Goal: Feedback & Contribution: Submit feedback/report problem

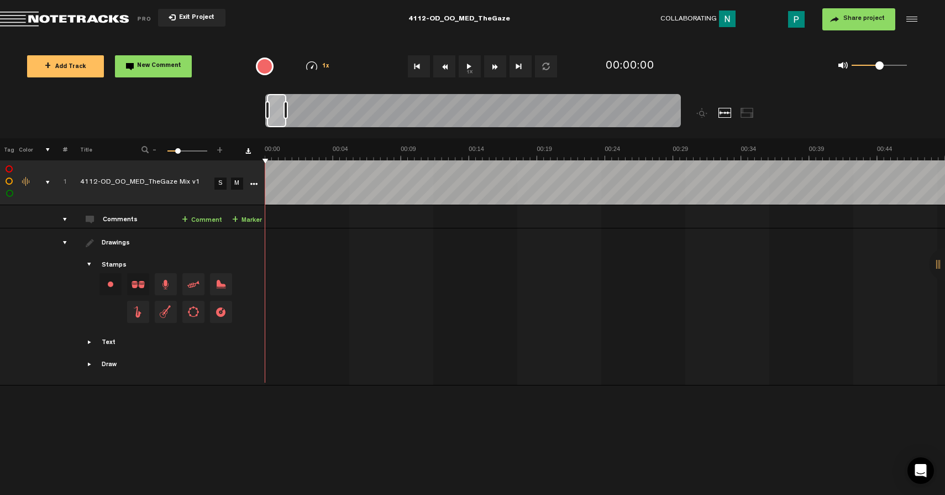
click at [469, 66] on button "1x" at bounding box center [470, 66] width 22 height 22
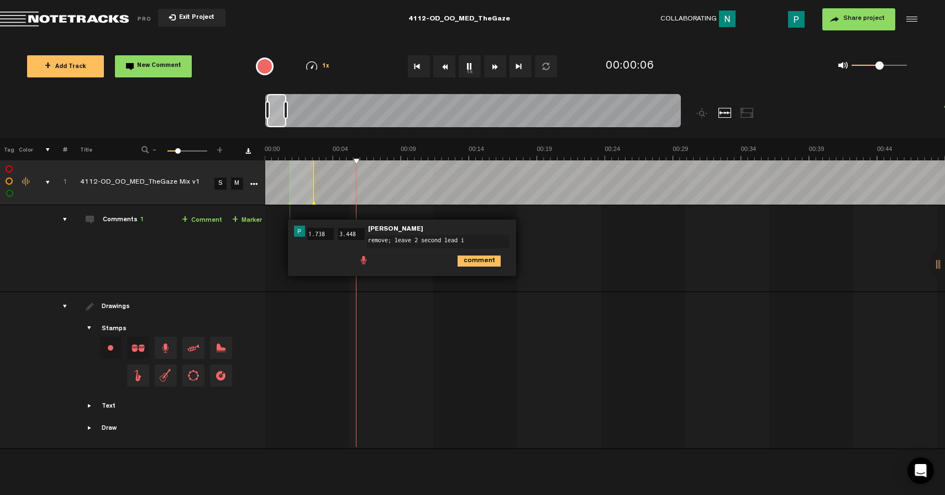
type textarea "remove; leave 2 second lead in"
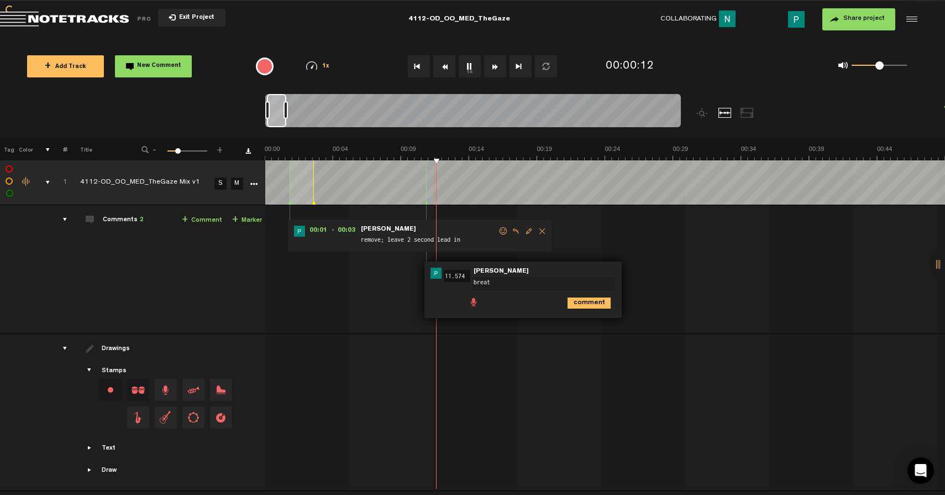
type textarea "breath"
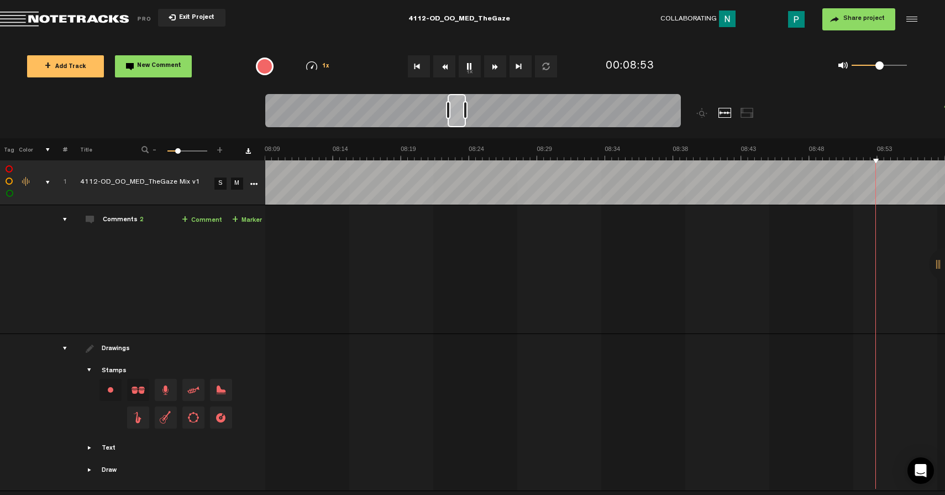
scroll to position [0, 7076]
click at [465, 62] on button "1x" at bounding box center [470, 66] width 22 height 22
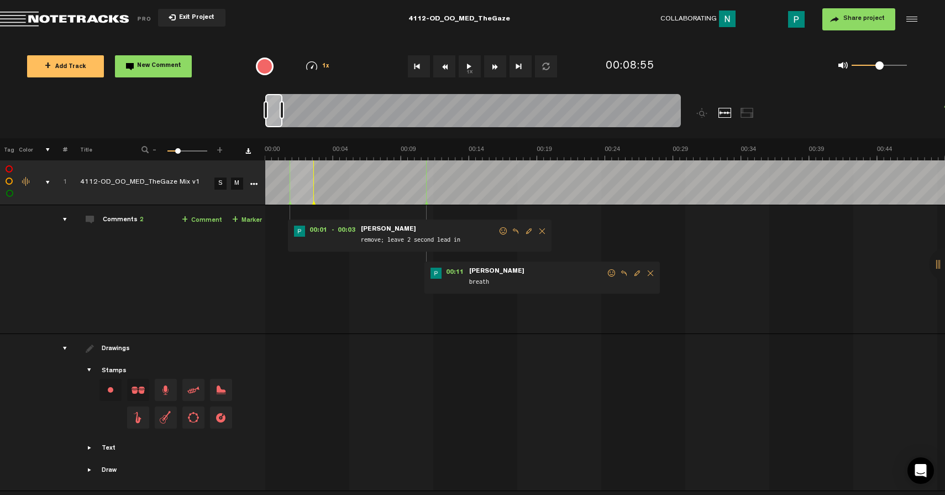
drag, startPoint x: 463, startPoint y: 119, endPoint x: 190, endPoint y: 112, distance: 273.2
click at [203, 95] on nt-zoom-navigation-bar at bounding box center [472, 116] width 945 height 44
click at [466, 63] on button "1x" at bounding box center [470, 66] width 22 height 22
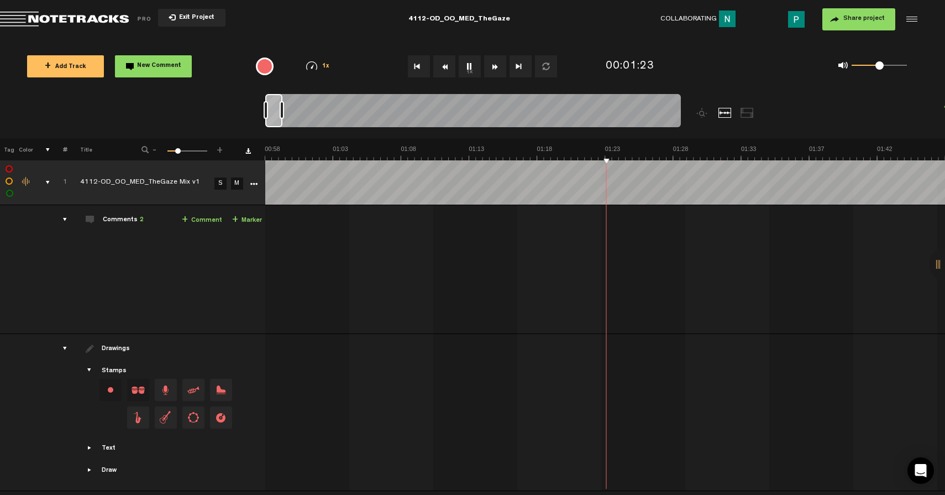
scroll to position [0, 816]
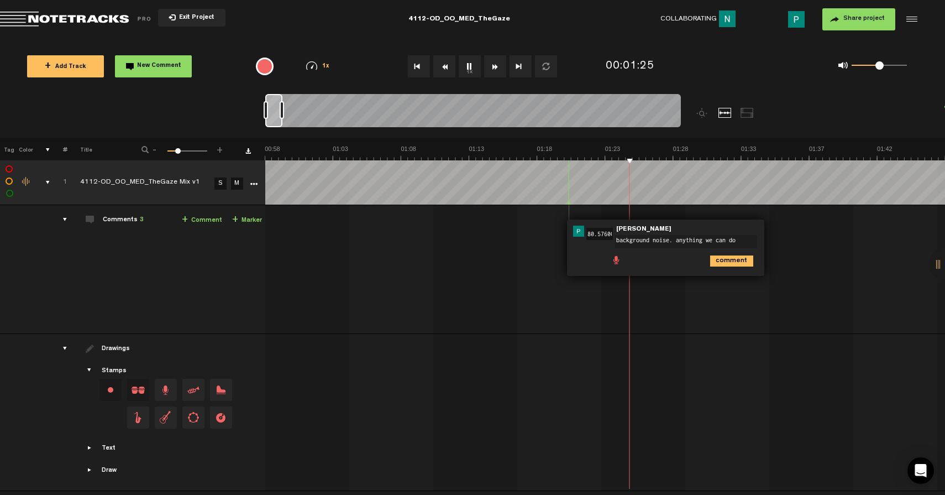
type textarea "background noise. anything we can do?"
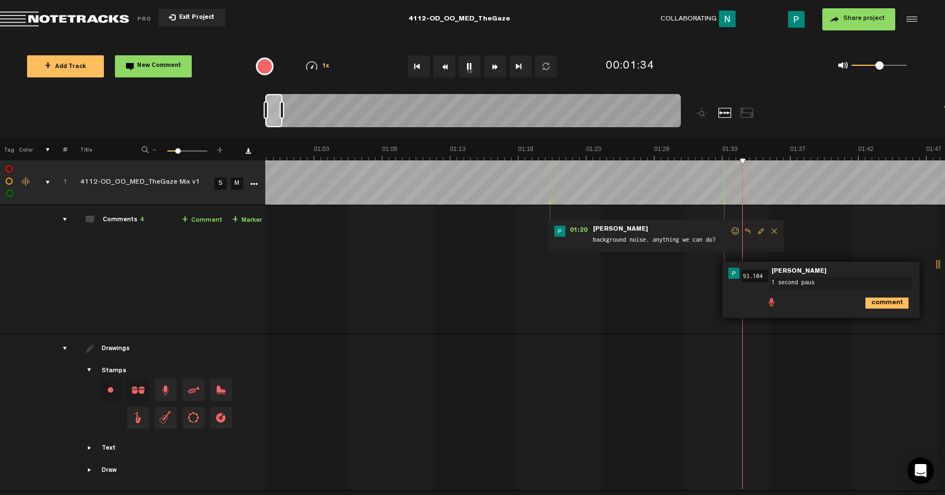
type textarea "1 second pause"
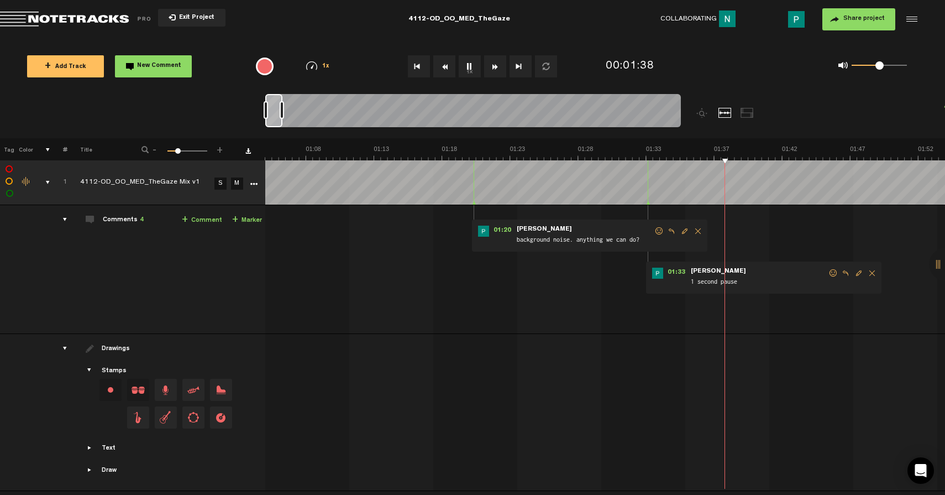
scroll to position [0, 911]
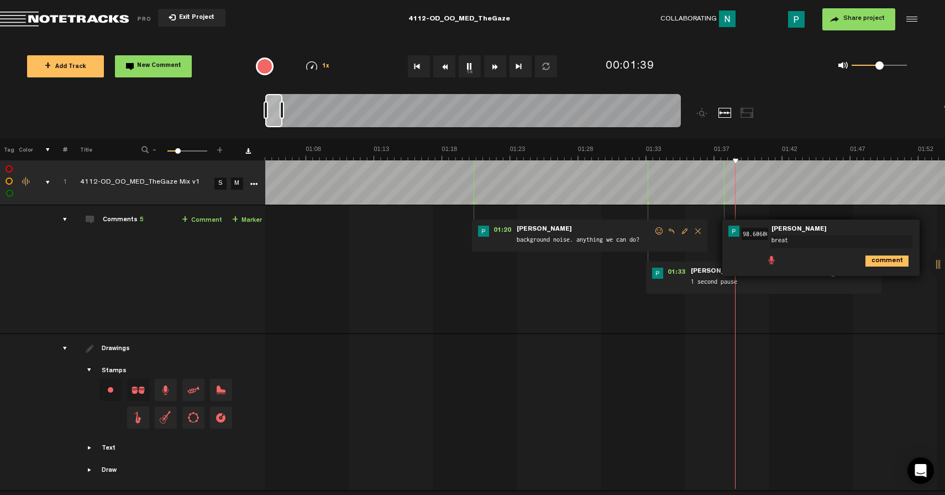
type textarea "breath"
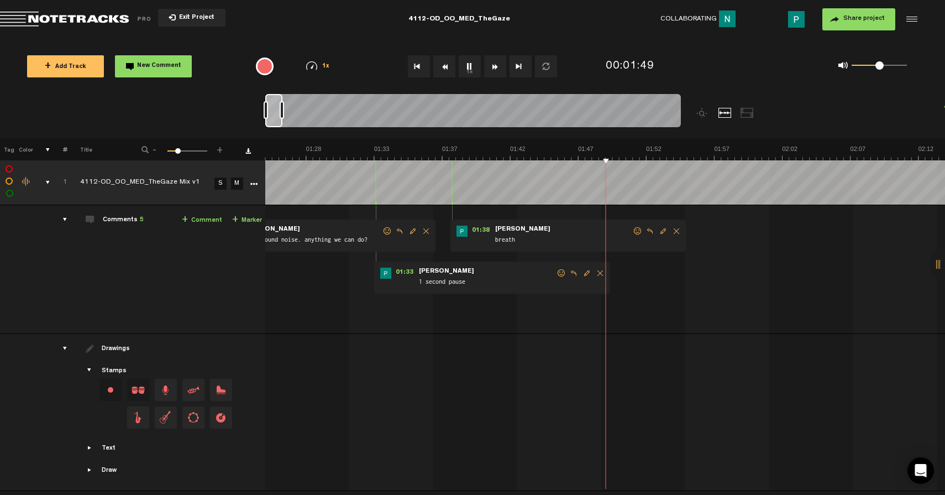
scroll to position [0, 1183]
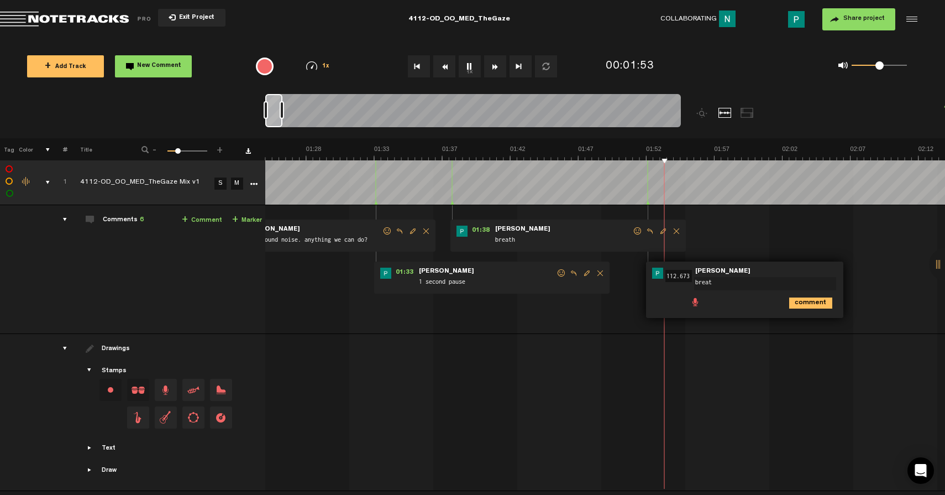
type textarea "breath"
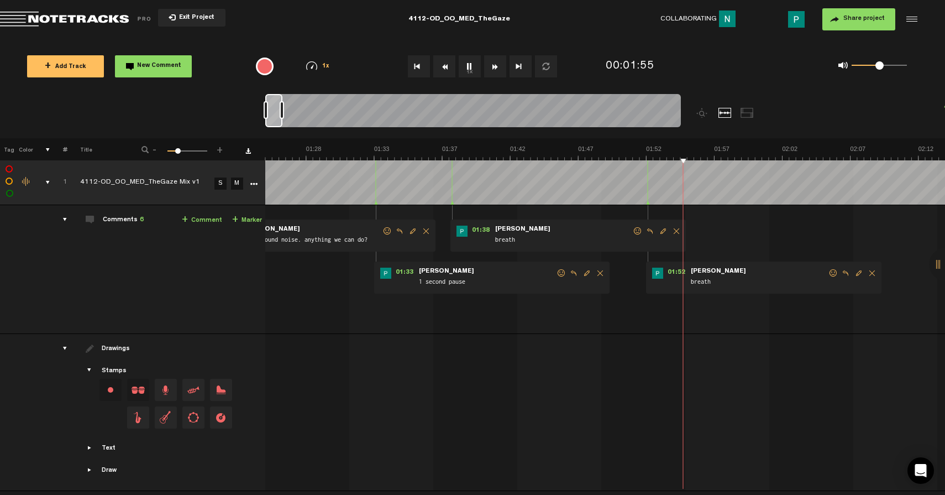
click at [872, 270] on span "Delete comment" at bounding box center [872, 273] width 13 height 8
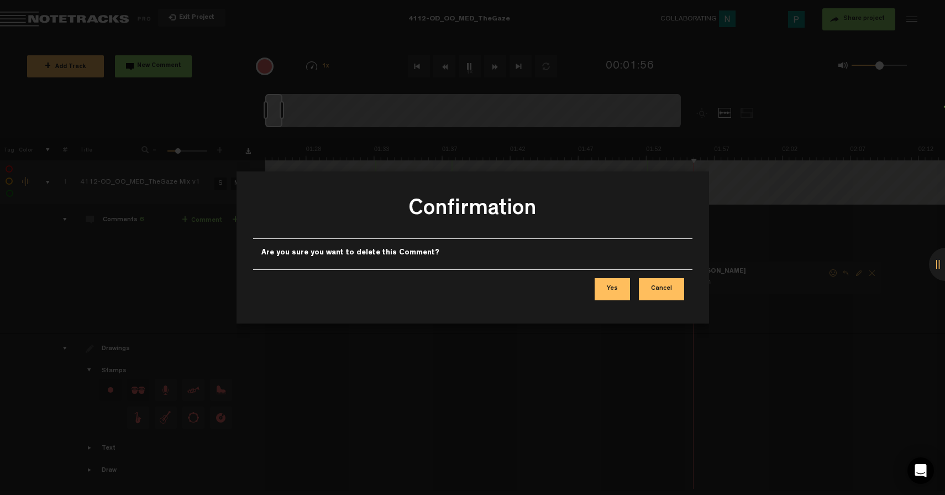
click at [626, 286] on button "Yes" at bounding box center [612, 289] width 35 height 22
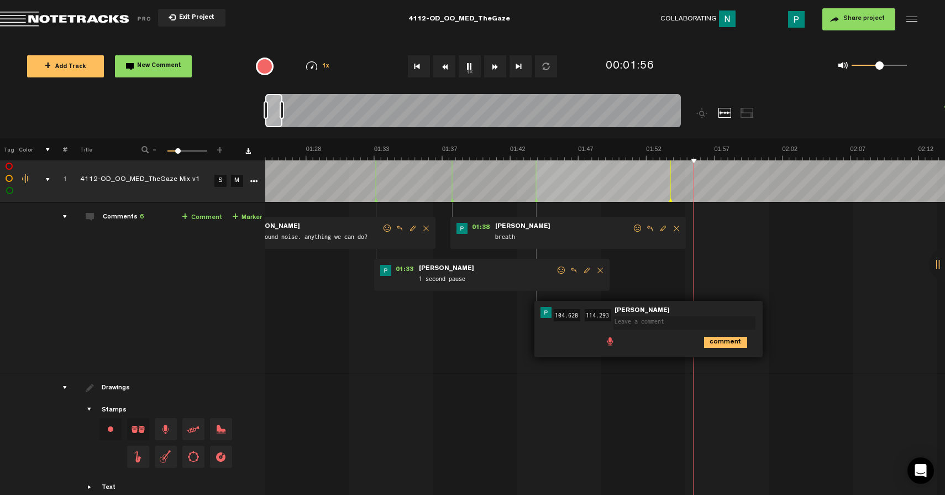
click at [638, 321] on textarea at bounding box center [685, 322] width 142 height 13
type textarea "remove; leave 1.5 second pause"
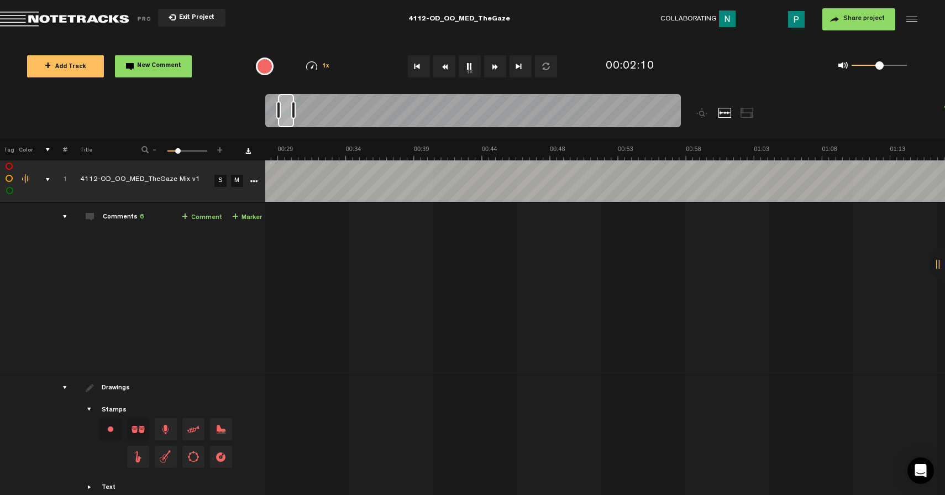
scroll to position [0, 1537]
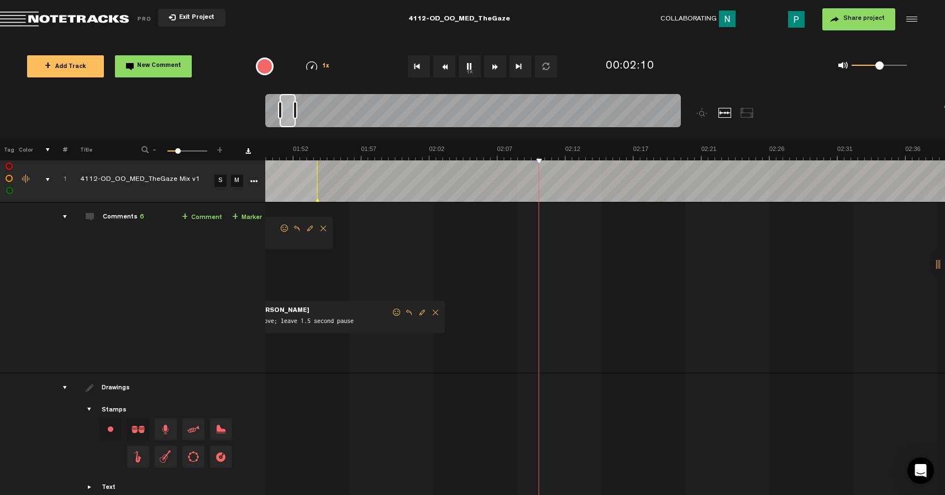
drag, startPoint x: 274, startPoint y: 119, endPoint x: 289, endPoint y: 118, distance: 14.4
click at [289, 118] on div at bounding box center [288, 110] width 16 height 33
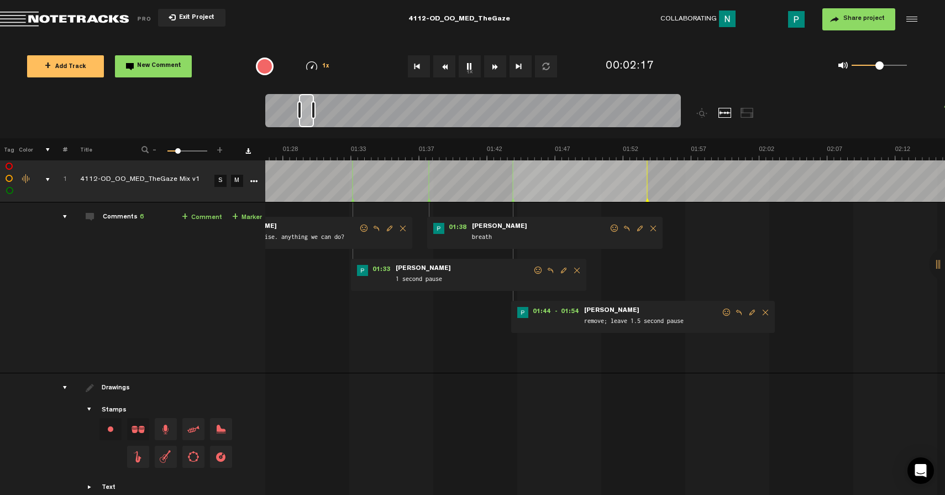
drag, startPoint x: 287, startPoint y: 119, endPoint x: 311, endPoint y: 114, distance: 23.6
click at [308, 114] on div at bounding box center [306, 110] width 15 height 33
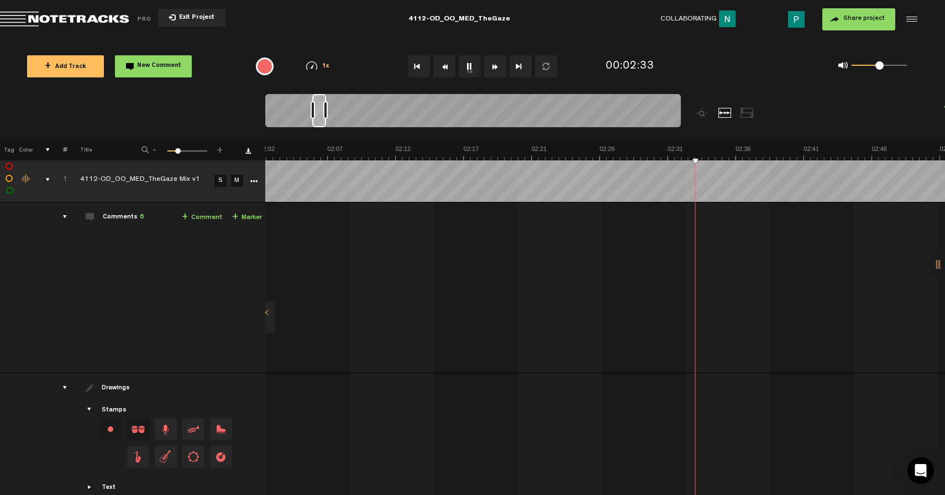
scroll to position [0, 1727]
drag, startPoint x: 305, startPoint y: 117, endPoint x: 317, endPoint y: 115, distance: 12.3
click at [317, 115] on div at bounding box center [319, 110] width 14 height 33
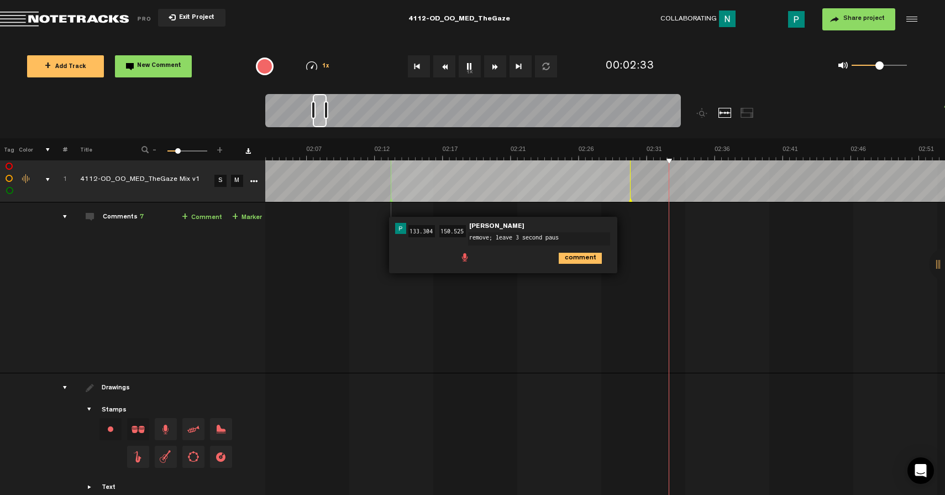
type textarea "remove; leave 3 second pause"
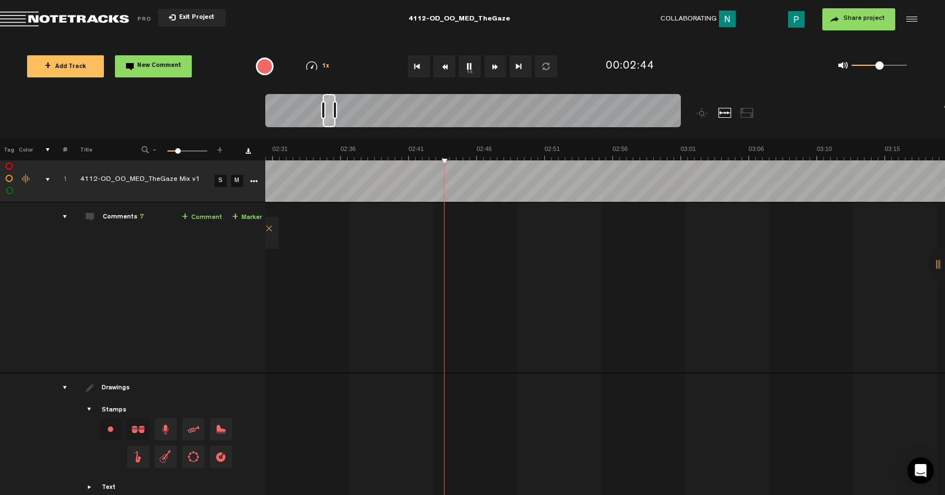
scroll to position [0, 2123]
drag, startPoint x: 318, startPoint y: 123, endPoint x: 329, endPoint y: 121, distance: 10.7
click at [329, 121] on div at bounding box center [329, 110] width 13 height 33
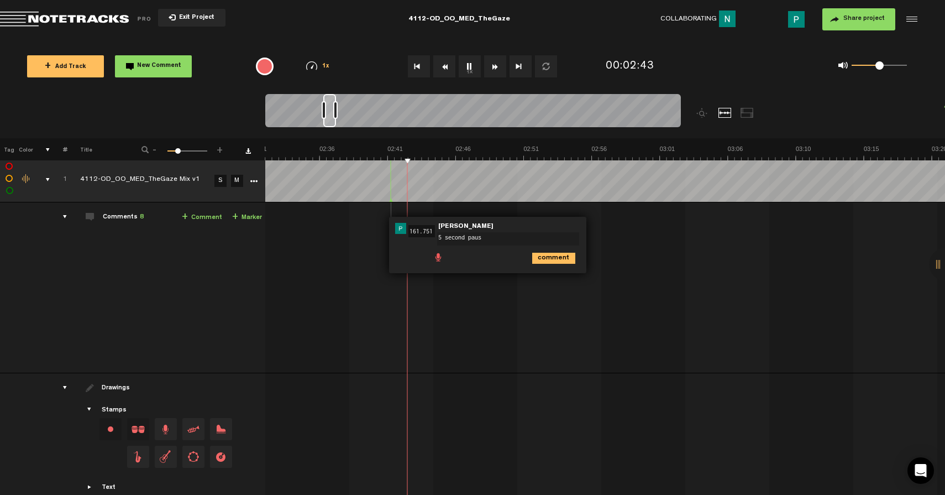
type textarea "5 second pause"
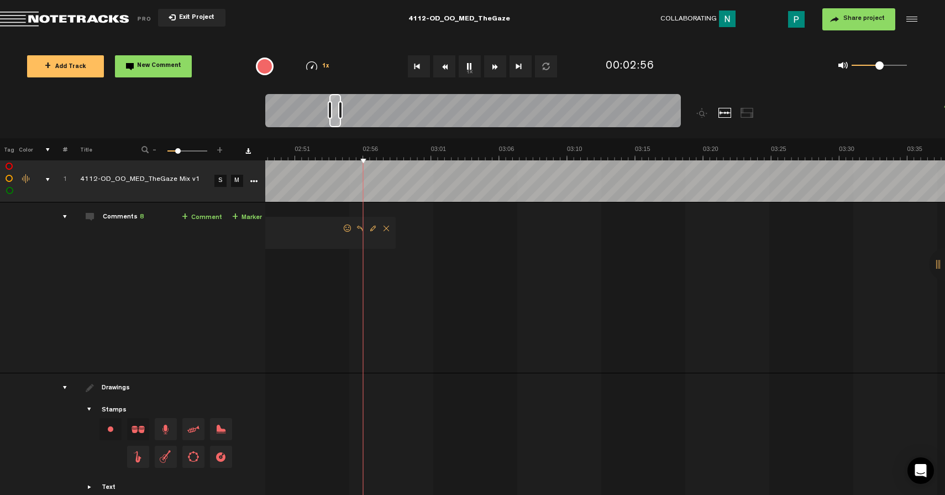
scroll to position [0, 2414]
drag, startPoint x: 332, startPoint y: 120, endPoint x: 339, endPoint y: 120, distance: 7.7
click at [339, 120] on div at bounding box center [337, 110] width 12 height 33
click at [336, 122] on div at bounding box center [332, 110] width 11 height 33
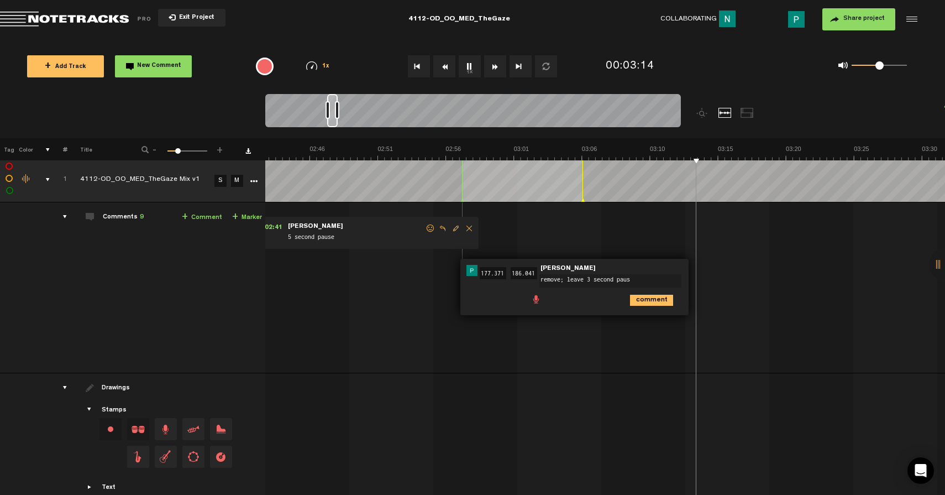
type textarea "remove; leave 3 second pause"
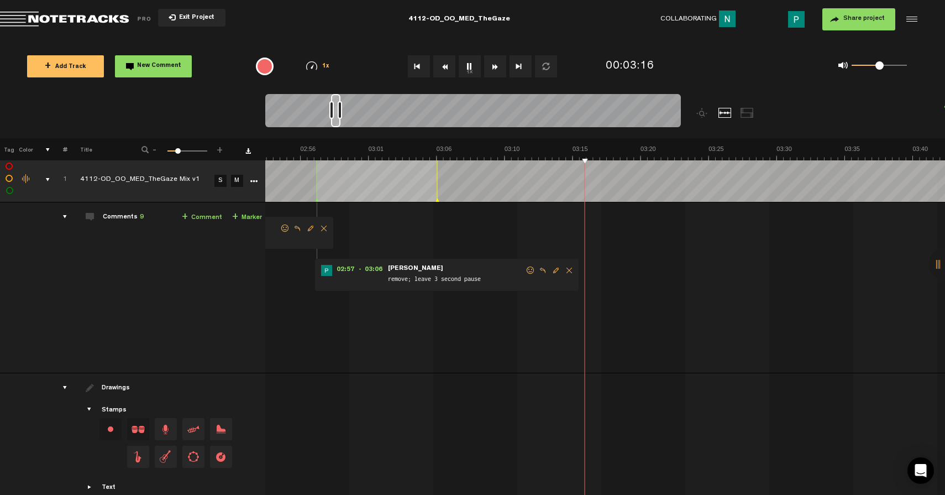
scroll to position [0, 2476]
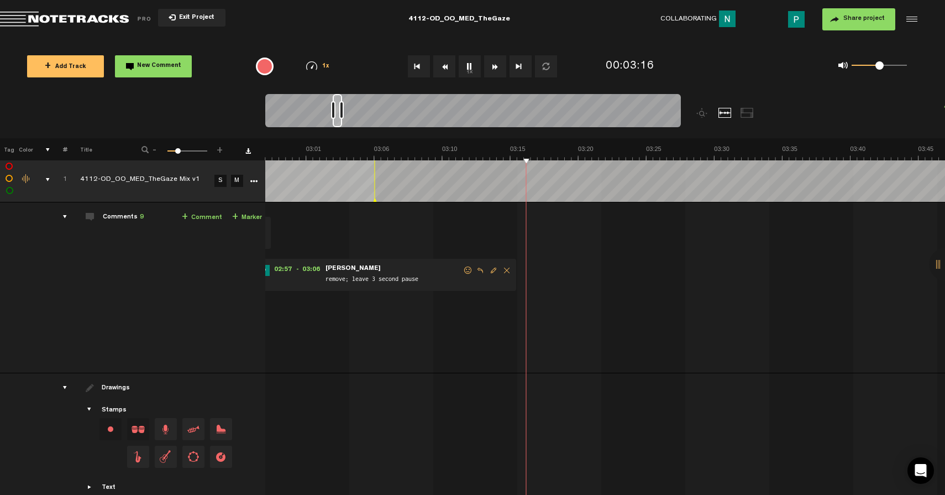
drag, startPoint x: 331, startPoint y: 124, endPoint x: 337, endPoint y: 123, distance: 5.6
click at [337, 123] on div at bounding box center [337, 110] width 9 height 33
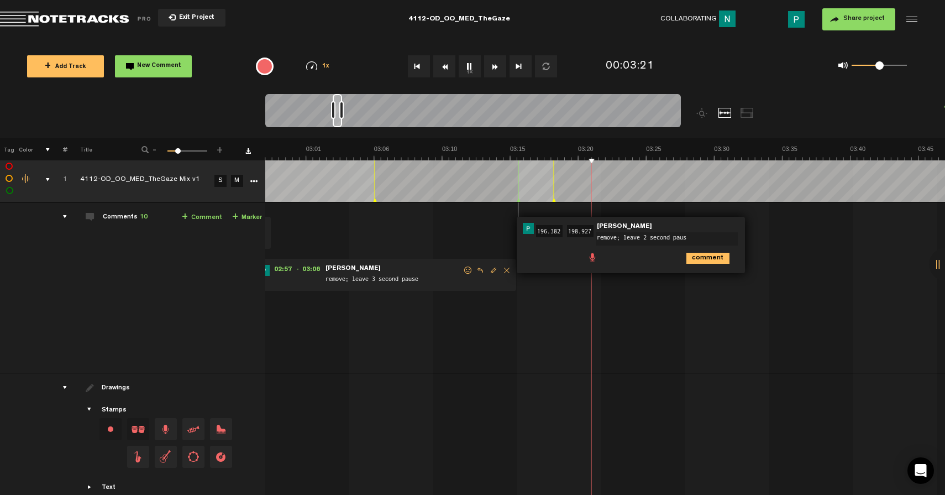
type textarea "remove; leave 2 second pause"
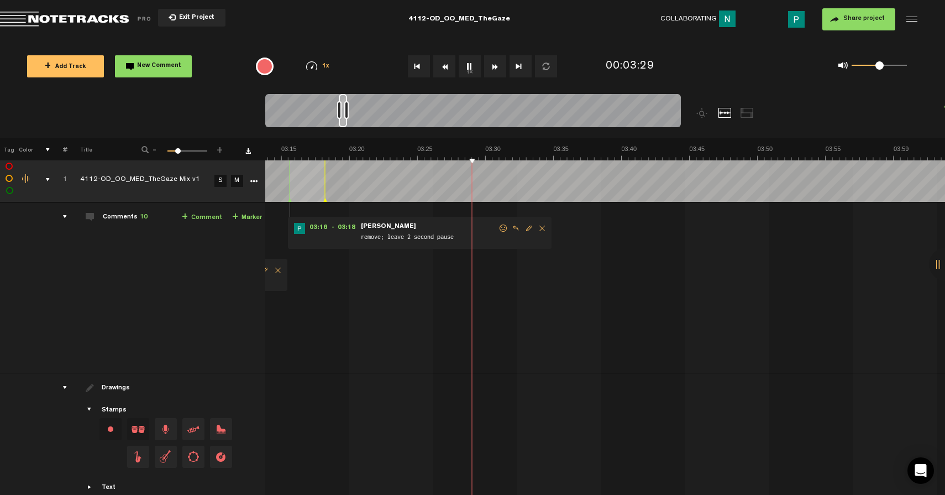
scroll to position [0, 2726]
drag, startPoint x: 336, startPoint y: 123, endPoint x: 343, endPoint y: 122, distance: 6.7
click at [343, 122] on div at bounding box center [343, 110] width 8 height 33
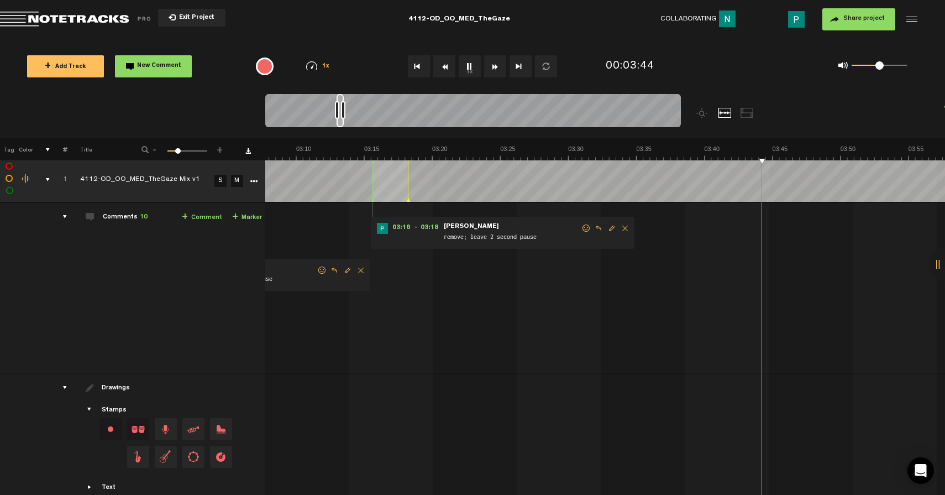
scroll to position [0, 2643]
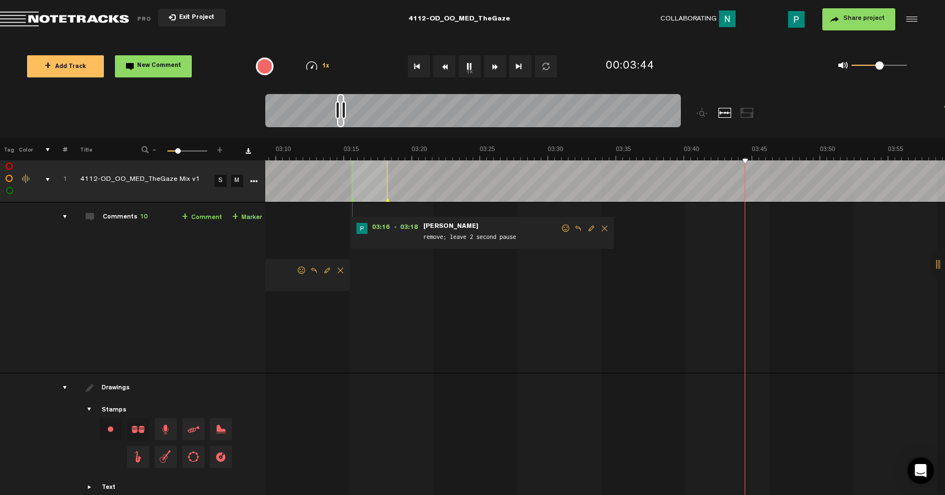
click at [342, 123] on div at bounding box center [340, 110] width 7 height 33
click at [470, 70] on button "1x" at bounding box center [470, 66] width 22 height 22
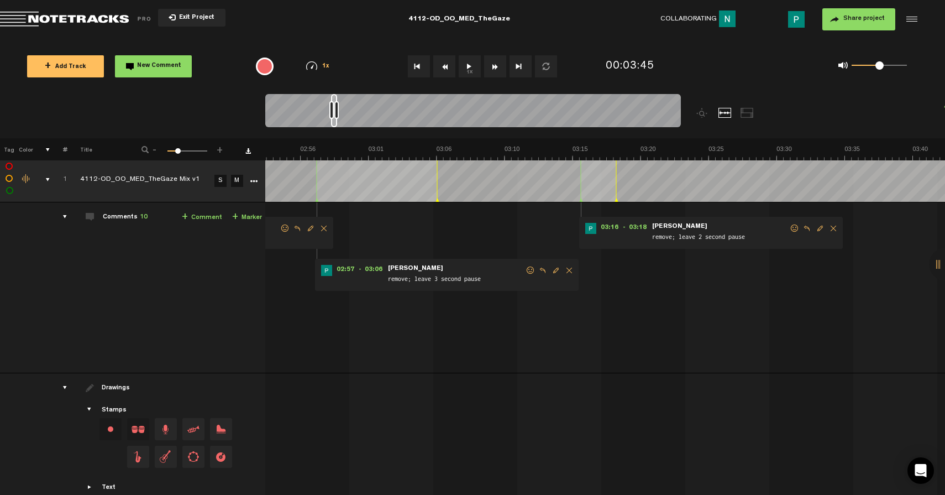
scroll to position [0, 2414]
drag, startPoint x: 343, startPoint y: 123, endPoint x: 337, endPoint y: 124, distance: 6.1
click at [337, 124] on div at bounding box center [334, 110] width 6 height 33
click at [462, 67] on button "1x" at bounding box center [470, 66] width 22 height 22
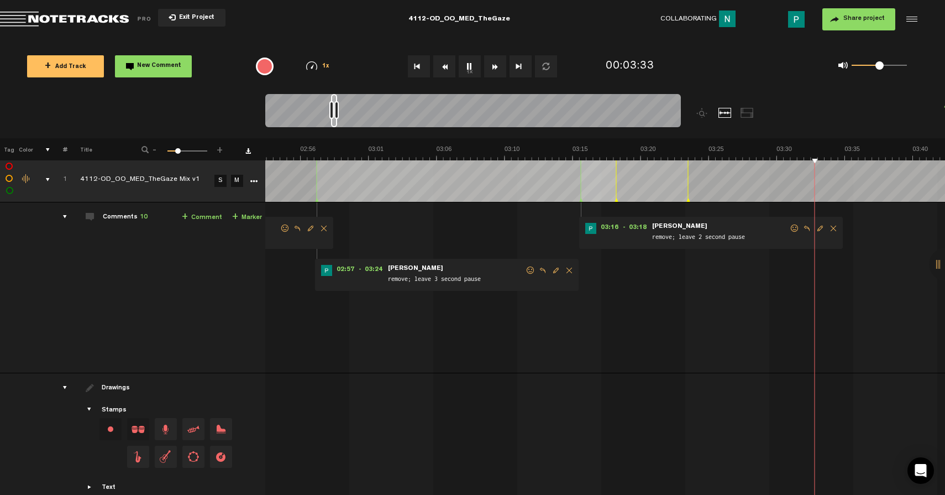
drag, startPoint x: 437, startPoint y: 201, endPoint x: 688, endPoint y: 197, distance: 251.0
click at [688, 197] on div at bounding box center [688, 180] width 1 height 44
click at [832, 227] on span "Delete comment" at bounding box center [833, 228] width 13 height 8
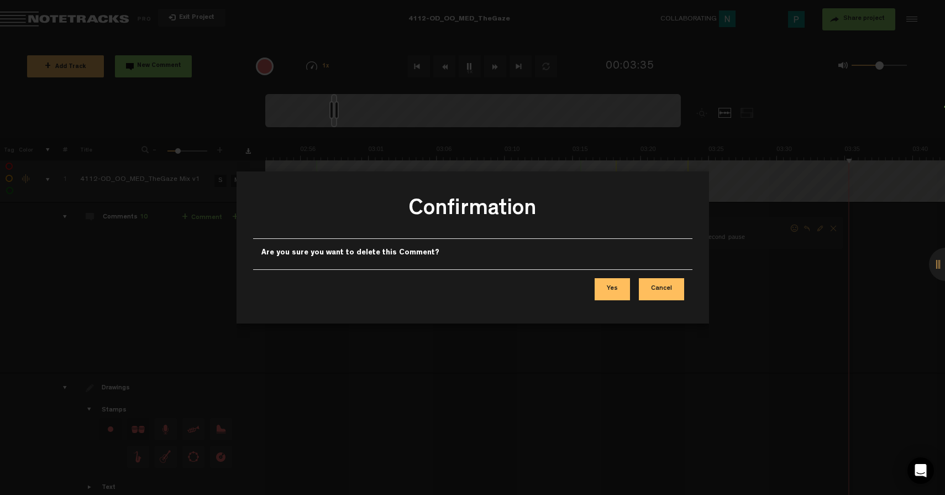
click at [611, 294] on button "Yes" at bounding box center [612, 289] width 35 height 22
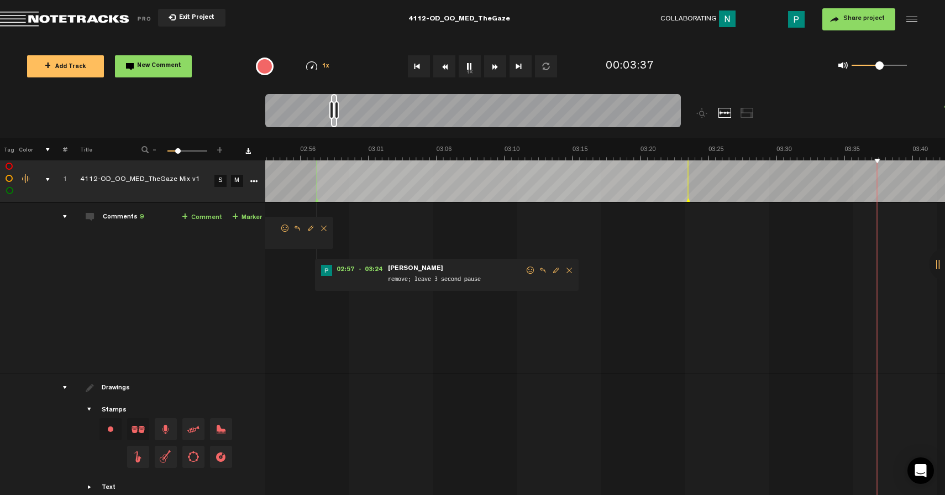
scroll to position [0, 2686]
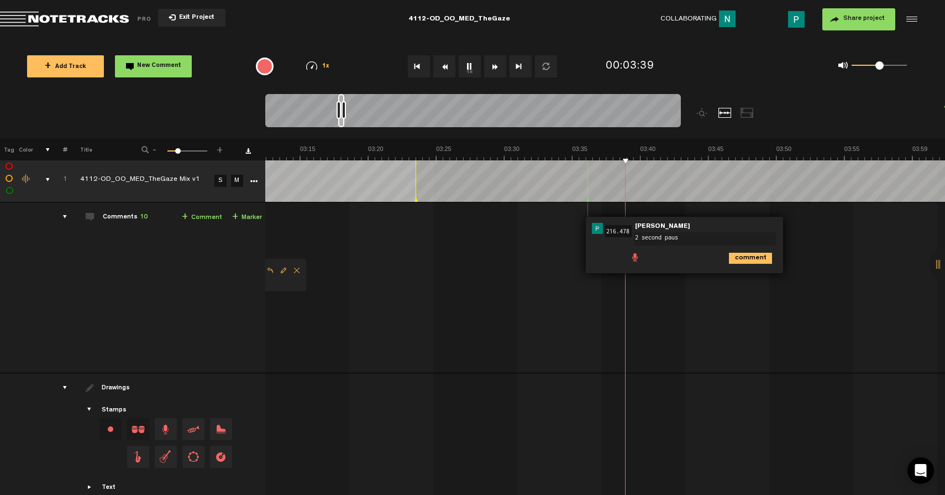
type textarea "2 second pause"
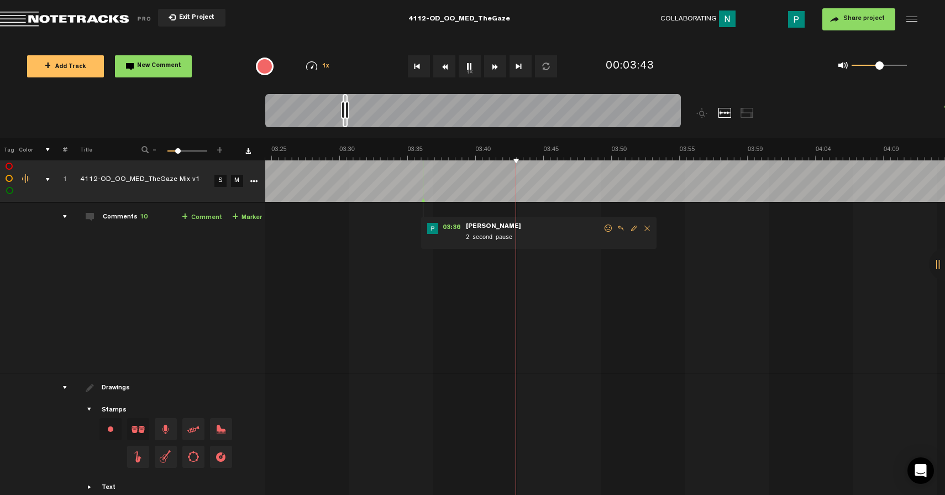
scroll to position [0, 2851]
click at [346, 123] on div at bounding box center [345, 110] width 5 height 33
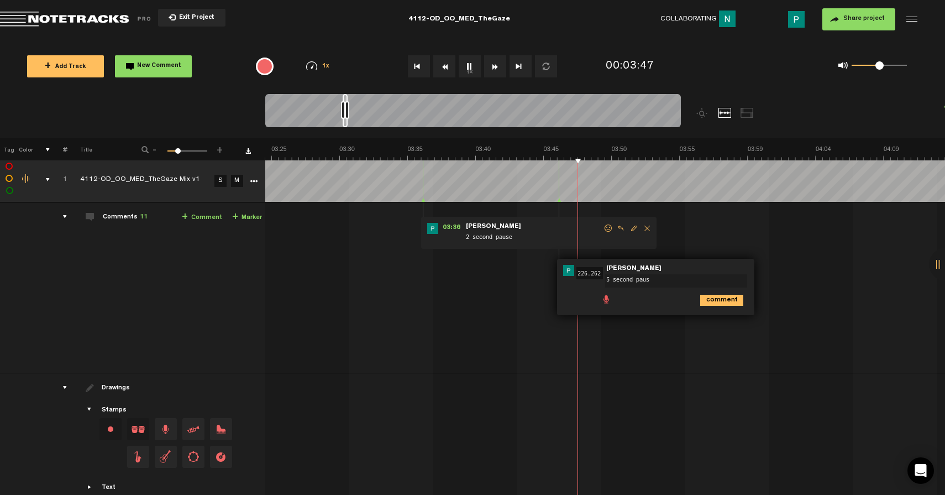
type textarea "5 second pause"
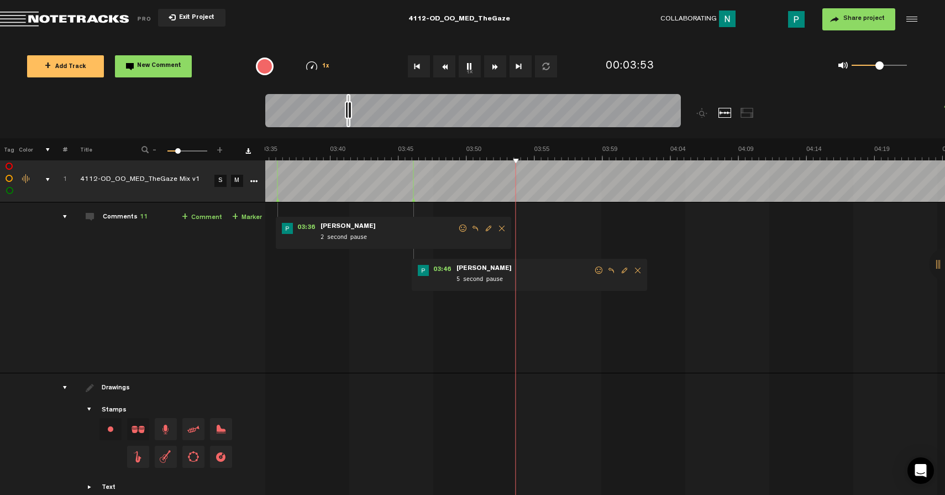
click at [349, 125] on div at bounding box center [349, 110] width 4 height 33
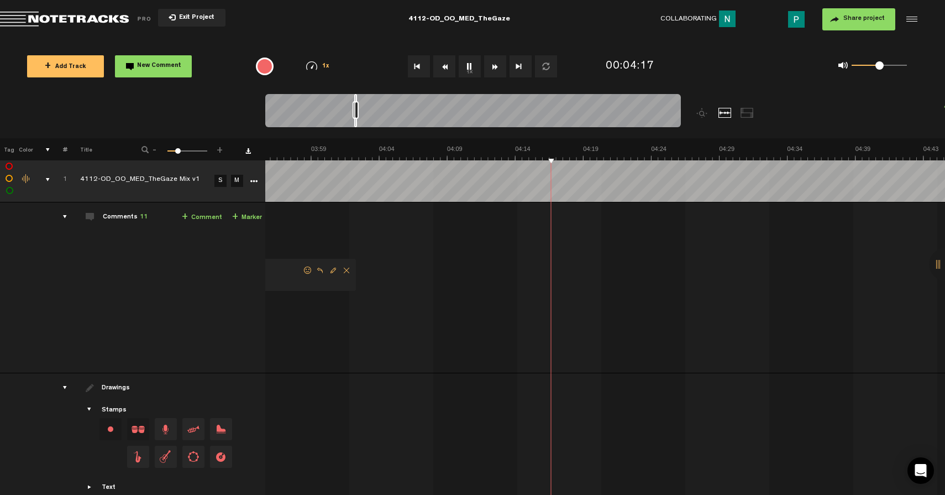
scroll to position [0, 3350]
drag, startPoint x: 349, startPoint y: 125, endPoint x: 358, endPoint y: 123, distance: 9.1
click at [358, 123] on div at bounding box center [357, 110] width 3 height 33
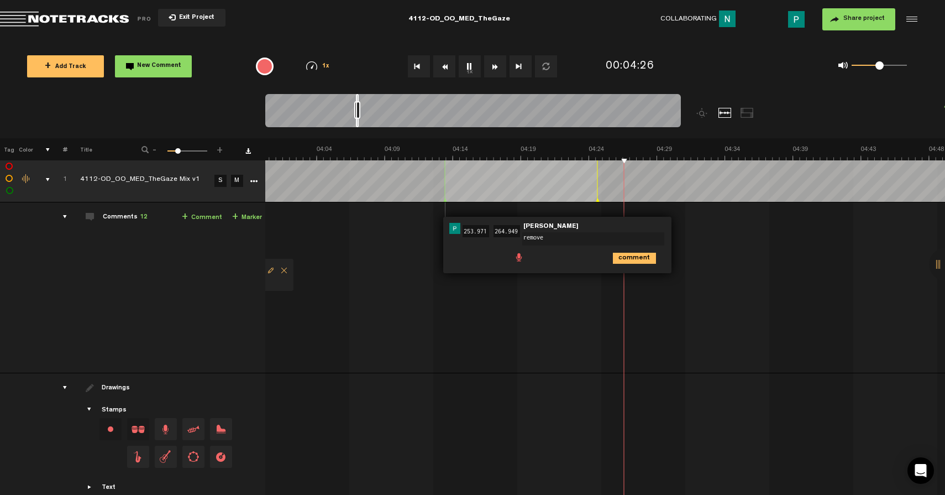
type textarea "remove"
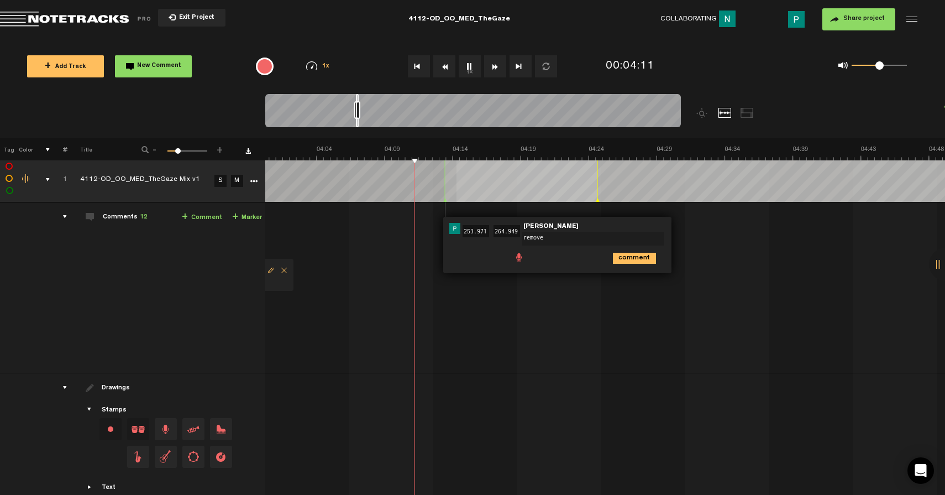
click at [457, 199] on td at bounding box center [605, 180] width 680 height 45
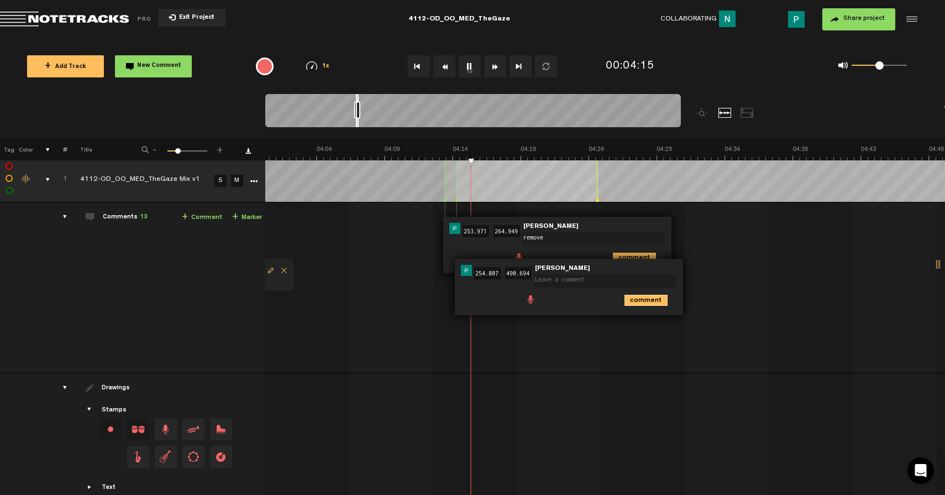
click at [640, 298] on icon "comment" at bounding box center [646, 300] width 43 height 11
click at [712, 269] on span "Delete comment" at bounding box center [709, 270] width 13 height 8
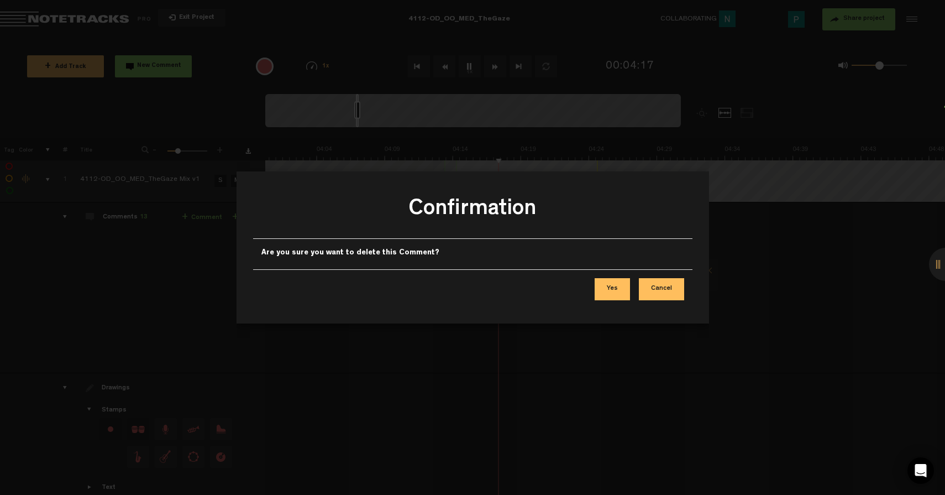
click at [607, 289] on button "Yes" at bounding box center [612, 289] width 35 height 22
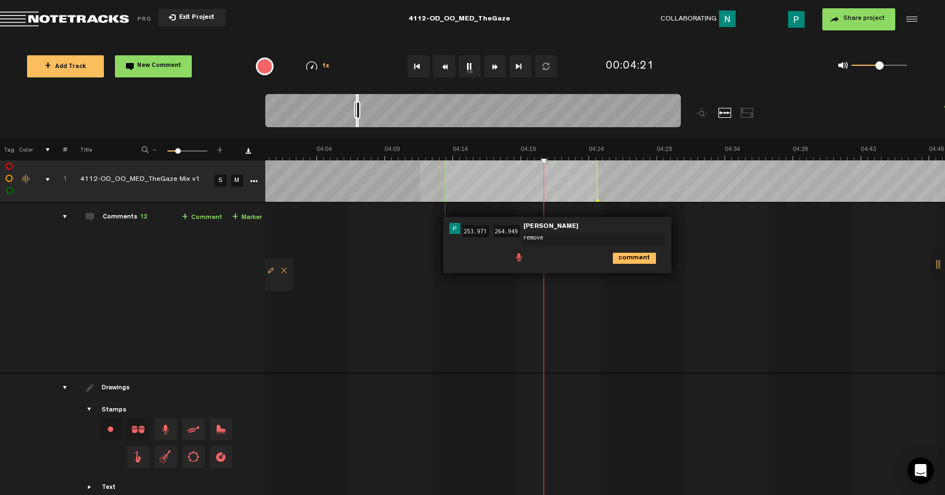
click at [441, 195] on td at bounding box center [605, 180] width 680 height 45
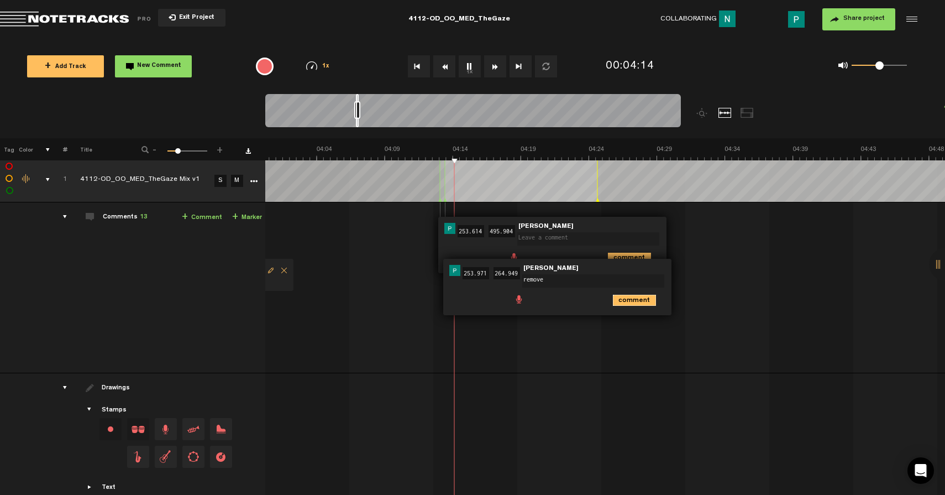
click at [635, 297] on icon "comment" at bounding box center [634, 300] width 43 height 11
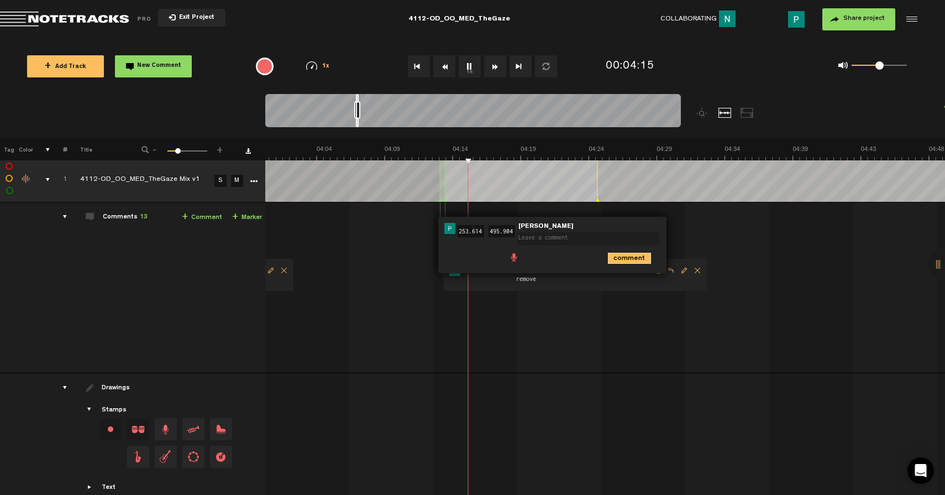
click at [620, 261] on icon "comment" at bounding box center [629, 258] width 43 height 11
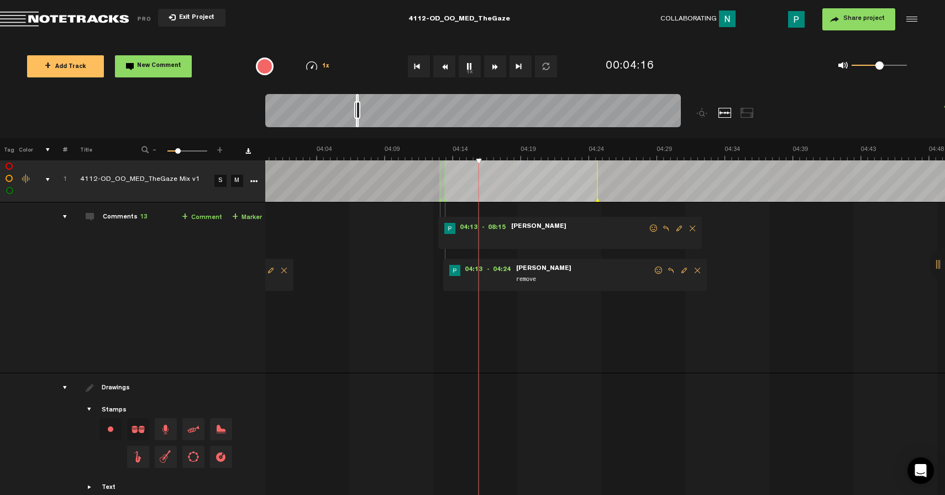
click at [688, 228] on span "Delete comment" at bounding box center [692, 228] width 13 height 8
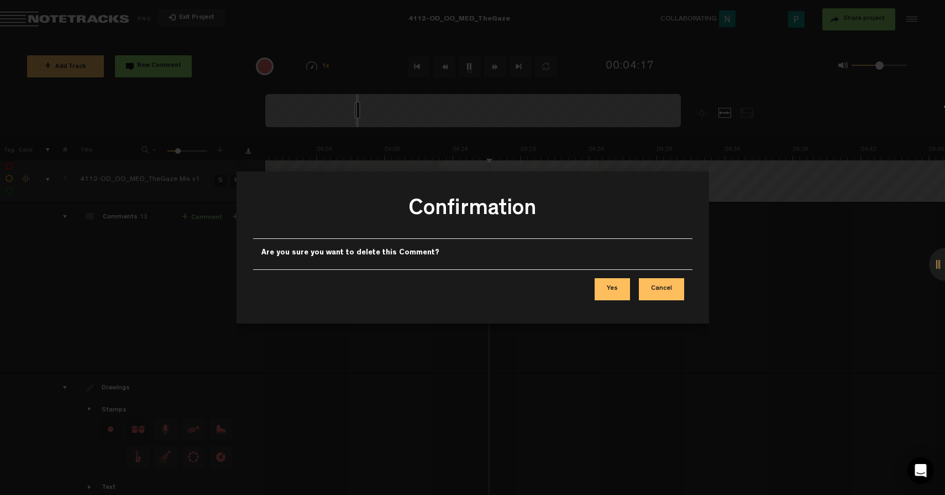
click at [618, 287] on button "Yes" at bounding box center [612, 289] width 35 height 22
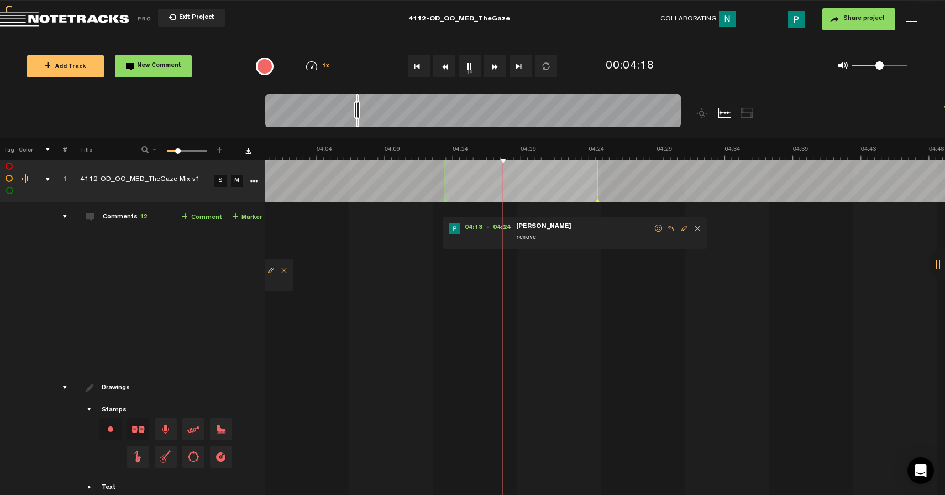
click at [694, 230] on span "Delete comment" at bounding box center [697, 228] width 13 height 8
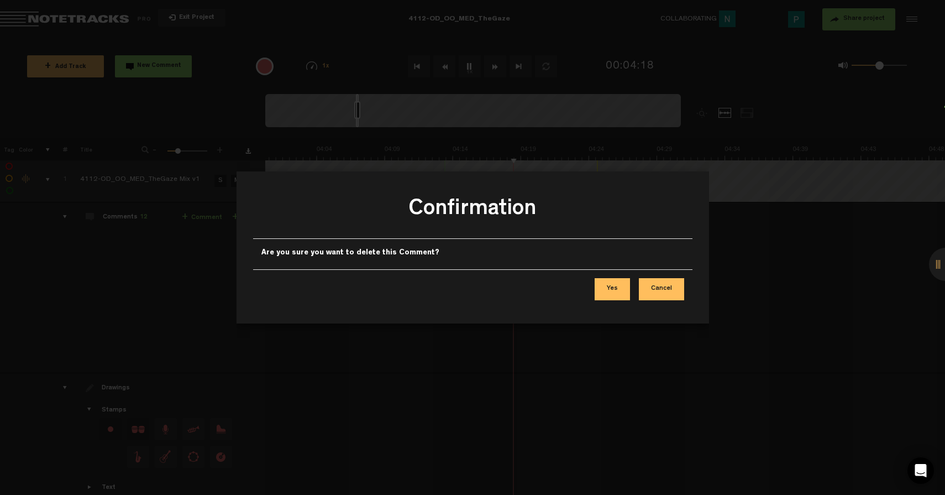
click at [615, 286] on button "Yes" at bounding box center [612, 289] width 35 height 22
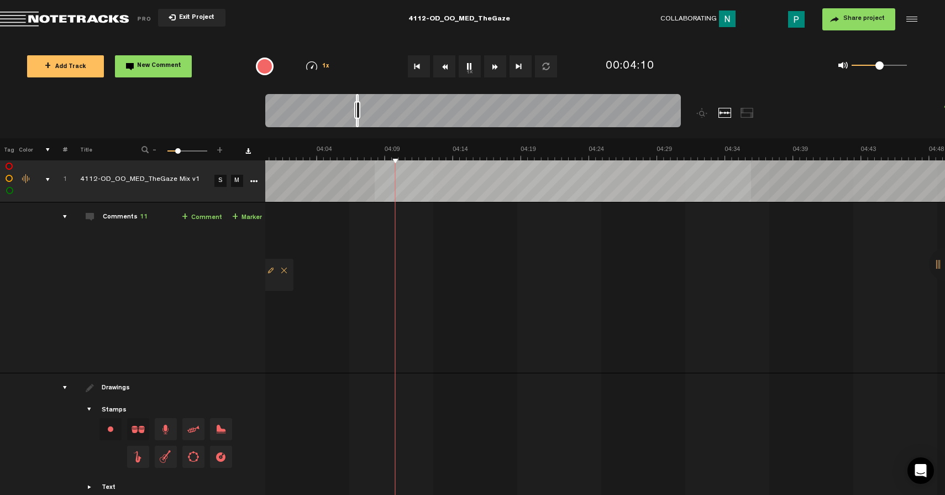
scroll to position [0, 3377]
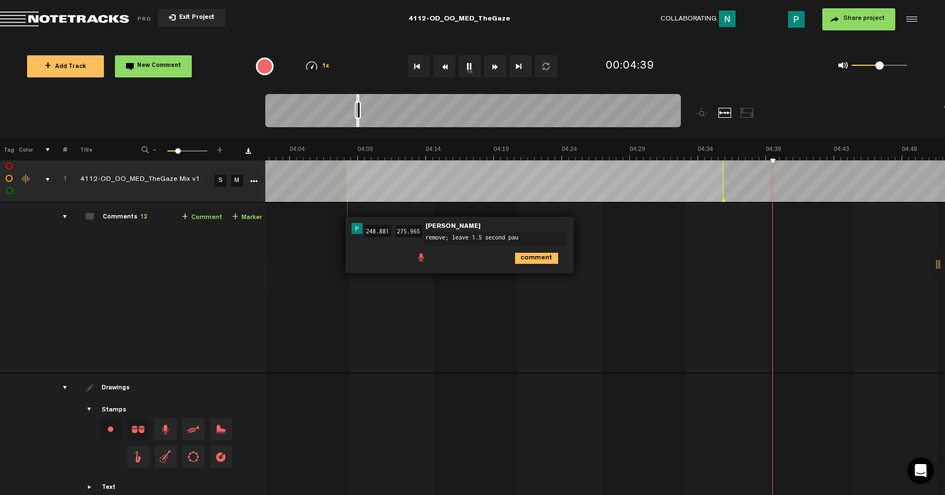
type textarea "remove; leave 1.5 second paus"
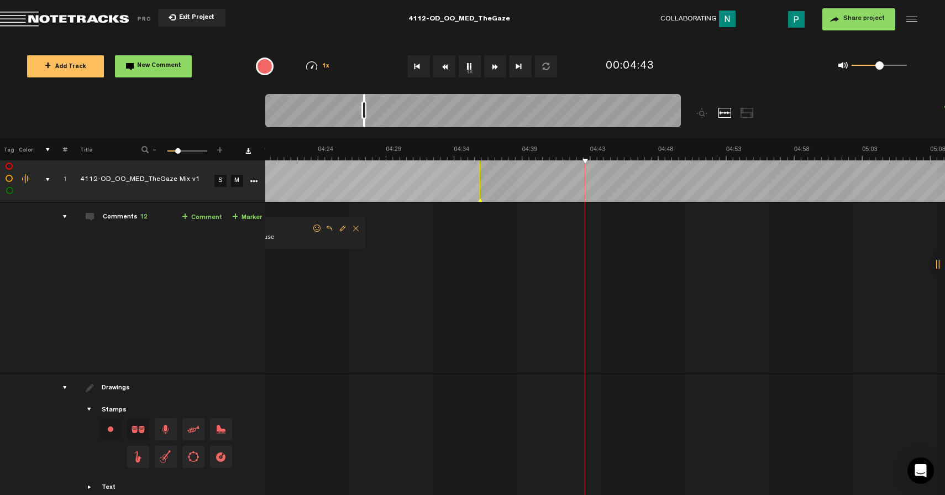
scroll to position [0, 3684]
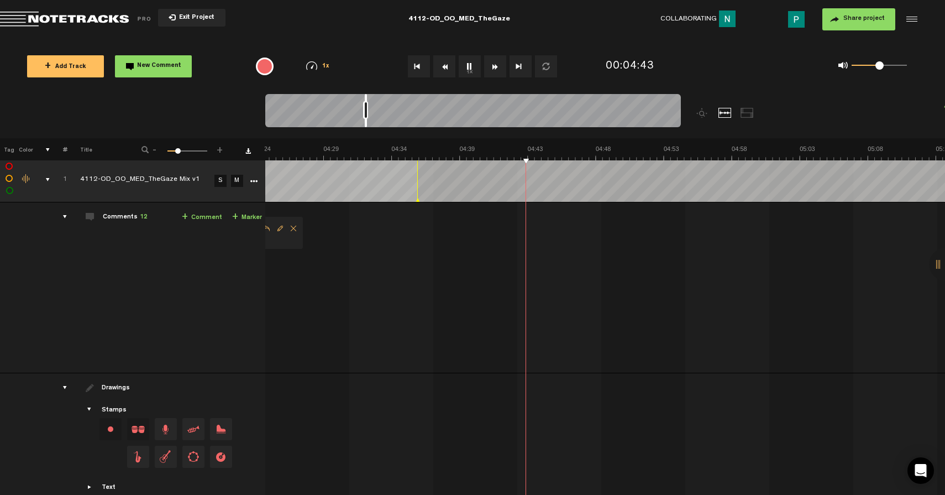
click at [367, 124] on div at bounding box center [473, 112] width 416 height 37
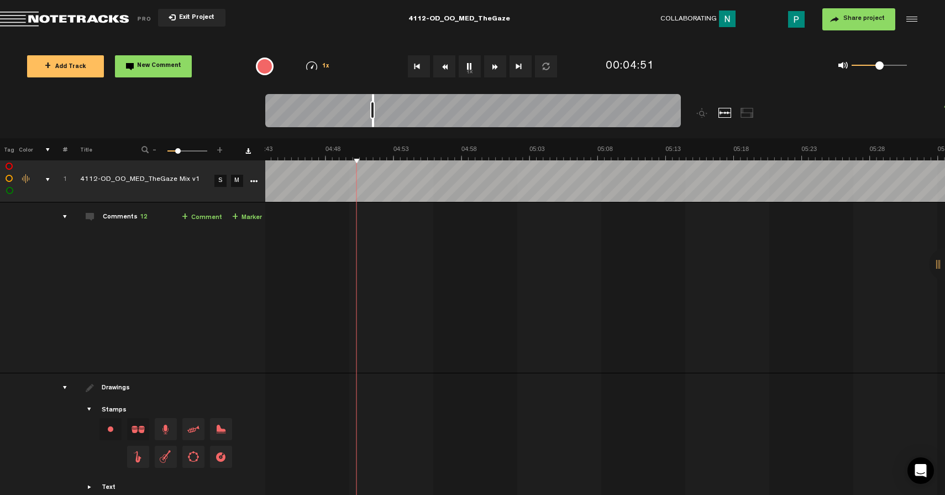
scroll to position [0, 3975]
drag, startPoint x: 365, startPoint y: 124, endPoint x: 373, endPoint y: 123, distance: 7.8
click at [373, 123] on div at bounding box center [374, 110] width 2 height 33
drag, startPoint x: 380, startPoint y: 123, endPoint x: 387, endPoint y: 122, distance: 7.3
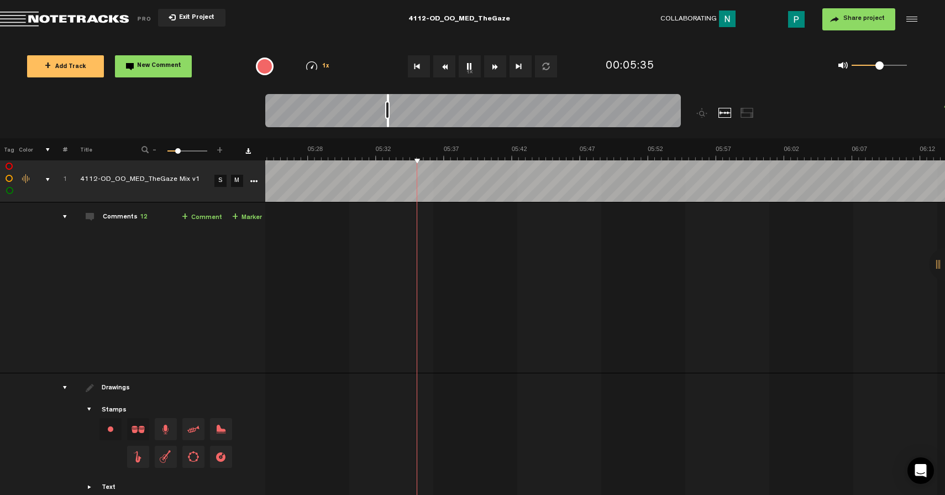
click at [387, 122] on div at bounding box center [388, 110] width 2 height 33
click at [392, 123] on div at bounding box center [392, 110] width 2 height 33
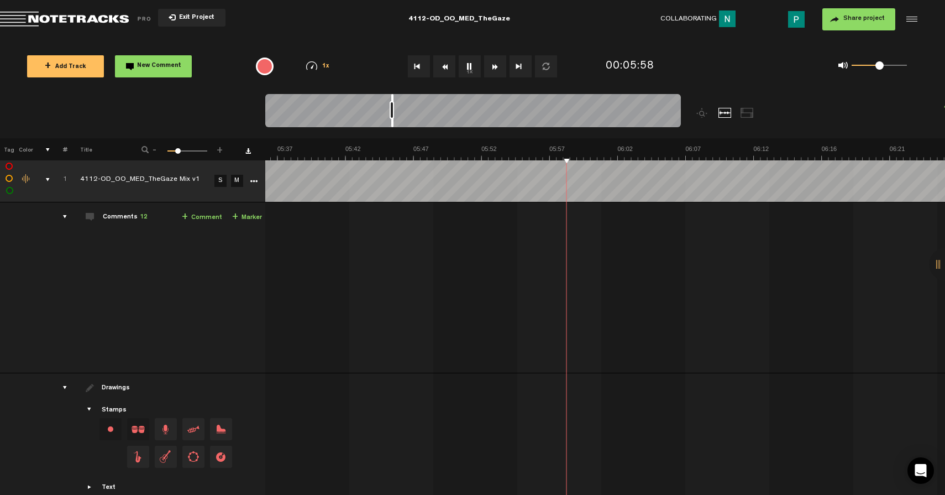
click at [469, 70] on button "1x" at bounding box center [470, 66] width 22 height 22
drag, startPoint x: 391, startPoint y: 124, endPoint x: 384, endPoint y: 123, distance: 7.3
click at [384, 123] on div at bounding box center [385, 110] width 2 height 33
click at [468, 67] on button "1x" at bounding box center [470, 66] width 22 height 22
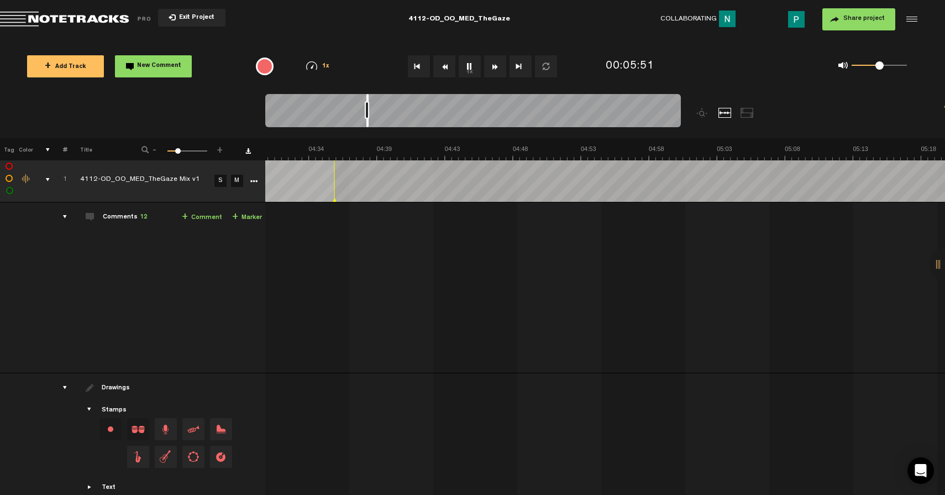
scroll to position [0, 4618]
drag, startPoint x: 385, startPoint y: 124, endPoint x: 368, endPoint y: 122, distance: 16.7
click at [368, 122] on div at bounding box center [367, 110] width 2 height 33
click at [472, 66] on button "1x" at bounding box center [470, 66] width 22 height 22
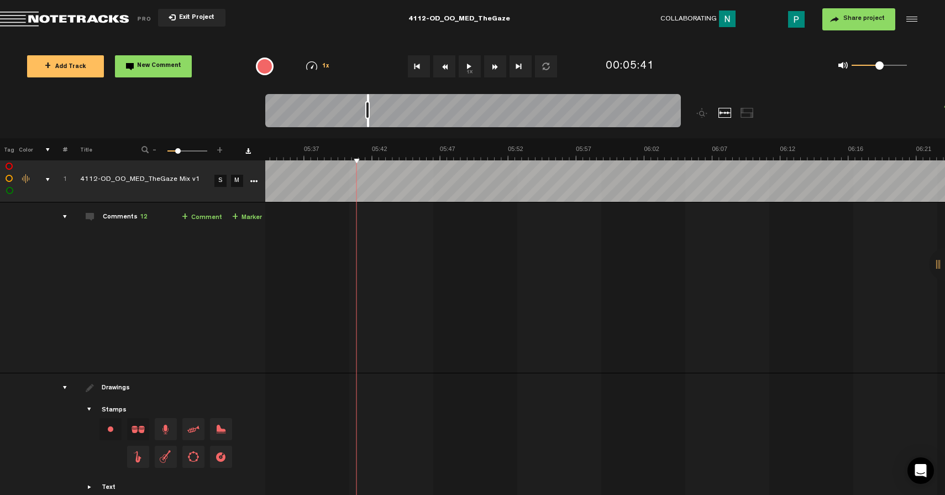
click at [463, 60] on button "1x" at bounding box center [470, 66] width 22 height 22
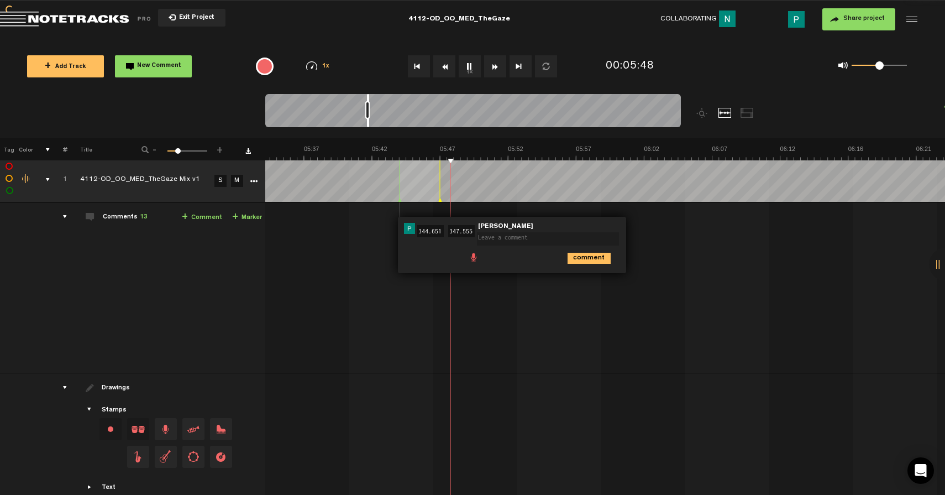
type textarea "f"
type textarea "r"
type textarea "t"
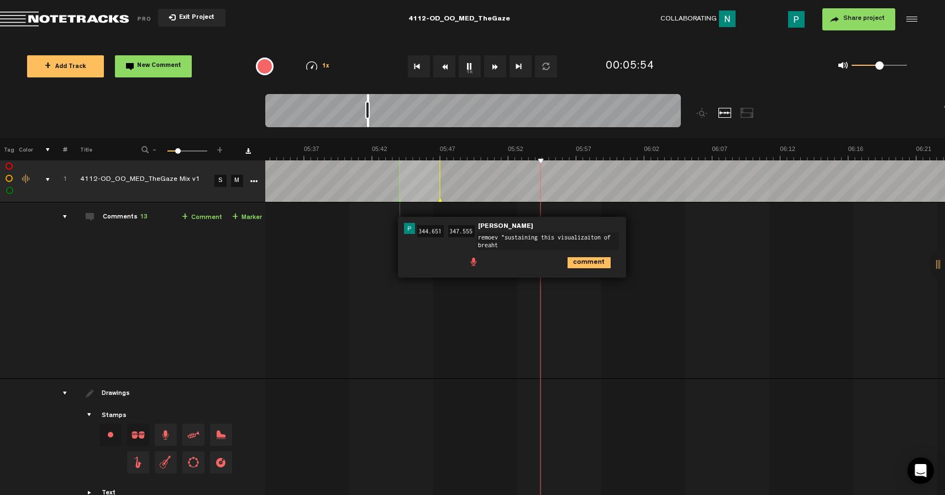
type textarea "remoev "sustaining this visualizaiton of breaht""
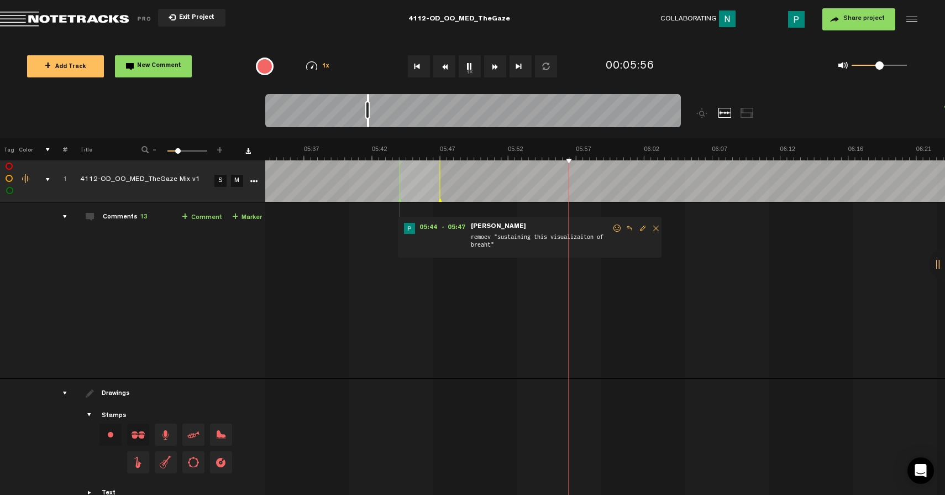
click at [473, 64] on button "1x" at bounding box center [470, 66] width 22 height 22
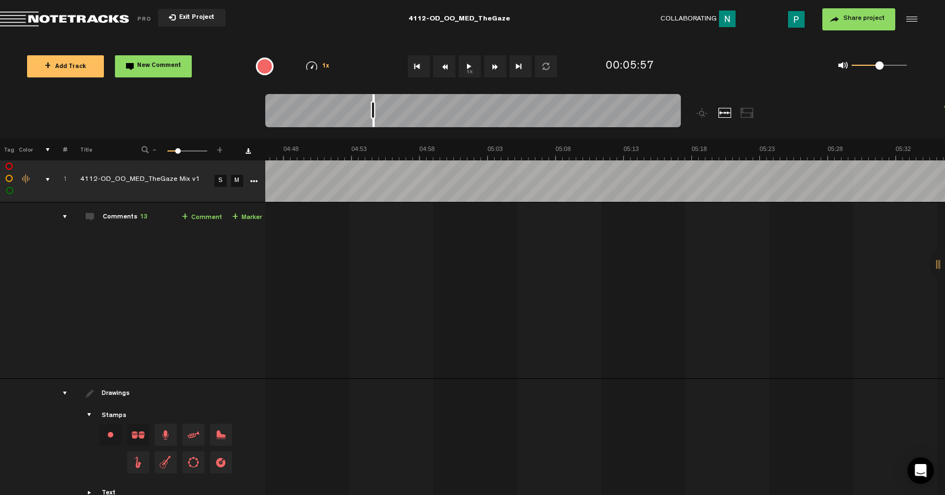
scroll to position [0, 3975]
drag, startPoint x: 369, startPoint y: 124, endPoint x: 374, endPoint y: 116, distance: 10.4
click at [374, 116] on div at bounding box center [473, 112] width 416 height 37
click at [470, 68] on button "1x" at bounding box center [470, 66] width 22 height 22
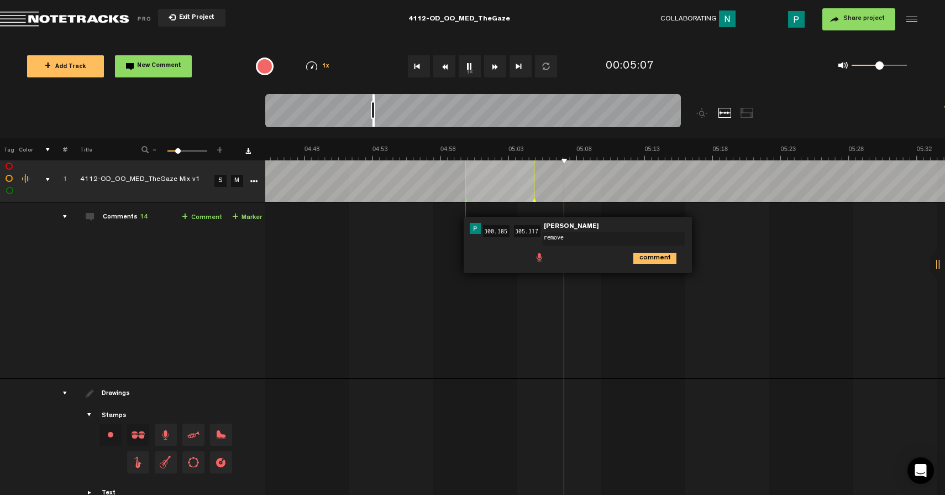
scroll to position [0, 0]
click at [567, 235] on textarea "remove visualize....outer edges of body"" at bounding box center [614, 238] width 142 height 13
type textarea "remove "visualize....outer edges of body""
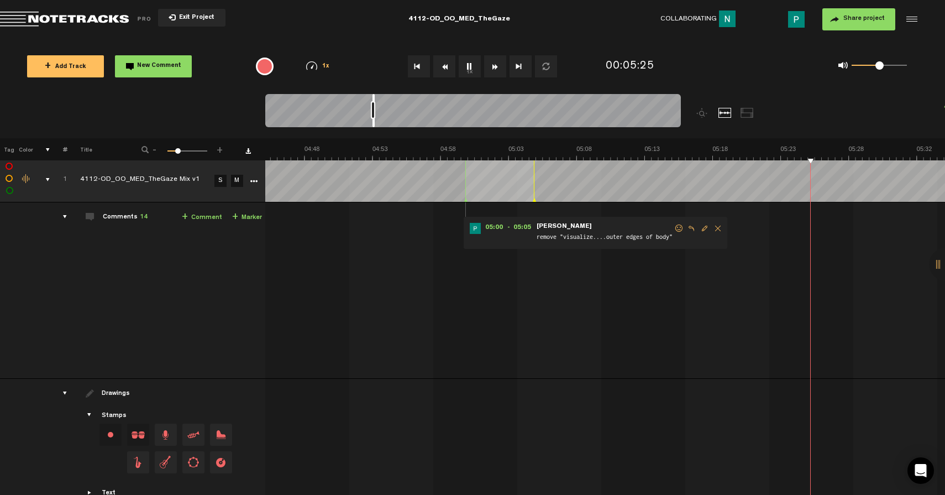
click at [476, 68] on button "1x" at bounding box center [470, 66] width 22 height 22
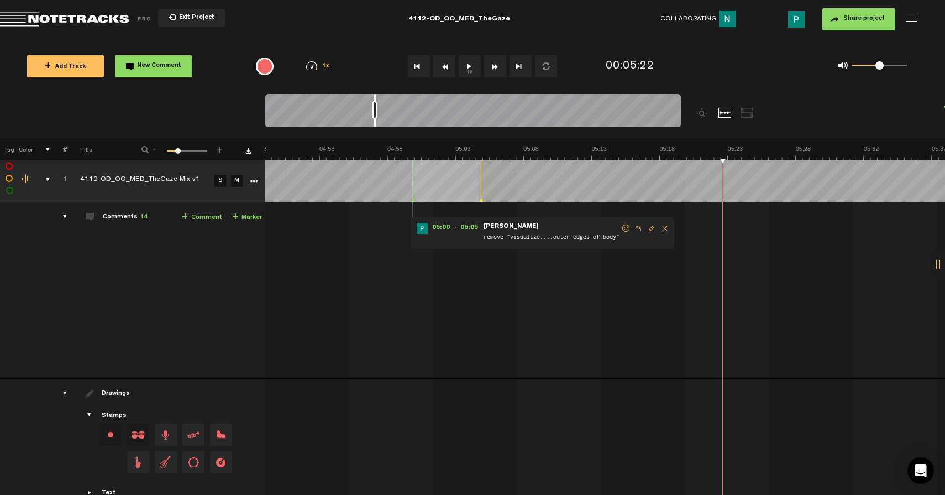
scroll to position [0, 4028]
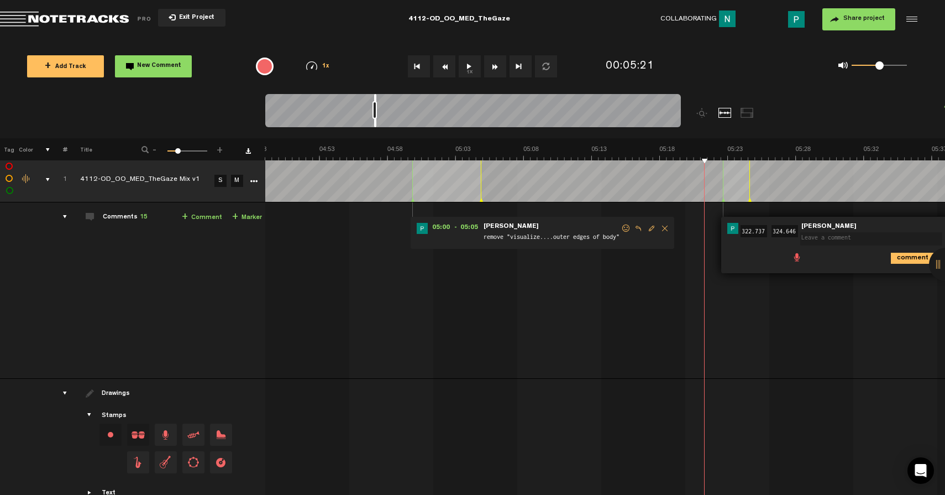
click at [464, 65] on button "1x" at bounding box center [470, 66] width 22 height 22
click at [465, 61] on button "1x" at bounding box center [470, 66] width 22 height 22
click at [809, 237] on textarea at bounding box center [871, 238] width 142 height 13
type textarea "remove "throughout your body""
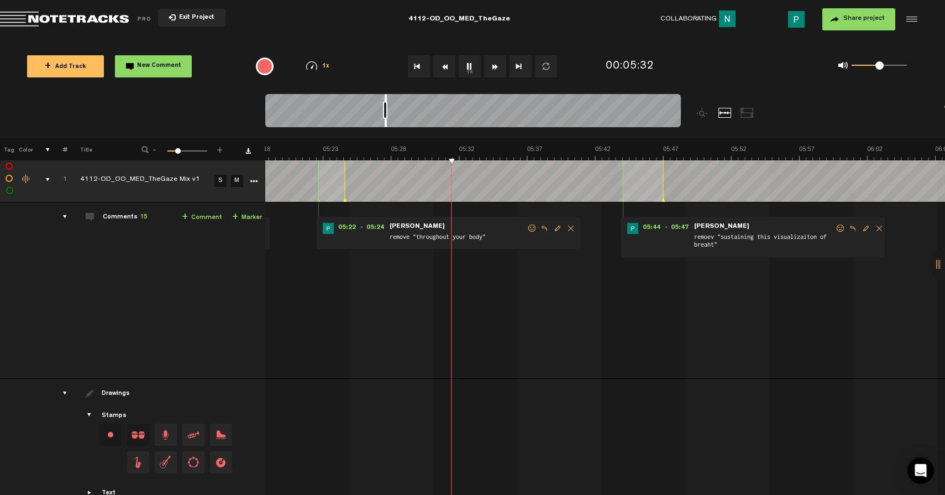
scroll to position [0, 4495]
drag, startPoint x: 374, startPoint y: 124, endPoint x: 386, endPoint y: 121, distance: 13.0
click at [386, 121] on div at bounding box center [386, 110] width 2 height 33
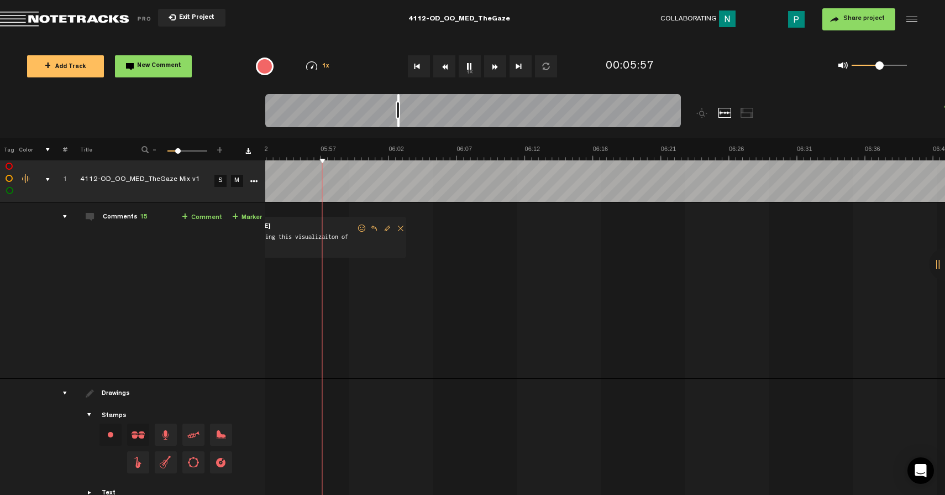
scroll to position [0, 4911]
drag, startPoint x: 387, startPoint y: 124, endPoint x: 398, endPoint y: 123, distance: 11.1
click at [398, 123] on div at bounding box center [398, 110] width 2 height 33
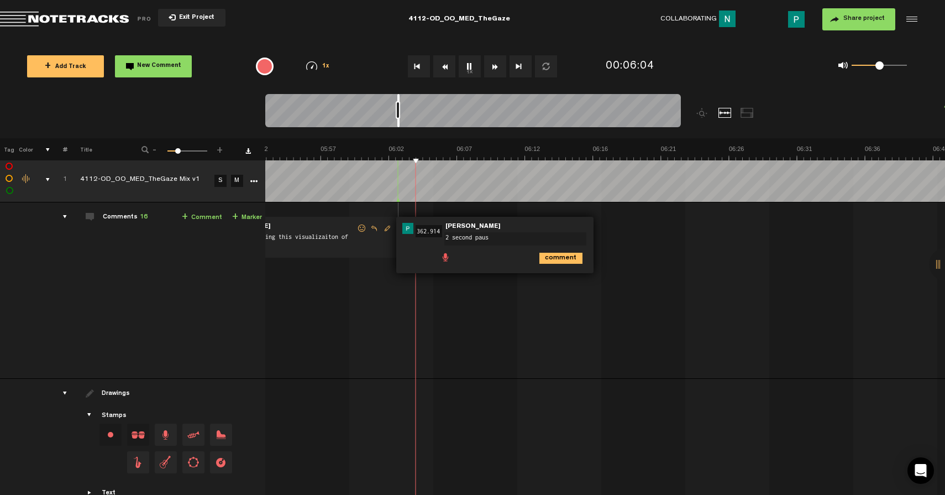
type textarea "2 second pause"
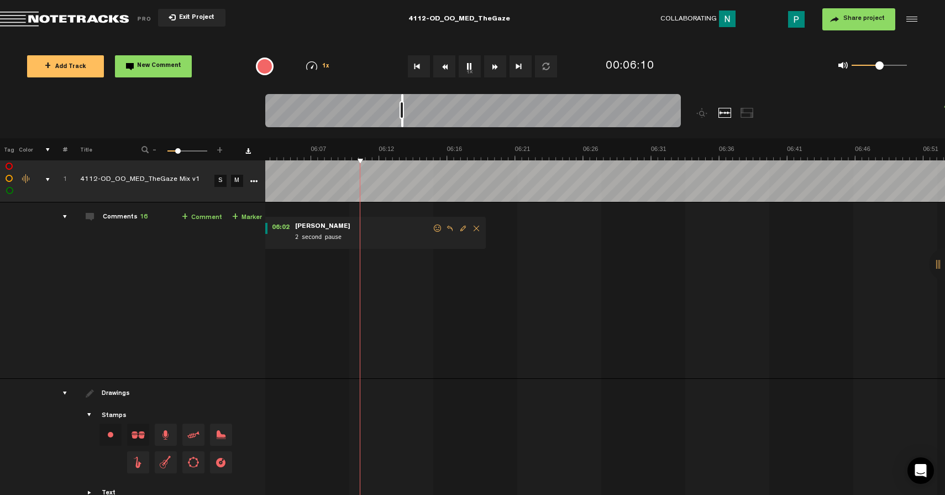
scroll to position [0, 5120]
drag, startPoint x: 398, startPoint y: 124, endPoint x: 404, endPoint y: 123, distance: 5.6
click at [404, 123] on div at bounding box center [402, 110] width 2 height 33
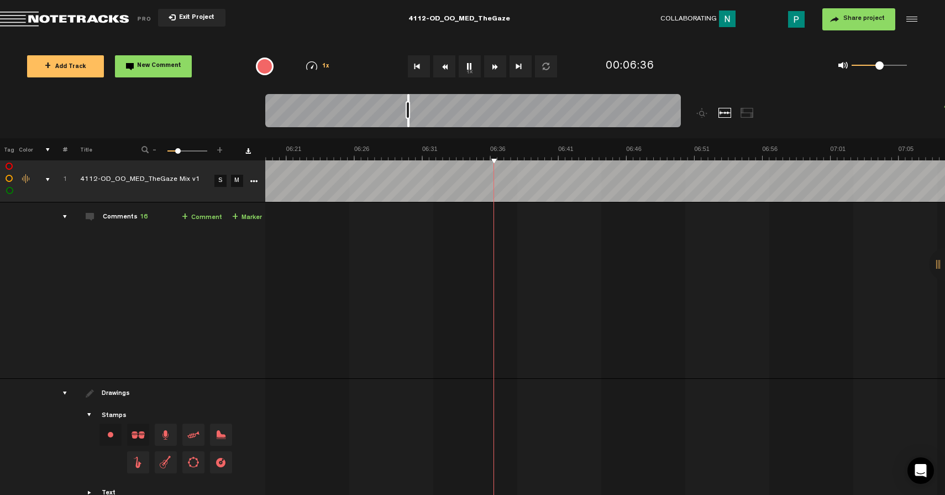
scroll to position [0, 5327]
drag, startPoint x: 402, startPoint y: 124, endPoint x: 408, endPoint y: 123, distance: 5.6
click at [408, 123] on div at bounding box center [409, 110] width 2 height 33
click at [470, 70] on button "1x" at bounding box center [470, 66] width 22 height 22
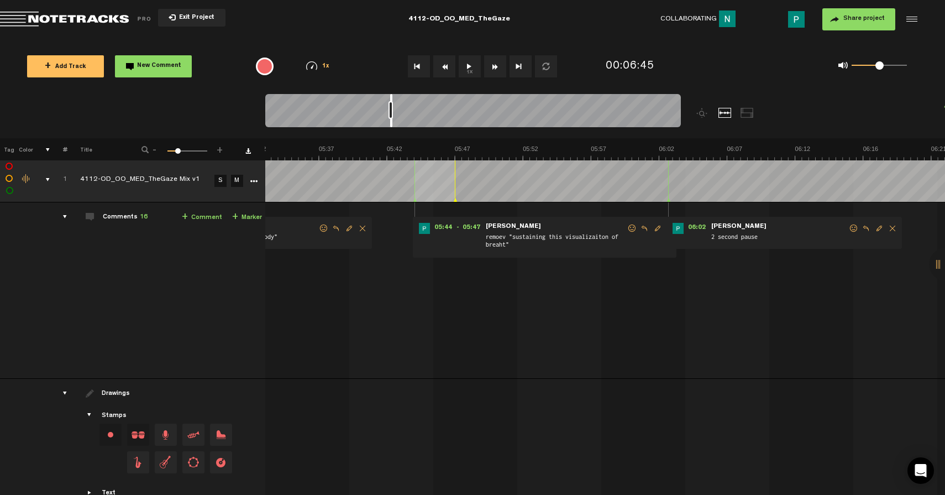
scroll to position [0, 4682]
drag, startPoint x: 410, startPoint y: 122, endPoint x: 392, endPoint y: 123, distance: 17.1
click at [392, 123] on div at bounding box center [391, 110] width 2 height 33
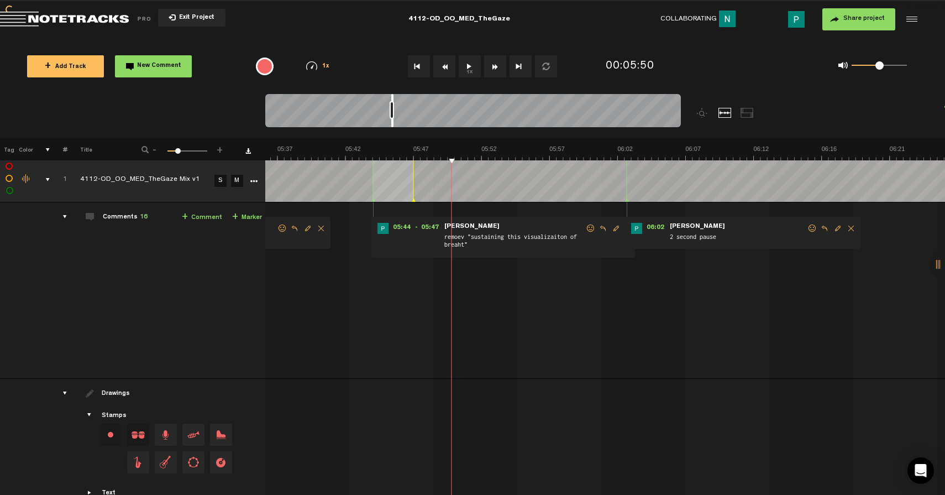
click at [468, 64] on button "1x" at bounding box center [470, 66] width 22 height 22
click at [467, 64] on button "1x" at bounding box center [470, 66] width 22 height 22
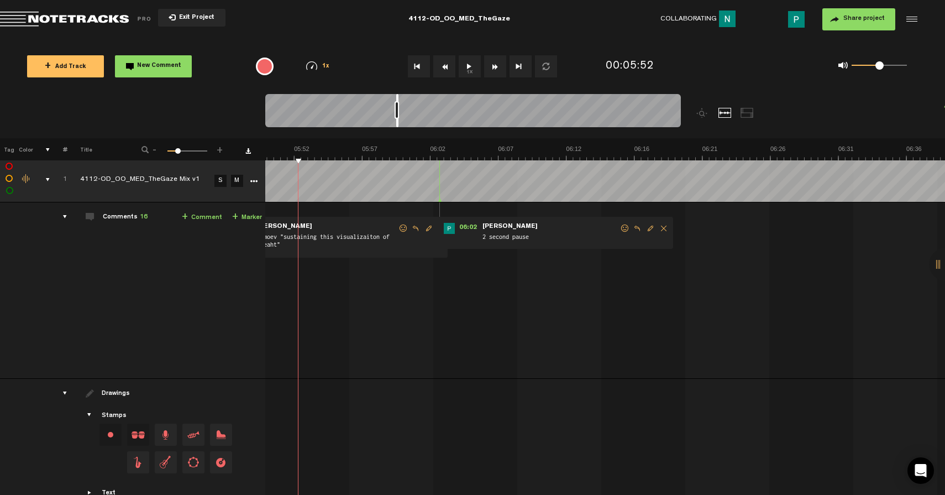
scroll to position [0, 4932]
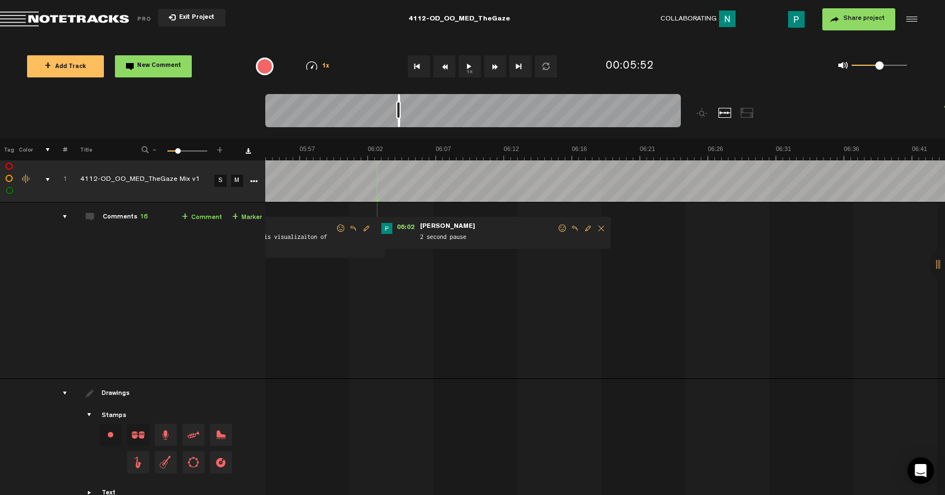
drag, startPoint x: 392, startPoint y: 123, endPoint x: 399, endPoint y: 123, distance: 6.6
click at [399, 123] on div at bounding box center [399, 110] width 2 height 33
click at [474, 69] on button "1x" at bounding box center [470, 66] width 22 height 22
click at [473, 67] on button "1x" at bounding box center [470, 66] width 22 height 22
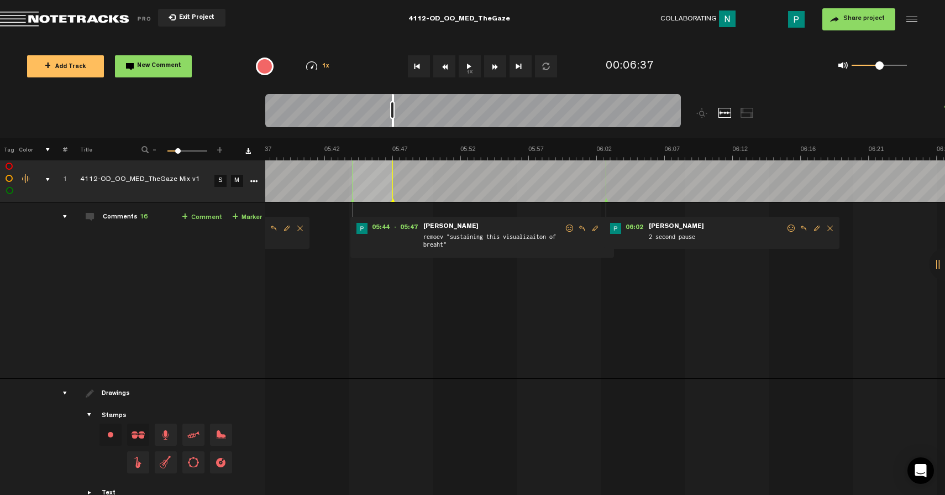
scroll to position [0, 4682]
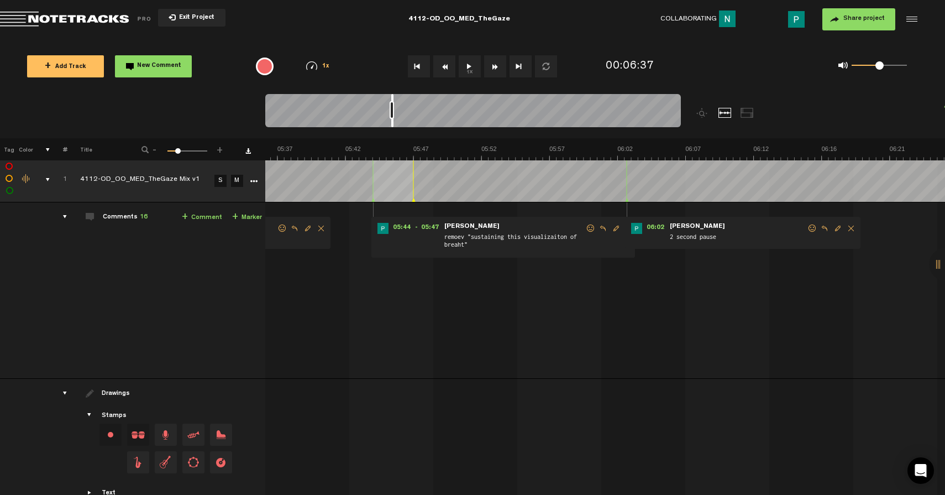
drag, startPoint x: 399, startPoint y: 123, endPoint x: 392, endPoint y: 122, distance: 6.7
click at [392, 122] on div at bounding box center [392, 110] width 2 height 33
click at [848, 226] on span "Delete comment" at bounding box center [851, 228] width 13 height 8
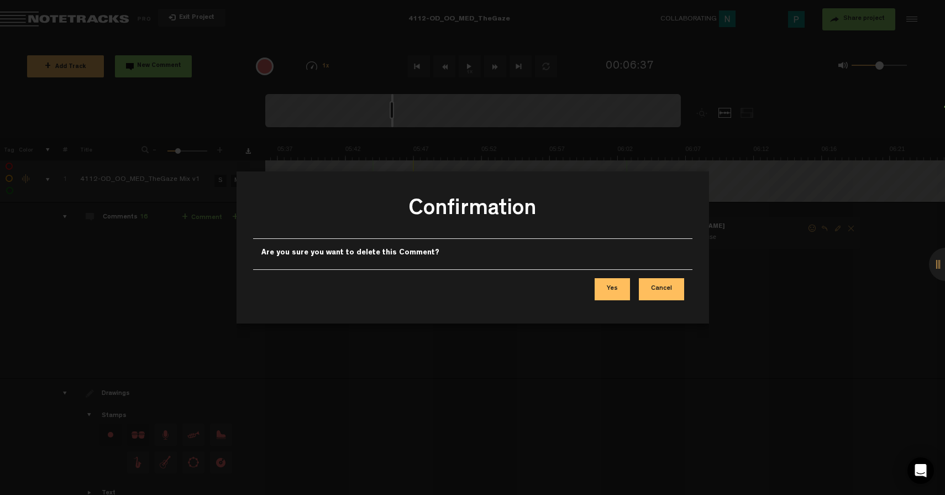
click at [620, 289] on button "Yes" at bounding box center [612, 289] width 35 height 22
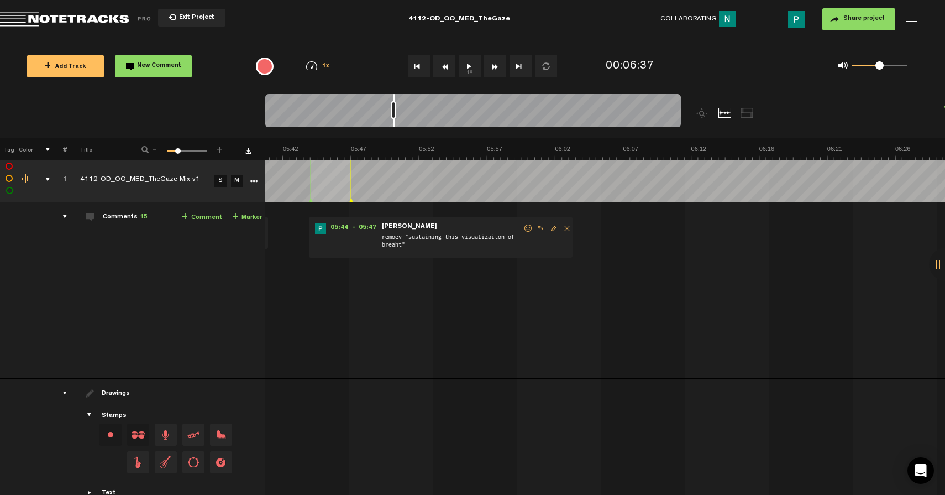
scroll to position [0, 4703]
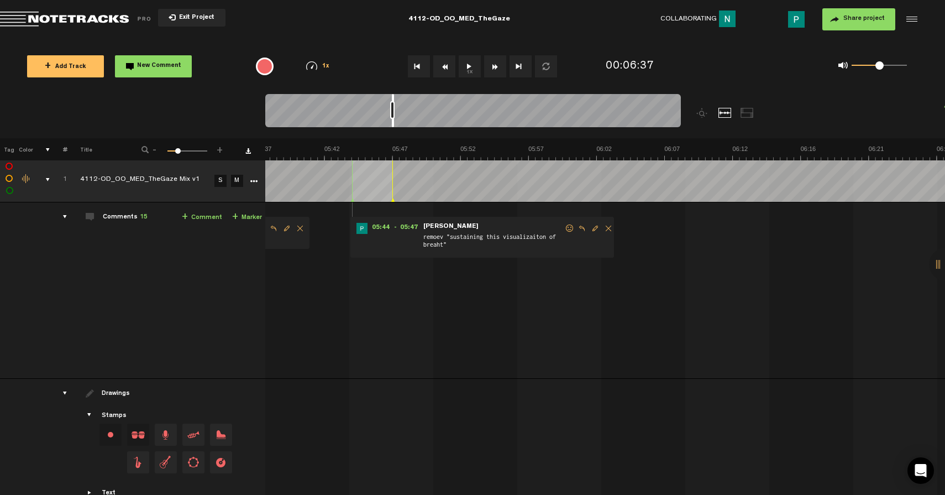
drag, startPoint x: 406, startPoint y: 123, endPoint x: 392, endPoint y: 123, distance: 14.4
click at [392, 123] on div at bounding box center [393, 110] width 2 height 33
click at [469, 69] on button "1x" at bounding box center [470, 66] width 22 height 22
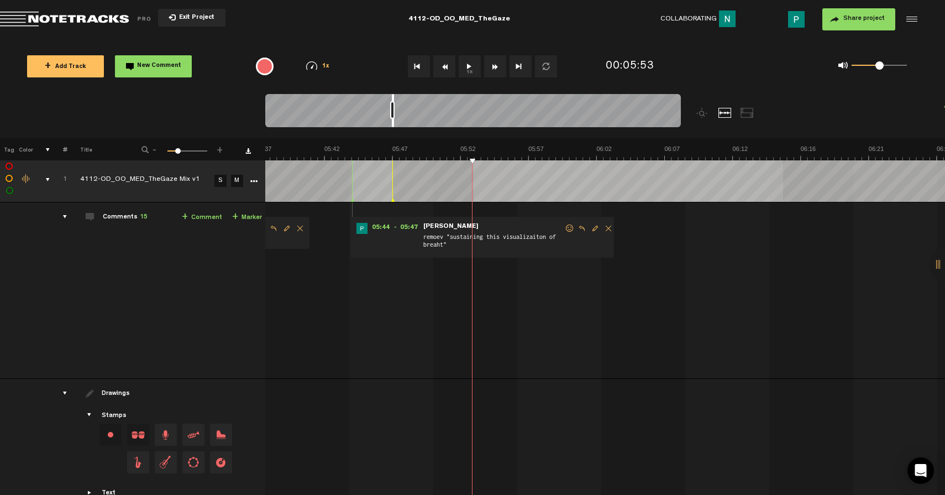
scroll to position [0, 4763]
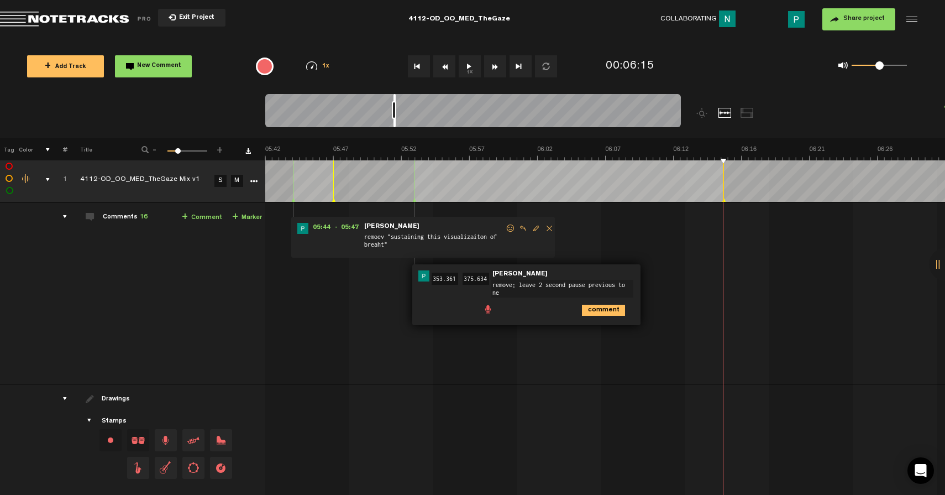
type textarea "remove; leave 2 second pause previous to nex"
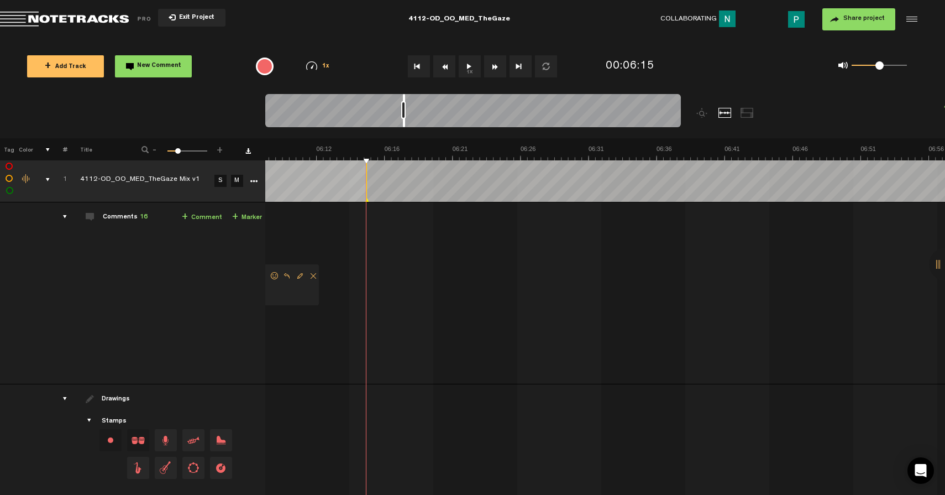
drag, startPoint x: 394, startPoint y: 124, endPoint x: 403, endPoint y: 122, distance: 9.7
click at [404, 122] on div at bounding box center [404, 110] width 2 height 33
click at [465, 71] on button "1x" at bounding box center [470, 66] width 22 height 22
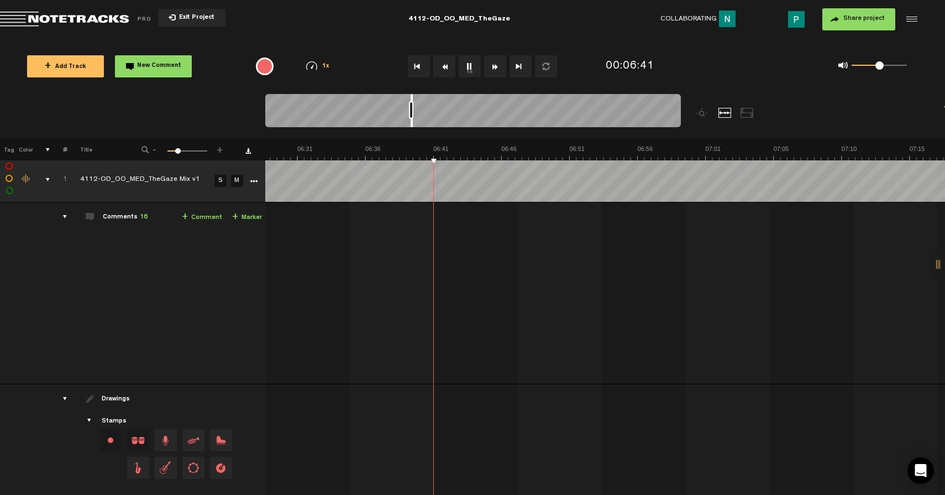
drag, startPoint x: 404, startPoint y: 123, endPoint x: 412, endPoint y: 123, distance: 7.7
click at [412, 123] on div at bounding box center [412, 110] width 2 height 33
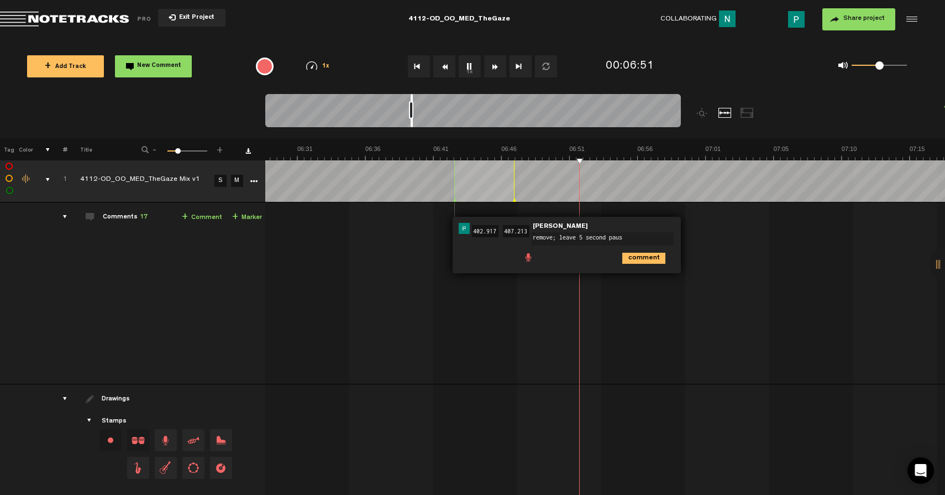
type textarea "remove; leave 5 second pause"
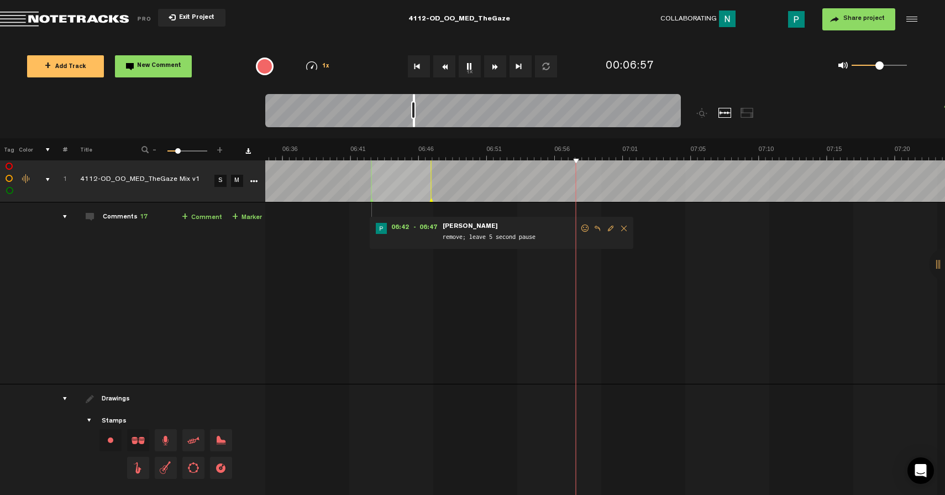
scroll to position [0, 5556]
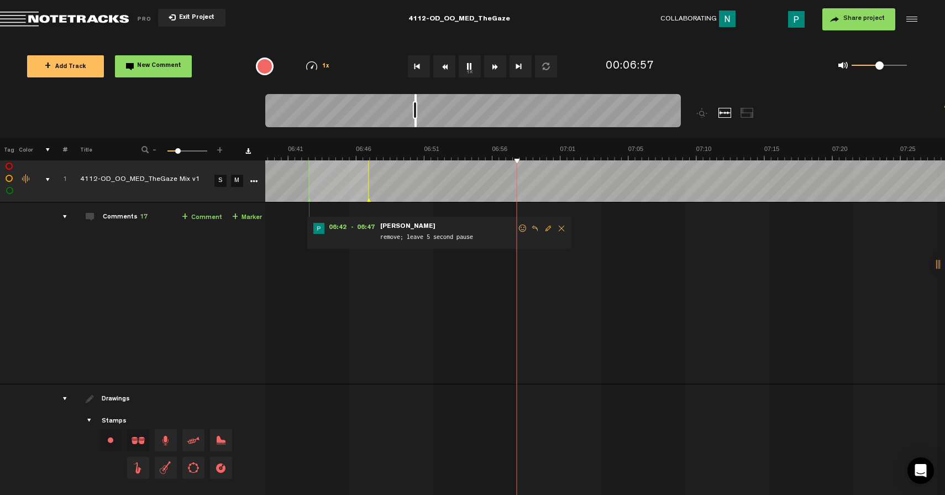
click at [416, 125] on div at bounding box center [416, 110] width 2 height 33
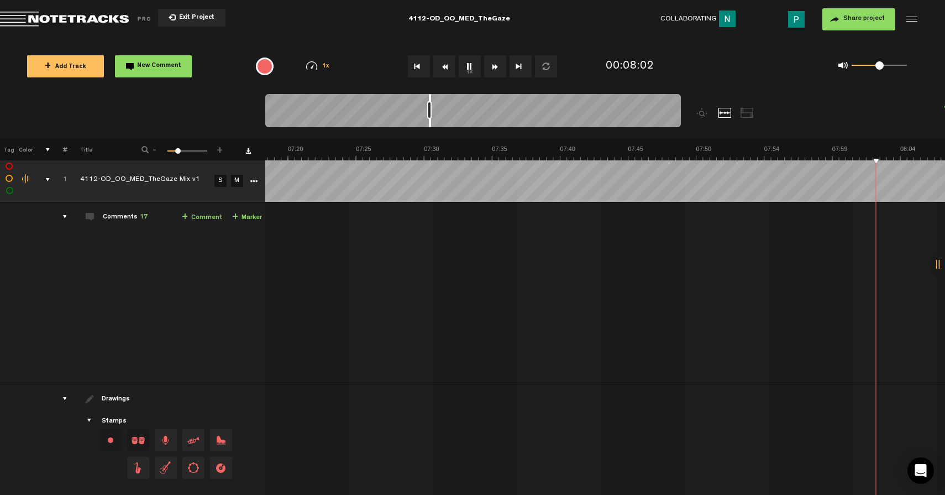
scroll to position [0, 6373]
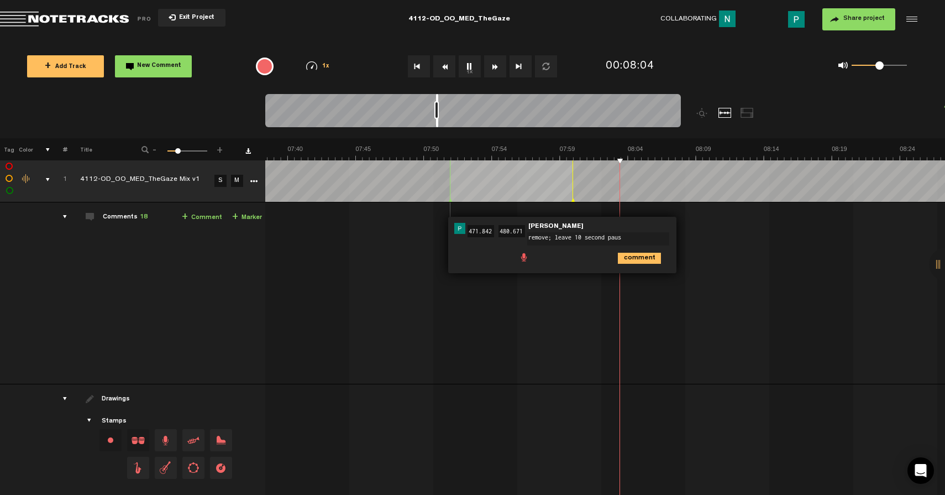
type textarea "remove; leave 10 second pause"
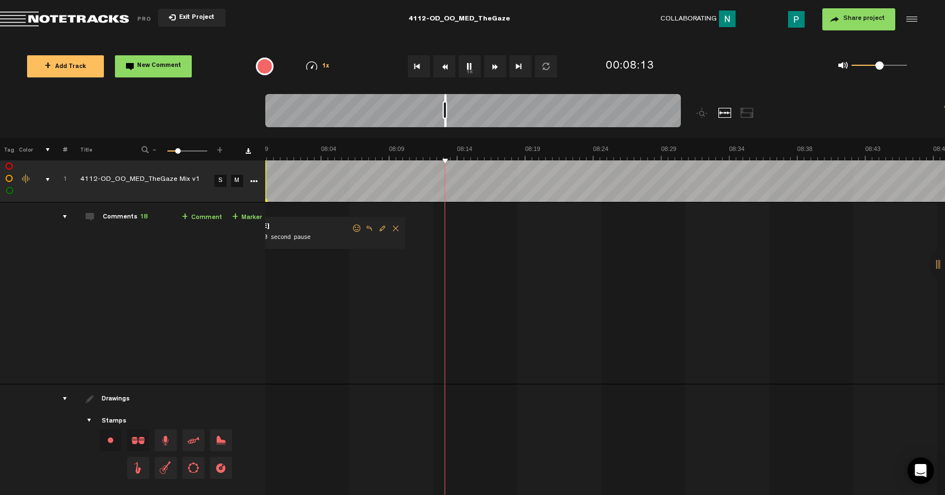
scroll to position [0, 6680]
drag, startPoint x: 437, startPoint y: 123, endPoint x: 446, endPoint y: 123, distance: 8.3
click at [446, 123] on div at bounding box center [445, 110] width 2 height 33
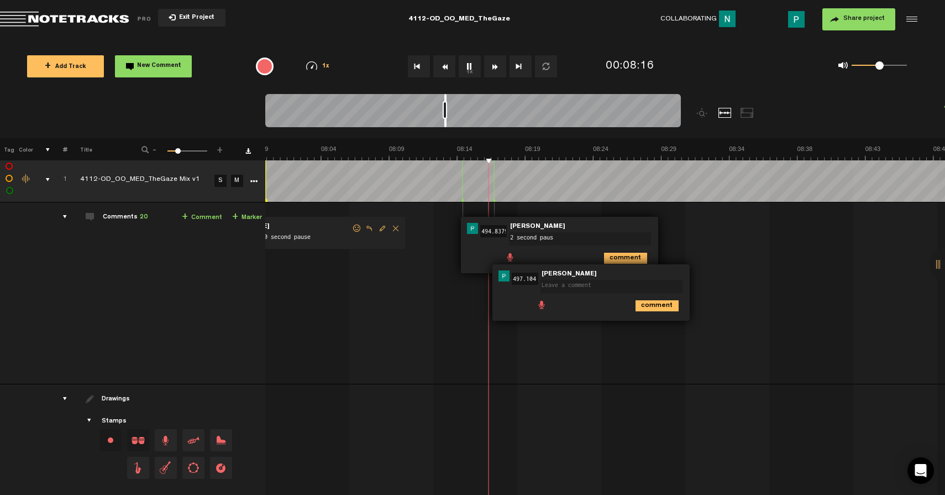
type textarea "2 second pause"
click at [564, 284] on textarea at bounding box center [612, 286] width 142 height 13
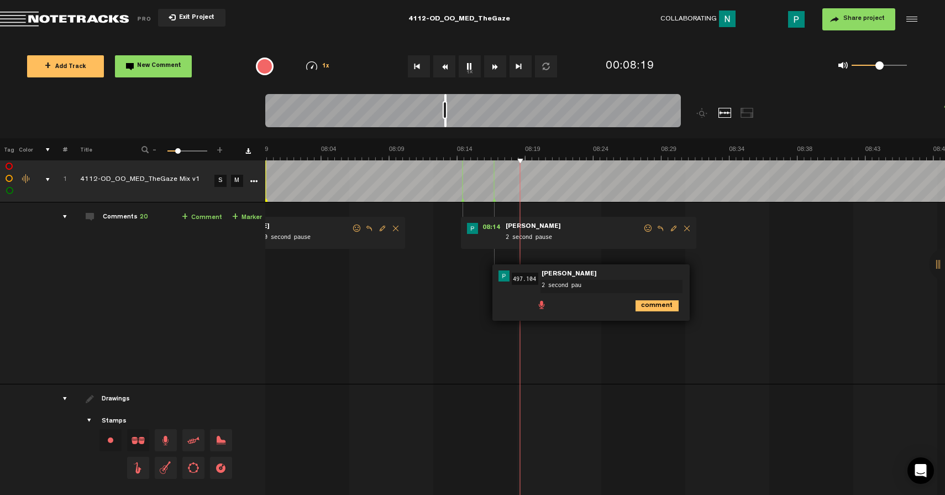
type textarea "2 second paus"
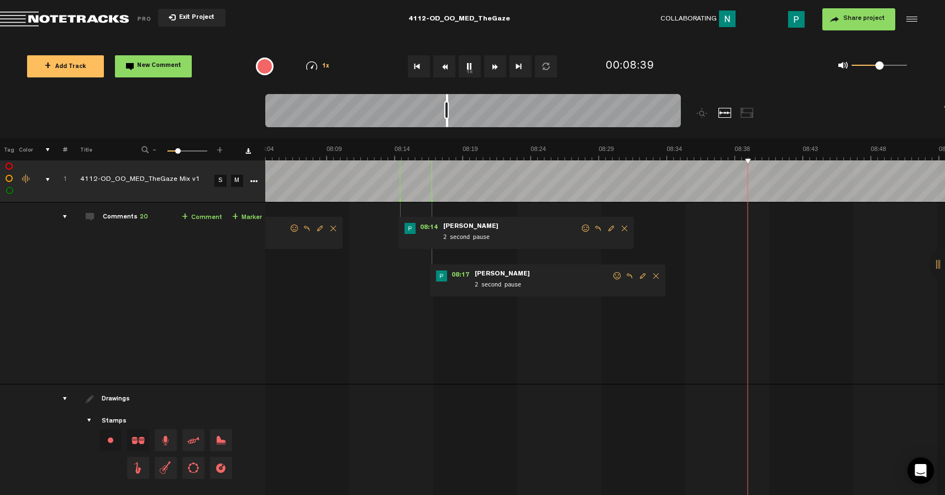
scroll to position [0, 6701]
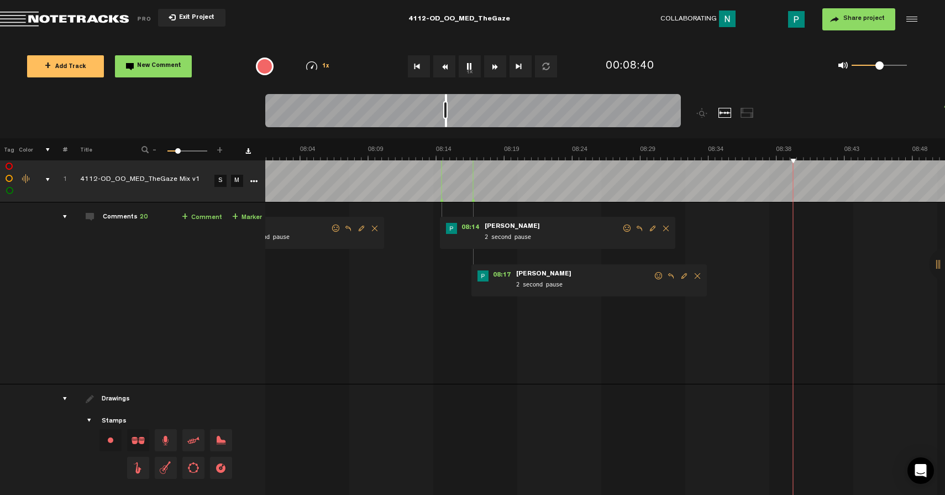
click at [446, 122] on div at bounding box center [446, 110] width 2 height 33
click at [664, 229] on span "Delete comment" at bounding box center [665, 228] width 13 height 8
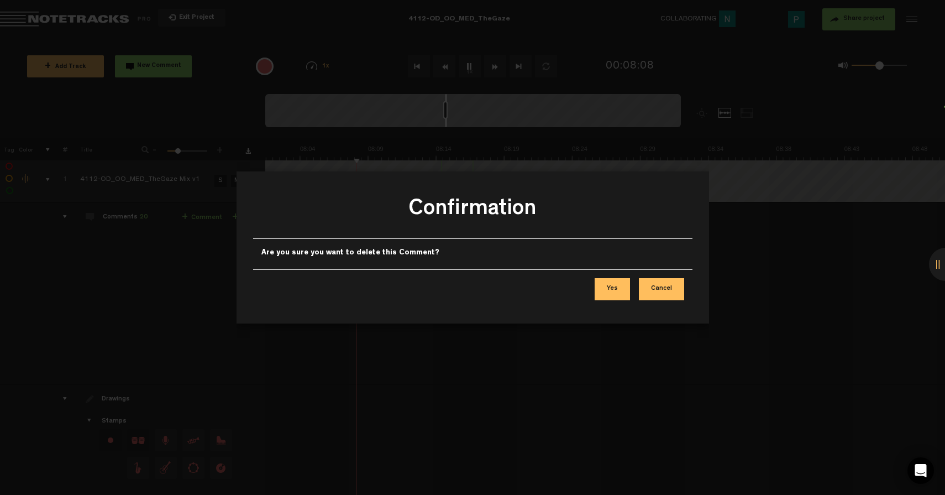
click at [616, 281] on button "Yes" at bounding box center [612, 289] width 35 height 22
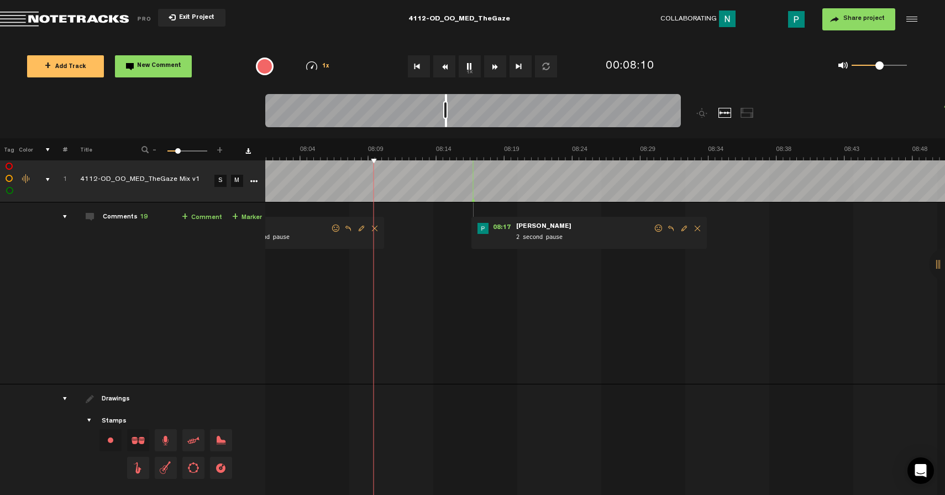
click at [694, 226] on span "Delete comment" at bounding box center [697, 228] width 13 height 8
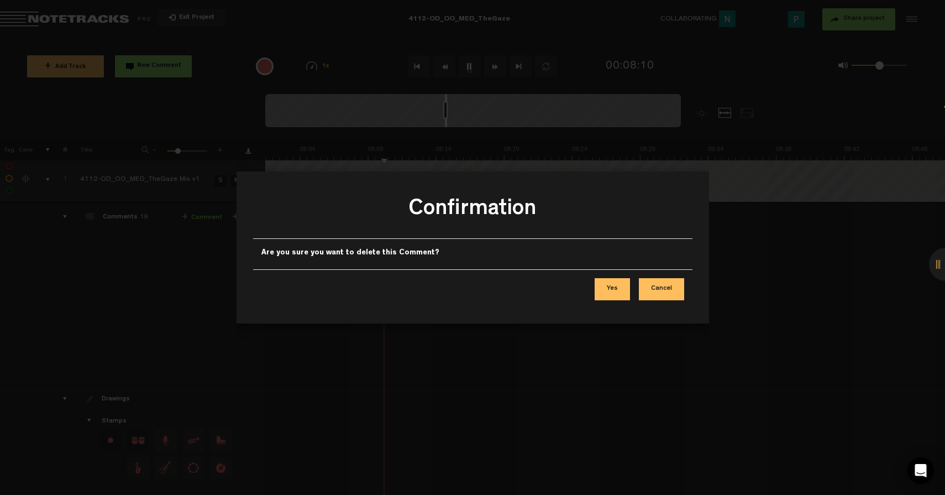
click at [614, 287] on button "Yes" at bounding box center [612, 289] width 35 height 22
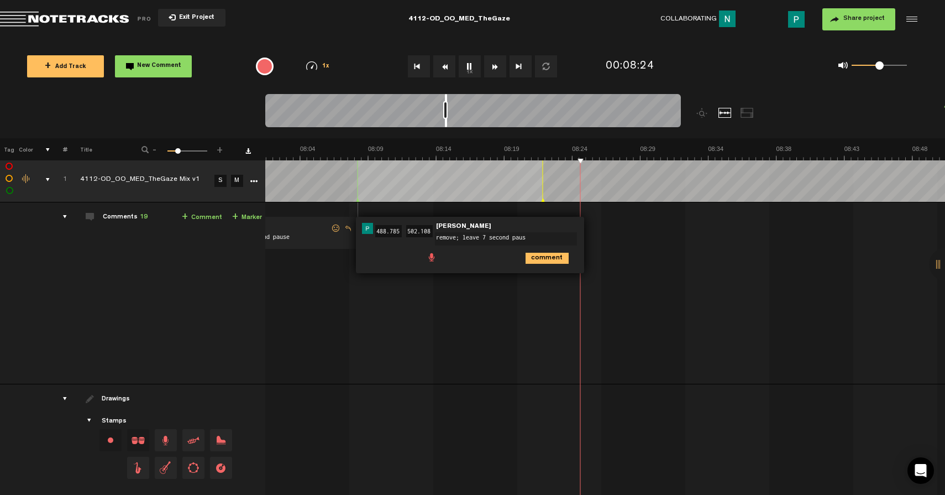
type textarea "remove; leave 7 second pause"
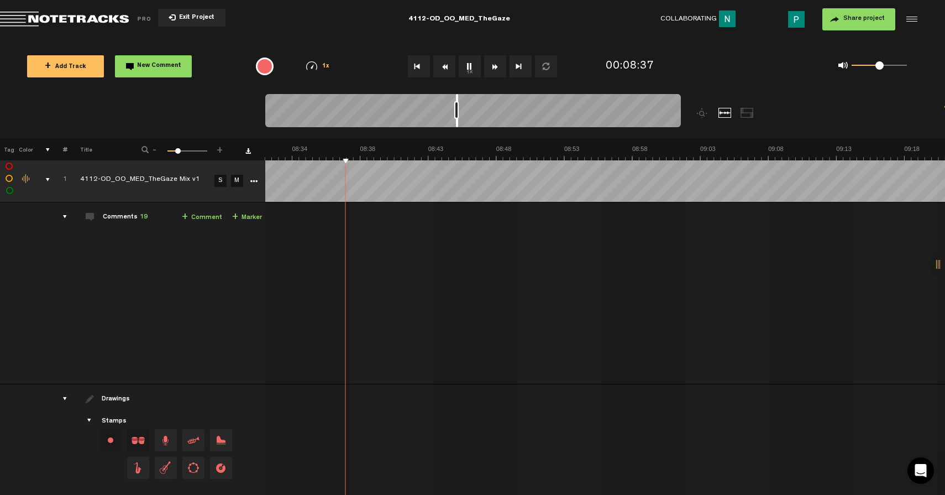
drag, startPoint x: 446, startPoint y: 125, endPoint x: 455, endPoint y: 124, distance: 10.0
click at [456, 124] on div at bounding box center [457, 110] width 2 height 33
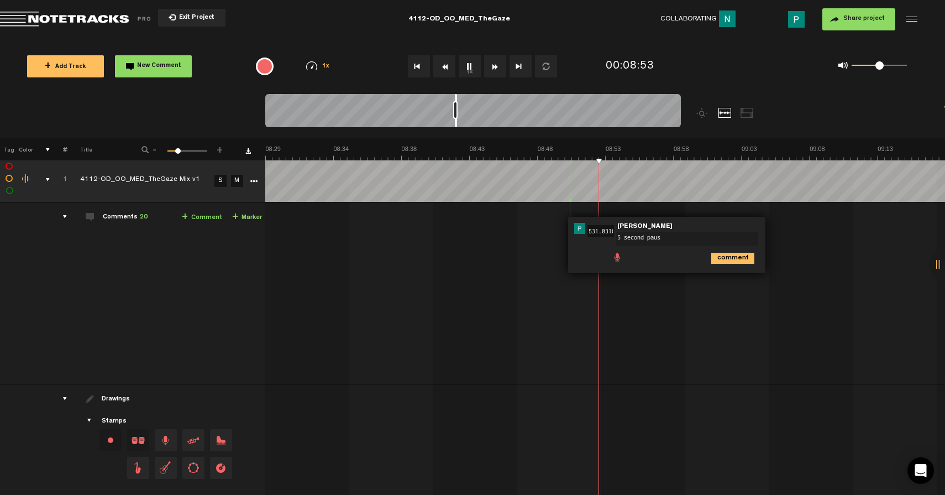
type textarea "5 second pause"
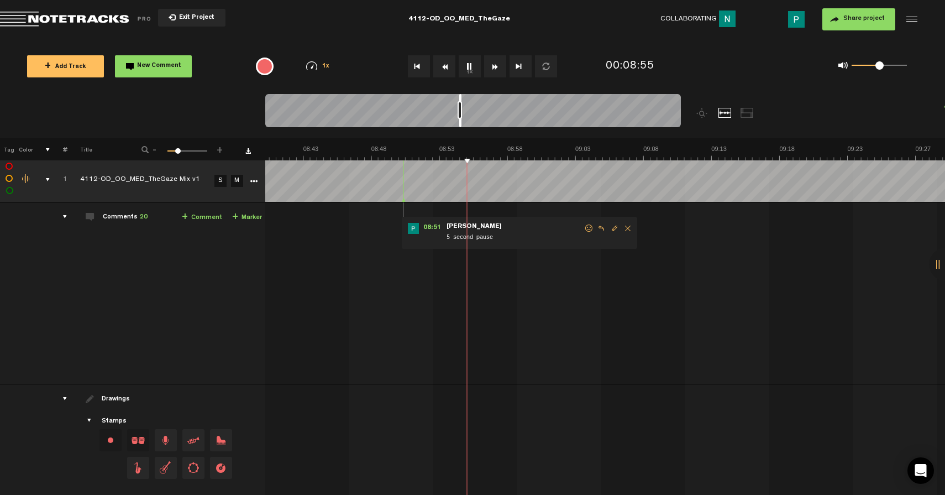
scroll to position [0, 7284]
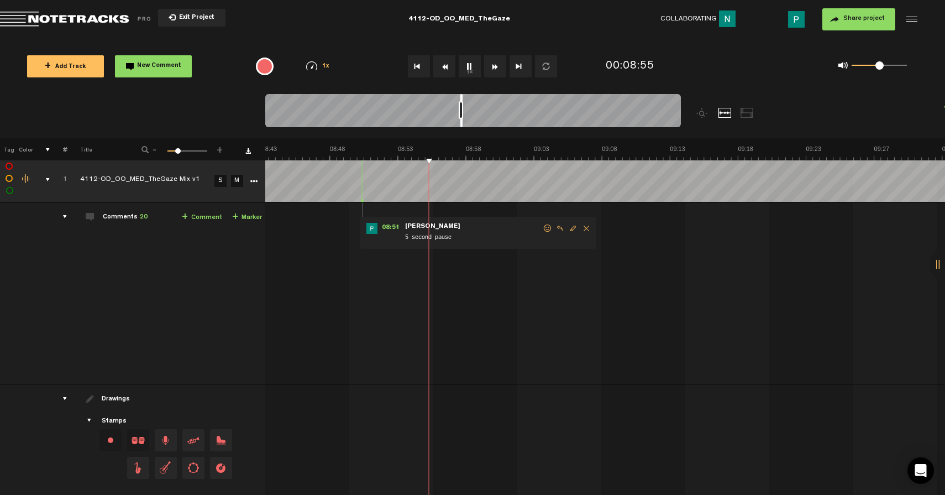
drag, startPoint x: 456, startPoint y: 122, endPoint x: 462, endPoint y: 121, distance: 5.6
click at [462, 121] on div at bounding box center [461, 110] width 2 height 33
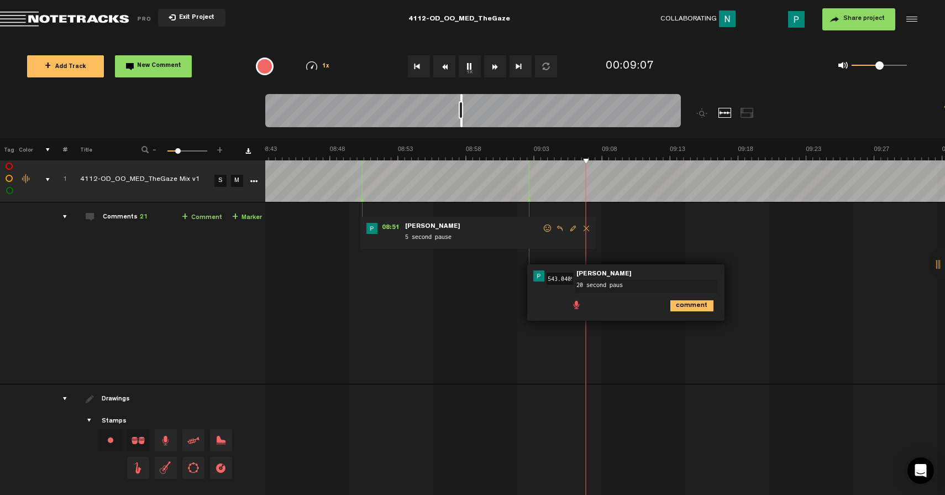
type textarea "20 second paus"
click at [684, 308] on icon "comment" at bounding box center [691, 305] width 43 height 11
click at [753, 276] on span "Delete comment" at bounding box center [753, 276] width 13 height 8
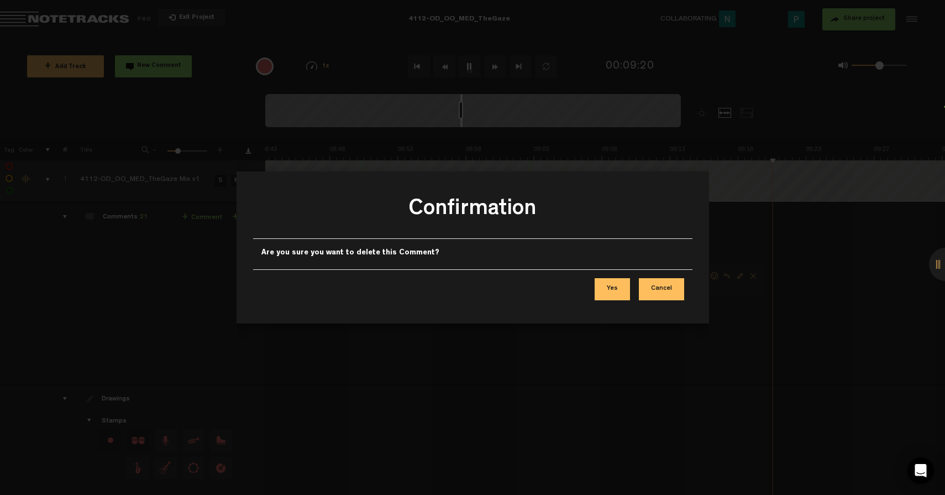
click at [615, 298] on button "Yes" at bounding box center [612, 289] width 35 height 22
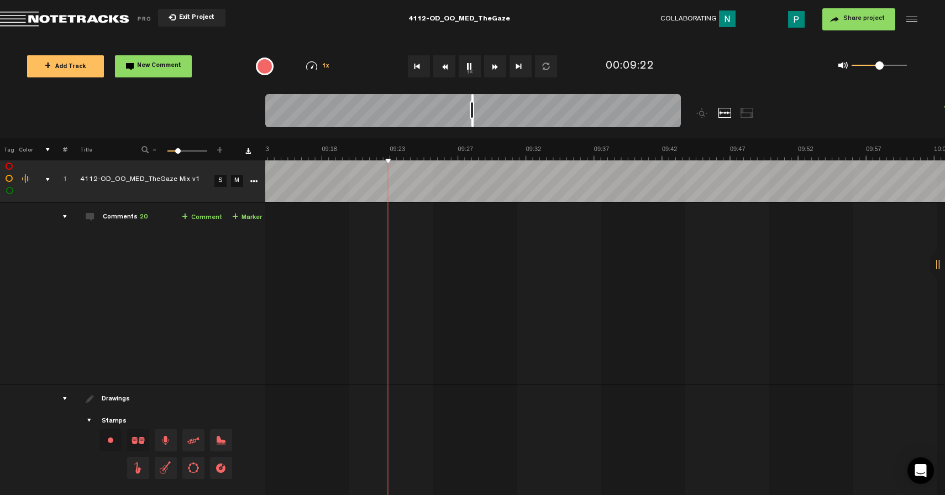
drag, startPoint x: 462, startPoint y: 124, endPoint x: 473, endPoint y: 122, distance: 11.4
click at [473, 122] on div at bounding box center [473, 110] width 2 height 33
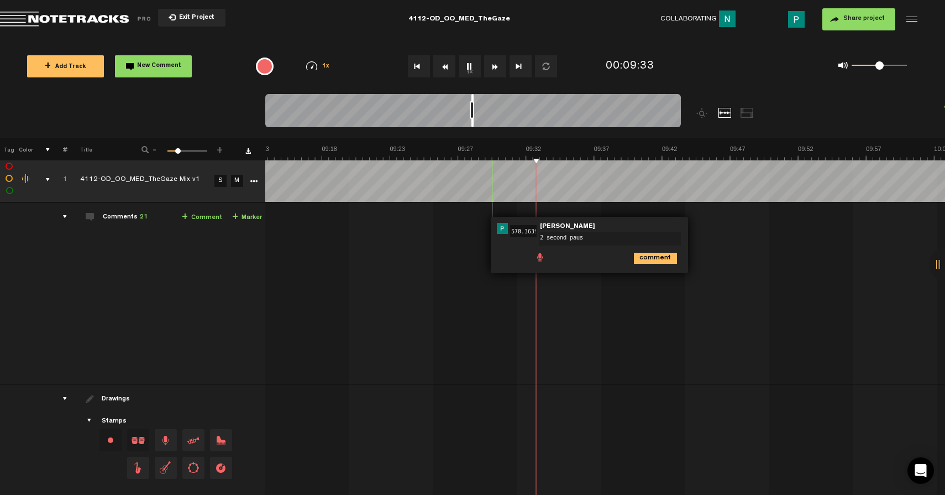
type textarea "2 second pause"
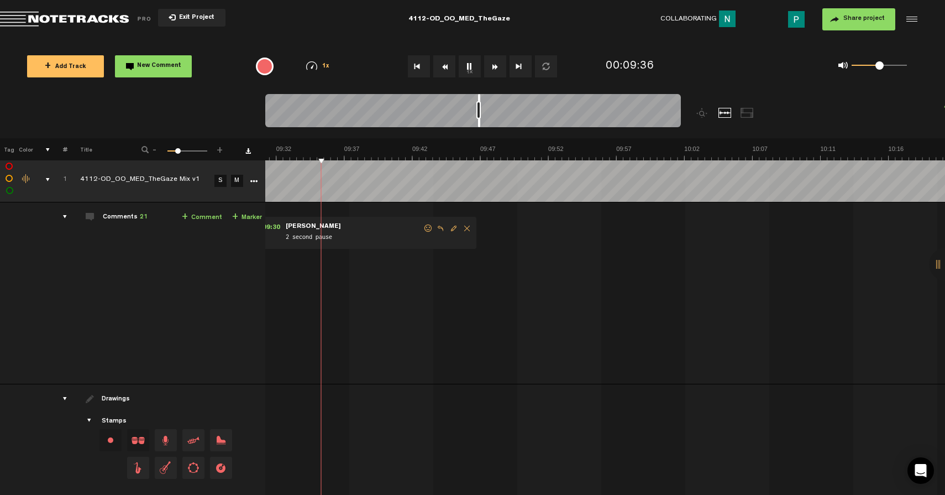
drag, startPoint x: 472, startPoint y: 123, endPoint x: 479, endPoint y: 122, distance: 6.8
click at [479, 122] on div at bounding box center [479, 110] width 2 height 33
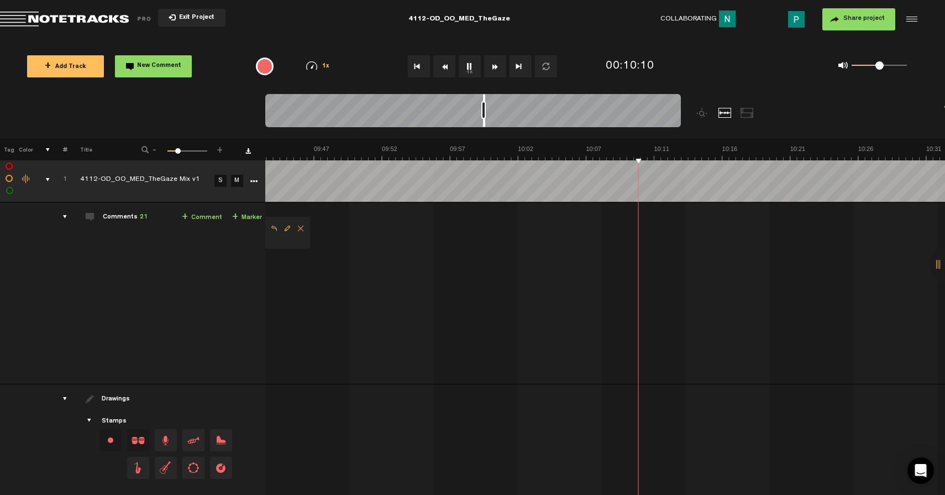
drag, startPoint x: 479, startPoint y: 122, endPoint x: 484, endPoint y: 121, distance: 5.6
click at [484, 121] on div at bounding box center [484, 110] width 2 height 33
drag, startPoint x: 485, startPoint y: 125, endPoint x: 492, endPoint y: 122, distance: 7.9
click at [492, 122] on div at bounding box center [492, 110] width 2 height 33
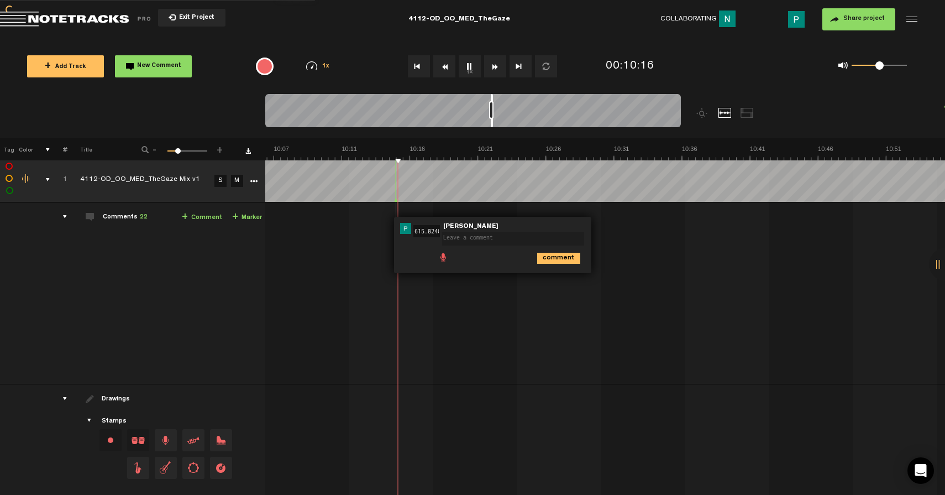
scroll to position [0, 0]
type textarea "30 second paus"
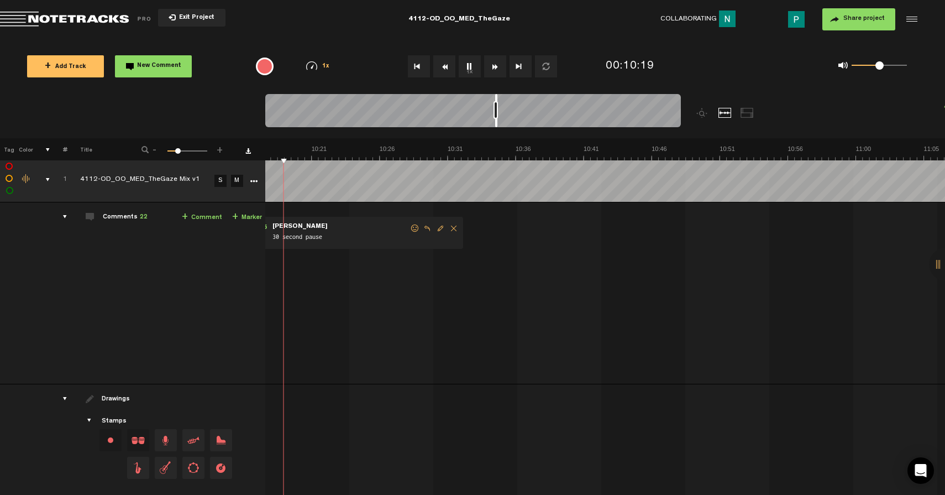
scroll to position [0, 8616]
click at [496, 121] on div at bounding box center [497, 110] width 2 height 33
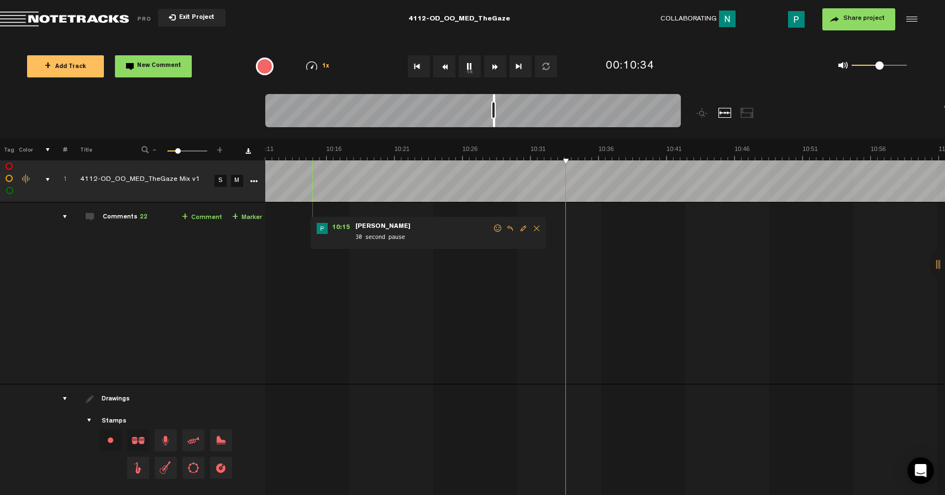
click at [494, 124] on div at bounding box center [494, 110] width 2 height 33
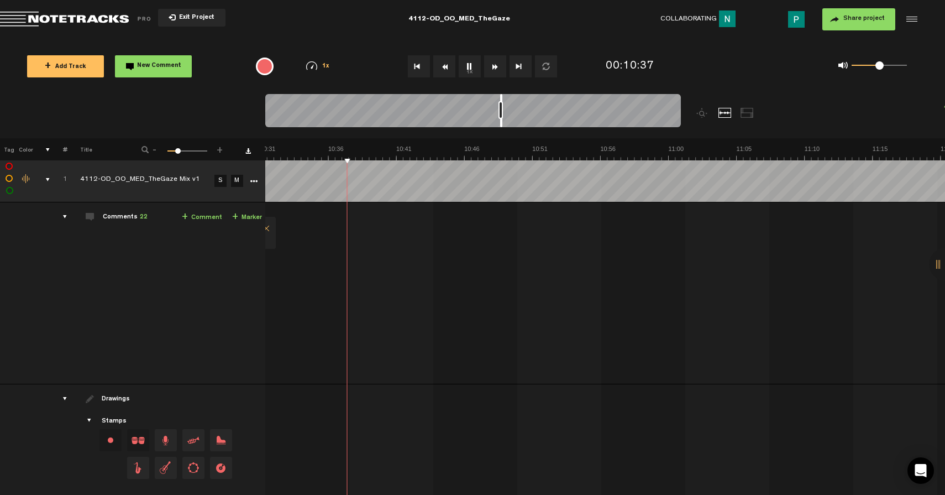
scroll to position [0, 8803]
drag, startPoint x: 494, startPoint y: 124, endPoint x: 501, endPoint y: 121, distance: 8.4
click at [501, 121] on div at bounding box center [501, 110] width 2 height 33
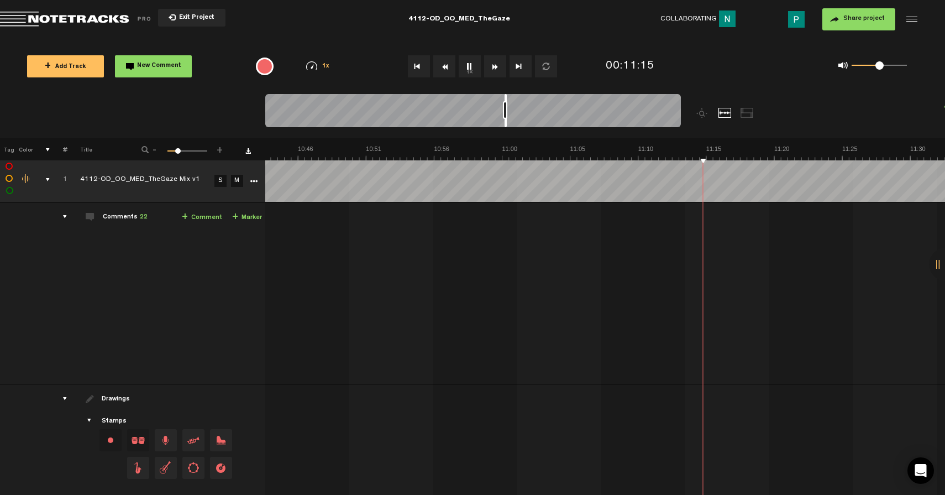
click at [507, 122] on div at bounding box center [506, 110] width 2 height 33
drag, startPoint x: 506, startPoint y: 122, endPoint x: 515, endPoint y: 121, distance: 8.9
click at [516, 121] on div at bounding box center [516, 110] width 2 height 33
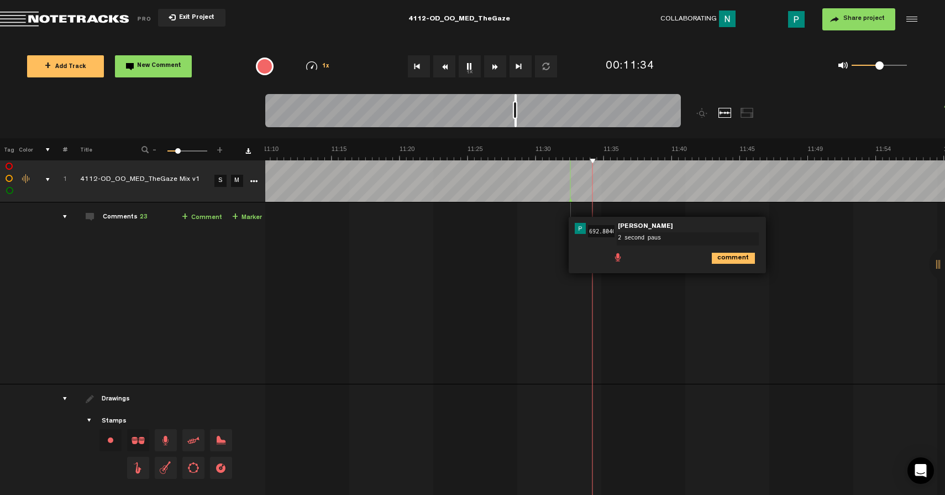
type textarea "2 second pause"
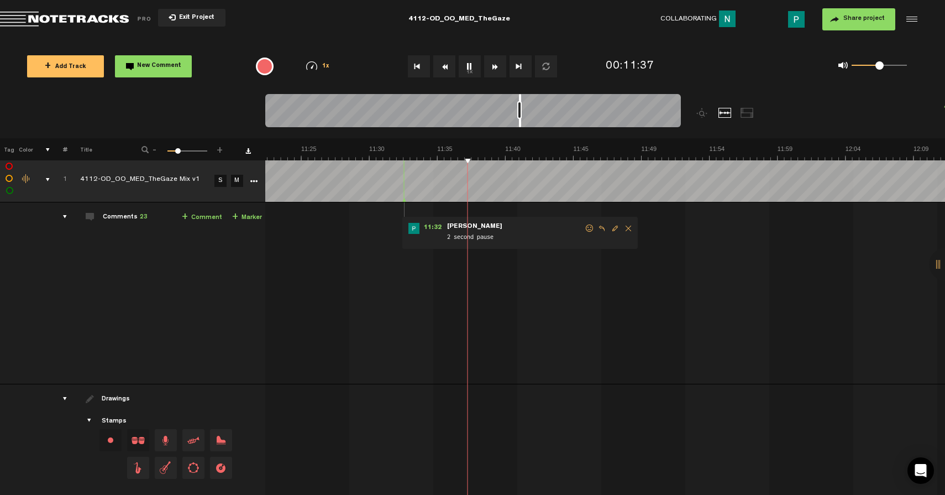
scroll to position [0, 9532]
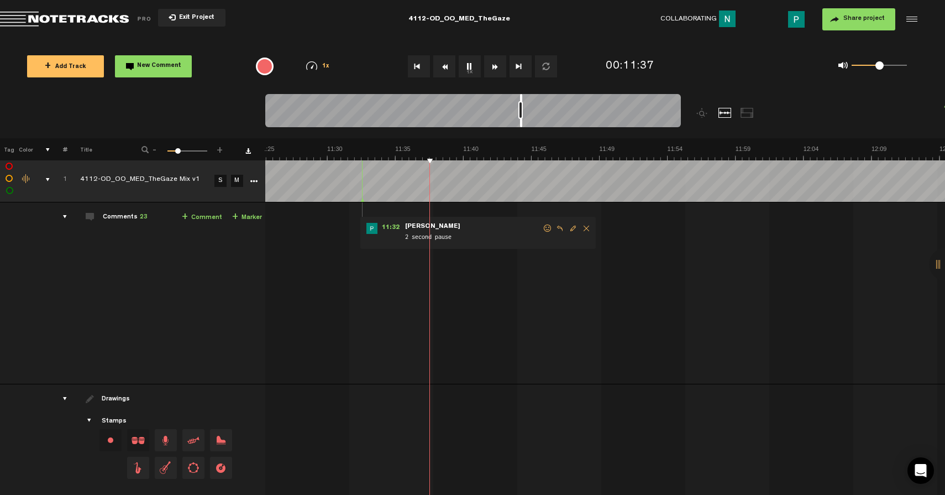
drag, startPoint x: 516, startPoint y: 124, endPoint x: 521, endPoint y: 121, distance: 6.2
click at [521, 121] on div at bounding box center [521, 110] width 2 height 33
click at [264, 177] on td "Export to Headliner Update Download Download original Export Audacity labels Ex…" at bounding box center [263, 180] width 4 height 45
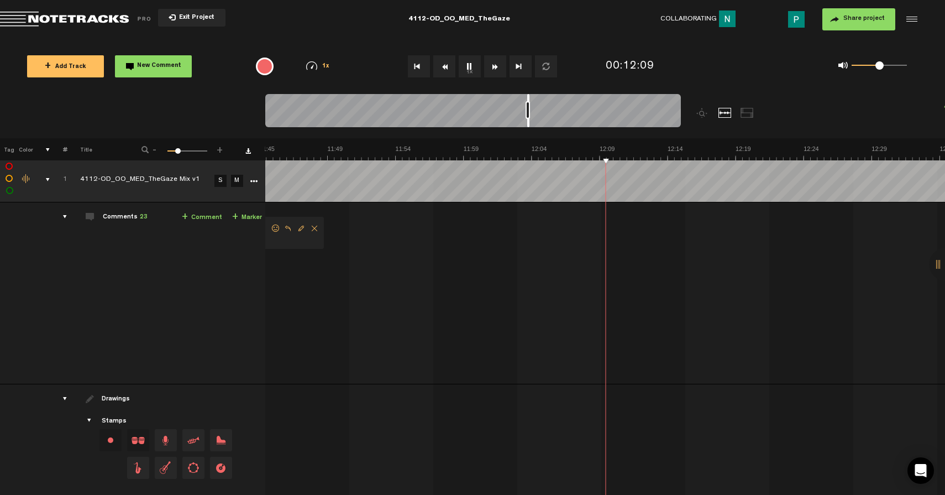
scroll to position [0, 9804]
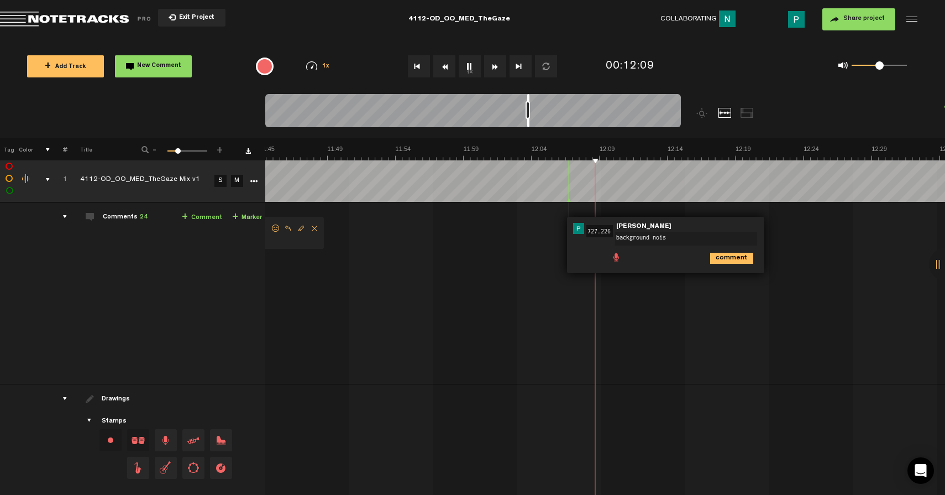
type textarea "background noise"
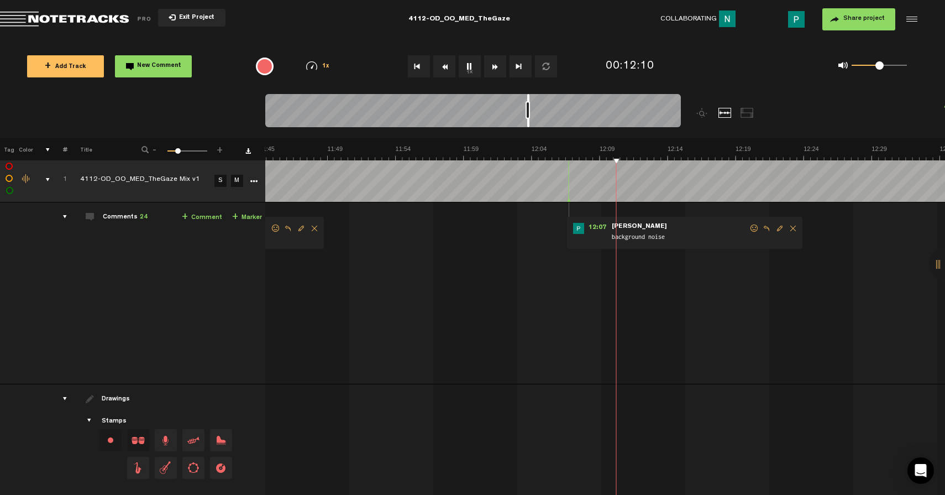
click at [468, 68] on button "1x" at bounding box center [470, 66] width 22 height 22
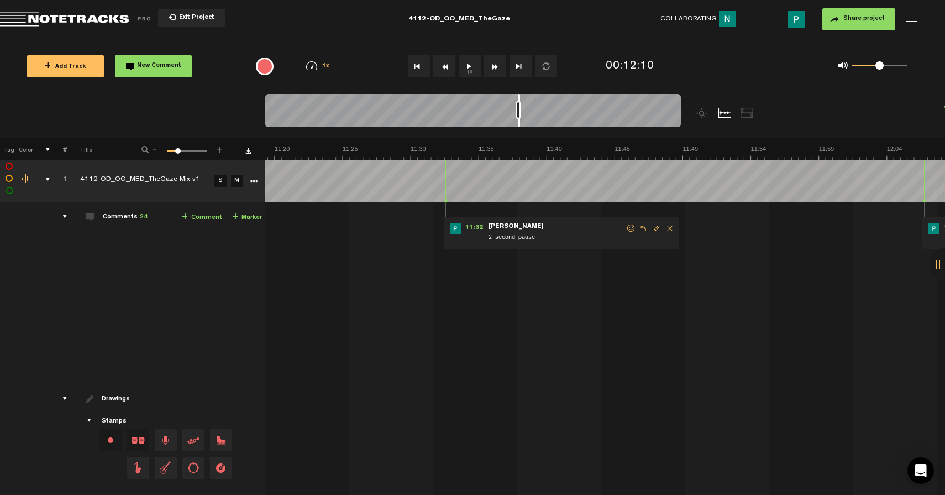
scroll to position [0, 9448]
drag, startPoint x: 528, startPoint y: 122, endPoint x: 518, endPoint y: 123, distance: 9.4
click at [518, 123] on div at bounding box center [519, 110] width 2 height 33
click at [476, 72] on button "1x" at bounding box center [470, 66] width 22 height 22
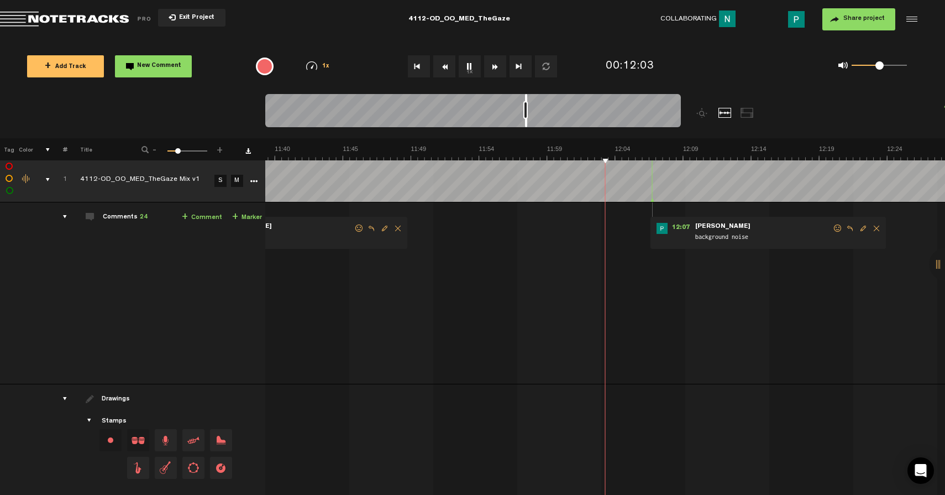
scroll to position [0, 9720]
click at [470, 65] on button "1x" at bounding box center [470, 66] width 22 height 22
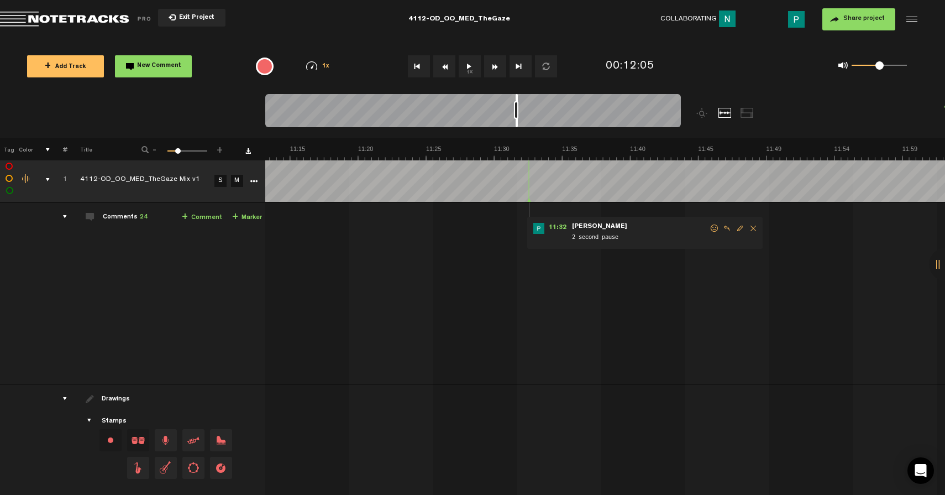
drag, startPoint x: 526, startPoint y: 123, endPoint x: 516, endPoint y: 122, distance: 10.0
click at [516, 122] on div at bounding box center [517, 110] width 2 height 33
click at [469, 75] on button "1x" at bounding box center [470, 66] width 22 height 22
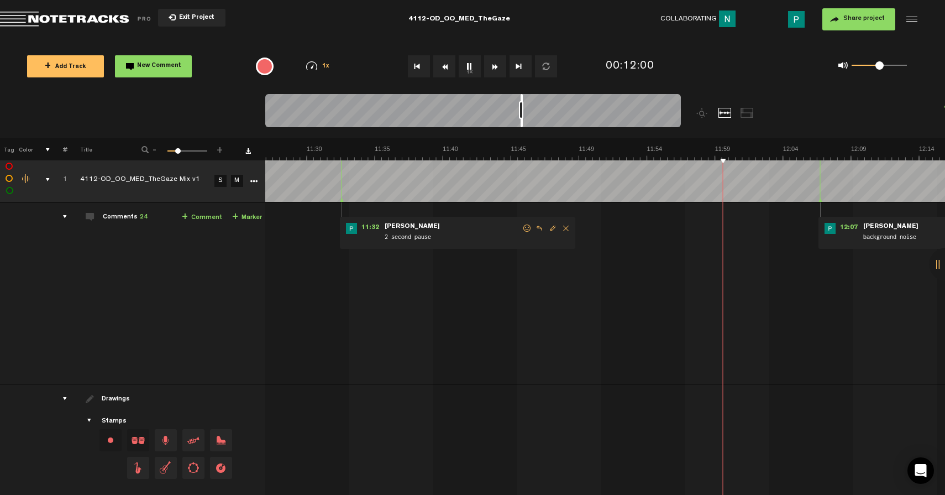
scroll to position [0, 9532]
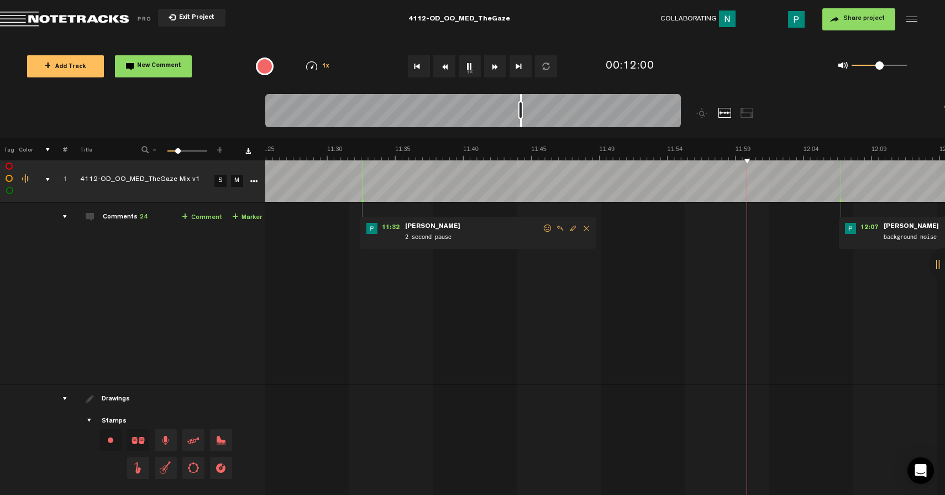
click at [521, 121] on div at bounding box center [521, 110] width 2 height 33
click at [585, 226] on span "Delete comment" at bounding box center [586, 228] width 13 height 8
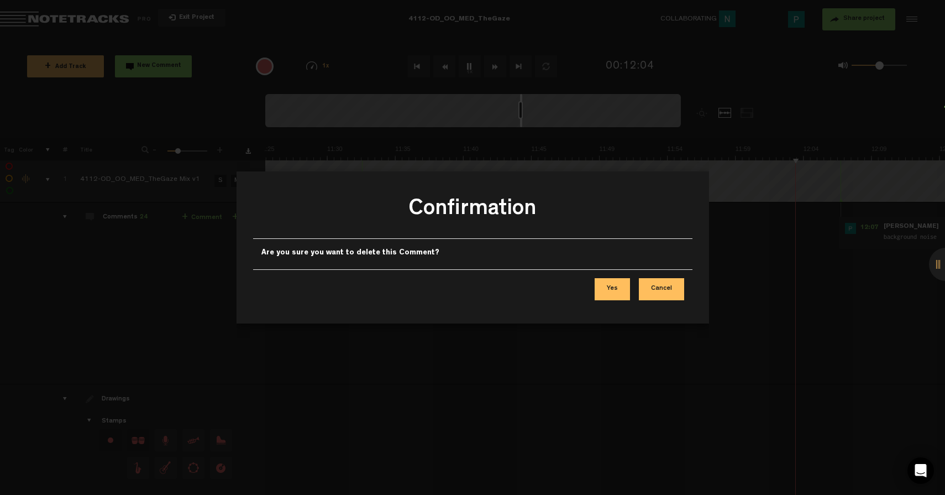
click at [607, 282] on button "Yes" at bounding box center [612, 289] width 35 height 22
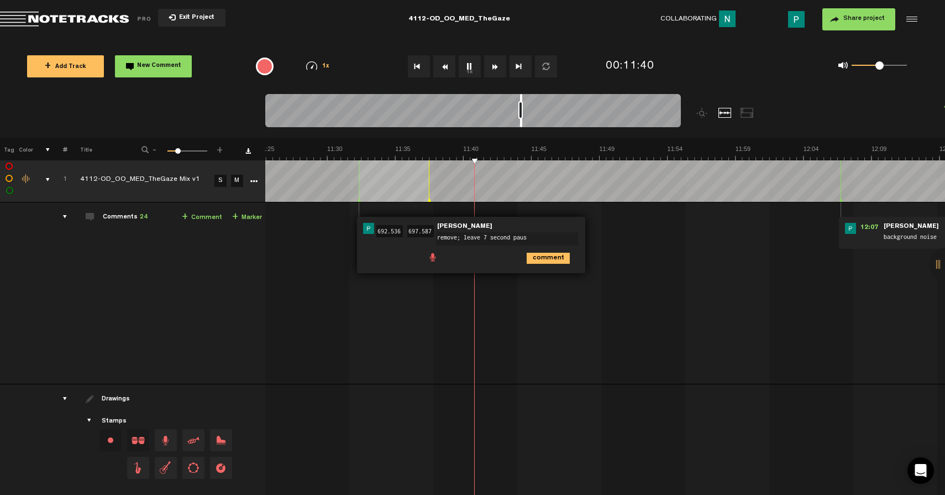
type textarea "remove; leave 7 second pause"
click at [466, 64] on button "1x" at bounding box center [470, 66] width 22 height 22
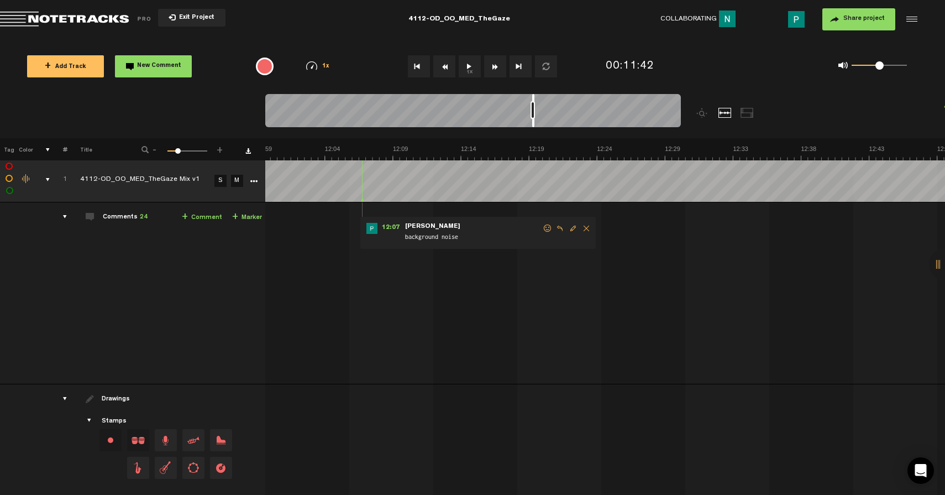
scroll to position [0, 9989]
drag, startPoint x: 521, startPoint y: 122, endPoint x: 533, endPoint y: 119, distance: 12.4
click at [533, 119] on div at bounding box center [533, 110] width 2 height 33
click at [467, 64] on button "1x" at bounding box center [470, 66] width 22 height 22
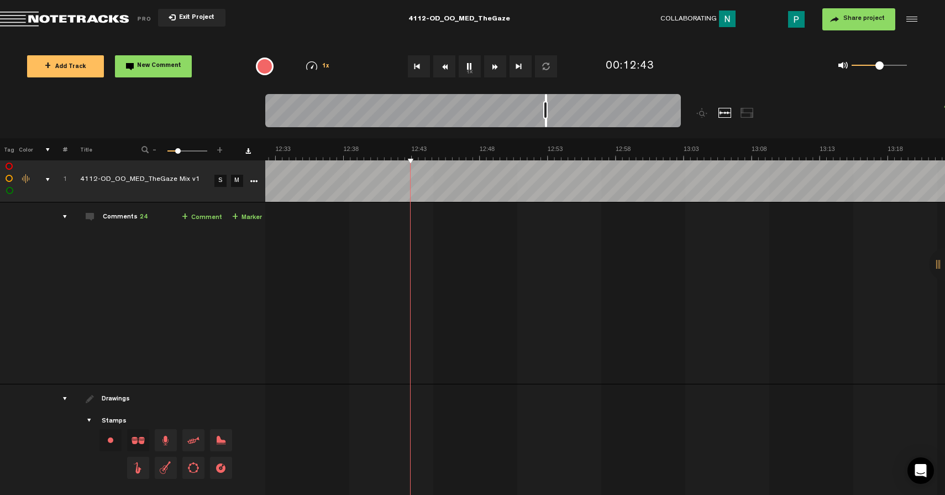
drag, startPoint x: 533, startPoint y: 123, endPoint x: 546, endPoint y: 121, distance: 12.9
click at [546, 121] on div at bounding box center [546, 110] width 2 height 33
drag, startPoint x: 546, startPoint y: 121, endPoint x: 554, endPoint y: 121, distance: 7.7
click at [554, 121] on div at bounding box center [554, 110] width 2 height 33
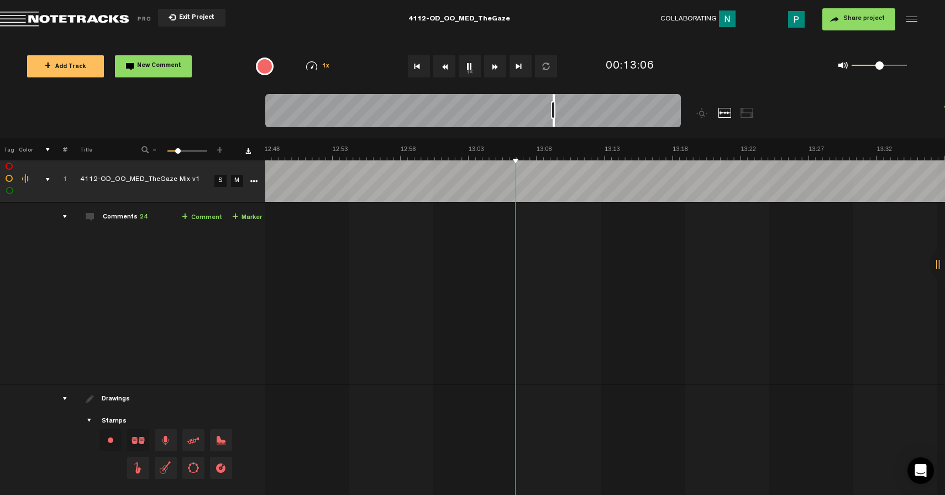
click at [468, 67] on button "1x" at bounding box center [470, 66] width 22 height 22
drag, startPoint x: 554, startPoint y: 124, endPoint x: 564, endPoint y: 124, distance: 9.4
click at [564, 124] on div at bounding box center [563, 110] width 2 height 33
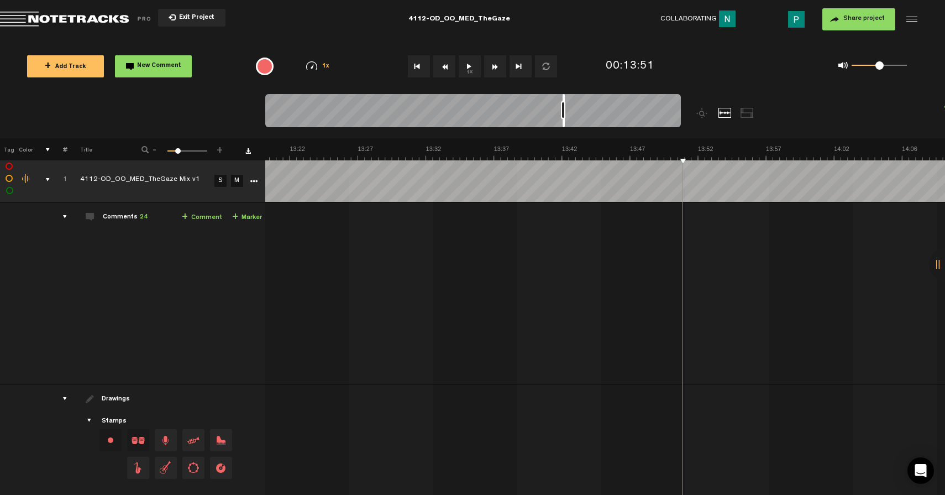
click at [472, 69] on button "1x" at bounding box center [470, 66] width 22 height 22
drag, startPoint x: 564, startPoint y: 123, endPoint x: 570, endPoint y: 122, distance: 5.6
click at [570, 122] on div at bounding box center [569, 110] width 2 height 33
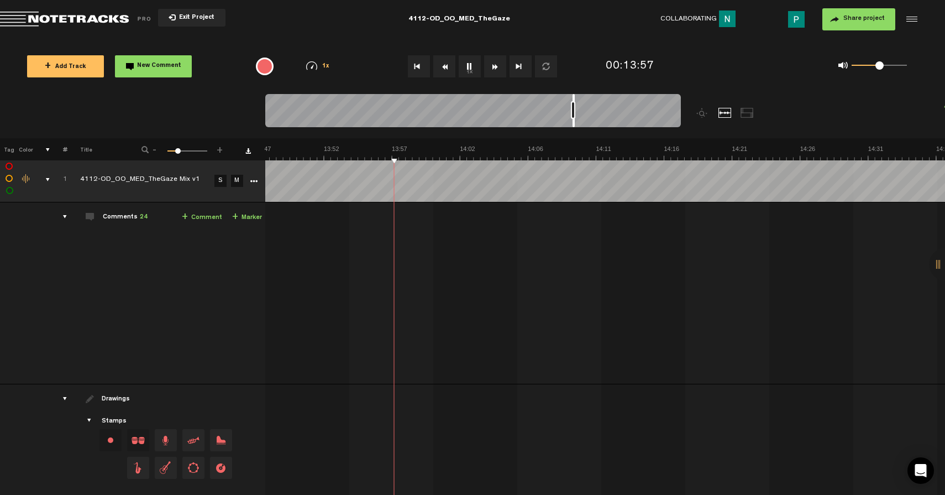
scroll to position [0, 11529]
click at [574, 122] on div at bounding box center [574, 110] width 2 height 33
click at [471, 67] on button "1x" at bounding box center [470, 66] width 22 height 22
drag, startPoint x: 574, startPoint y: 124, endPoint x: 589, endPoint y: 124, distance: 14.4
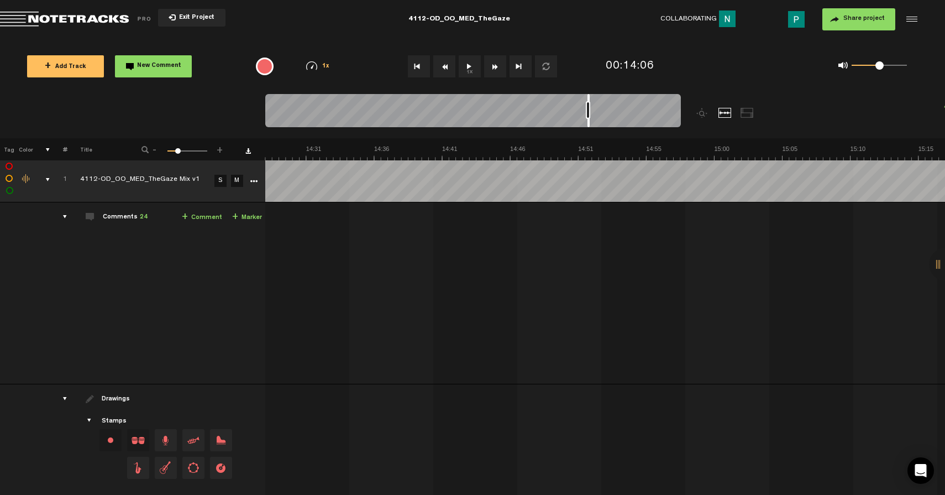
click at [589, 124] on div at bounding box center [589, 110] width 2 height 33
click at [472, 63] on button "1x" at bounding box center [470, 66] width 22 height 22
click at [469, 68] on button "1x" at bounding box center [470, 66] width 22 height 22
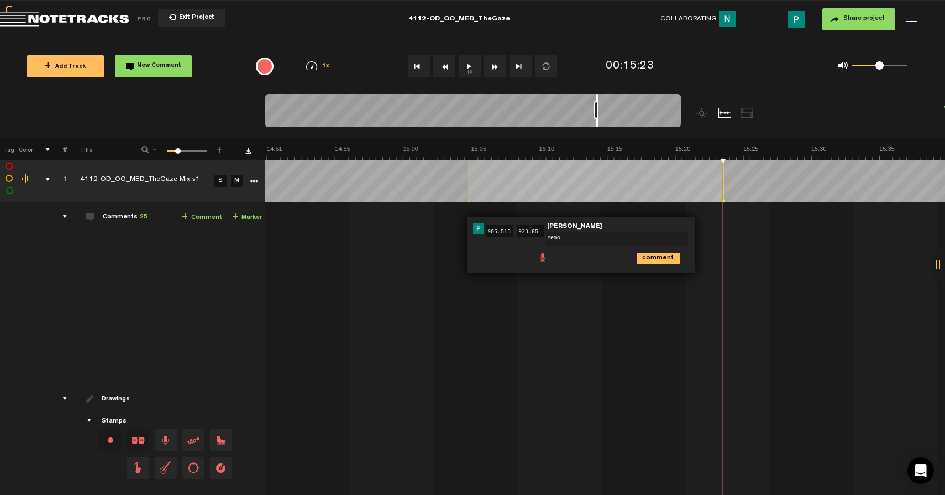
type textarea "remov"
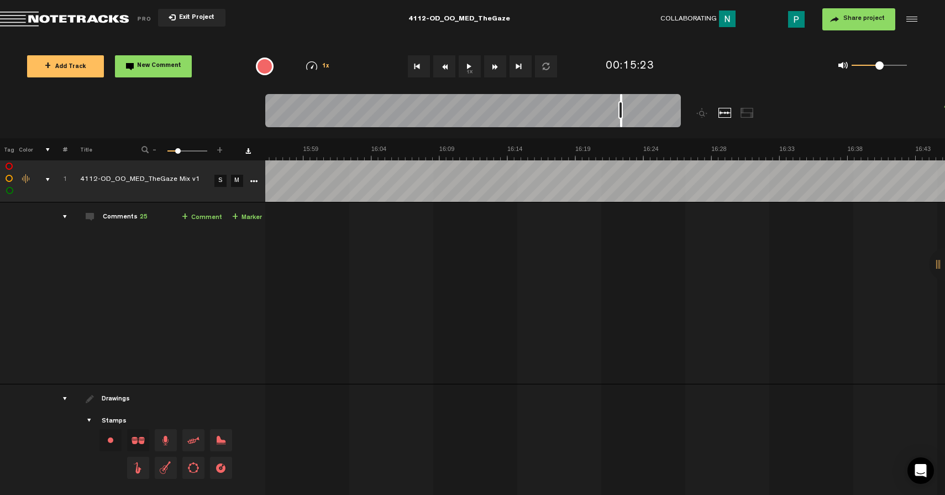
scroll to position [0, 13403]
drag, startPoint x: 596, startPoint y: 122, endPoint x: 624, endPoint y: 117, distance: 27.5
click at [624, 117] on div at bounding box center [473, 112] width 416 height 37
click at [467, 70] on button "1x" at bounding box center [470, 66] width 22 height 22
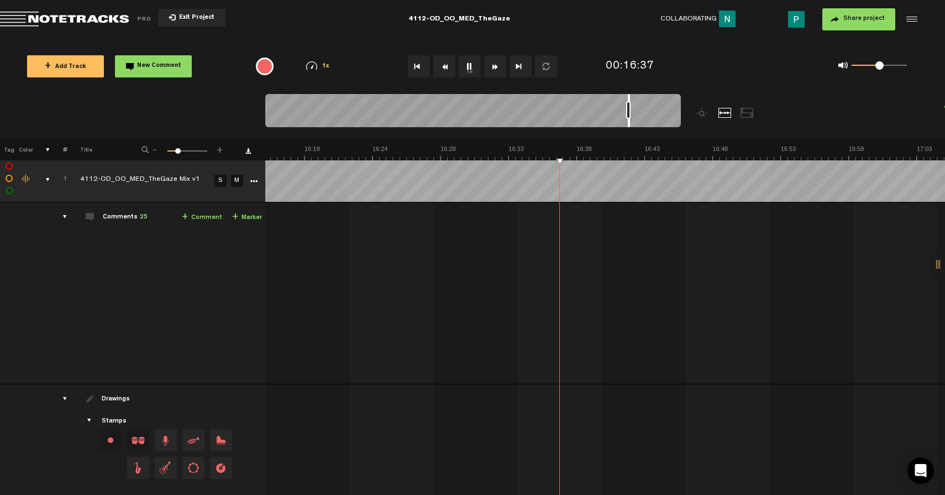
drag, startPoint x: 624, startPoint y: 124, endPoint x: 629, endPoint y: 122, distance: 5.8
click at [629, 122] on div at bounding box center [629, 110] width 2 height 33
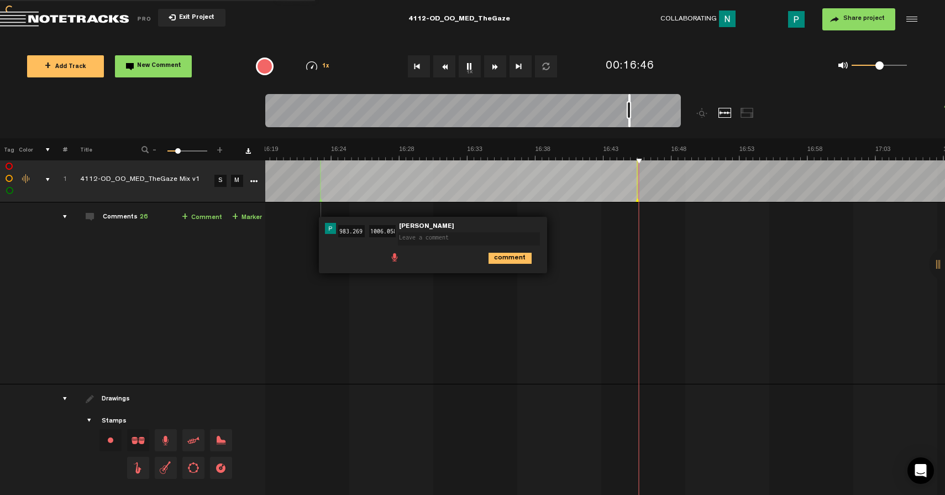
scroll to position [0, 0]
type textarea "remove"
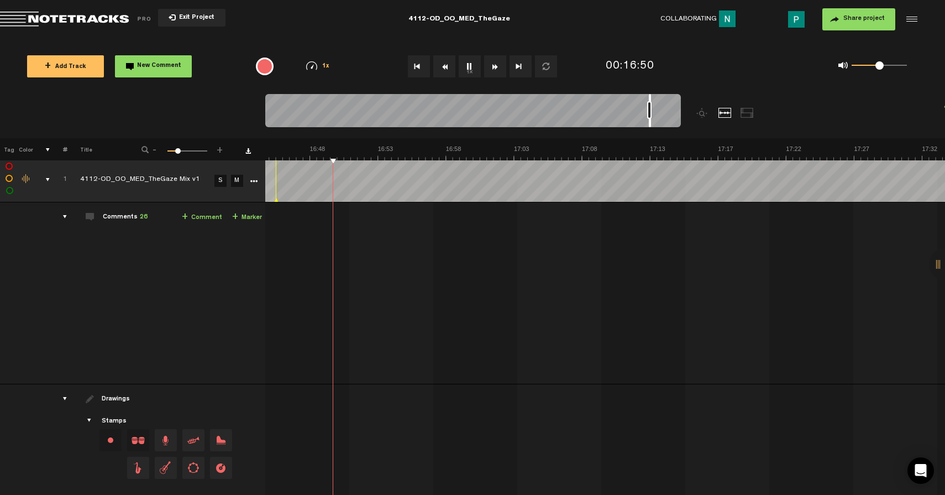
scroll to position [0, 13972]
drag, startPoint x: 629, startPoint y: 120, endPoint x: 649, endPoint y: 118, distance: 20.5
click at [649, 118] on div at bounding box center [473, 112] width 416 height 37
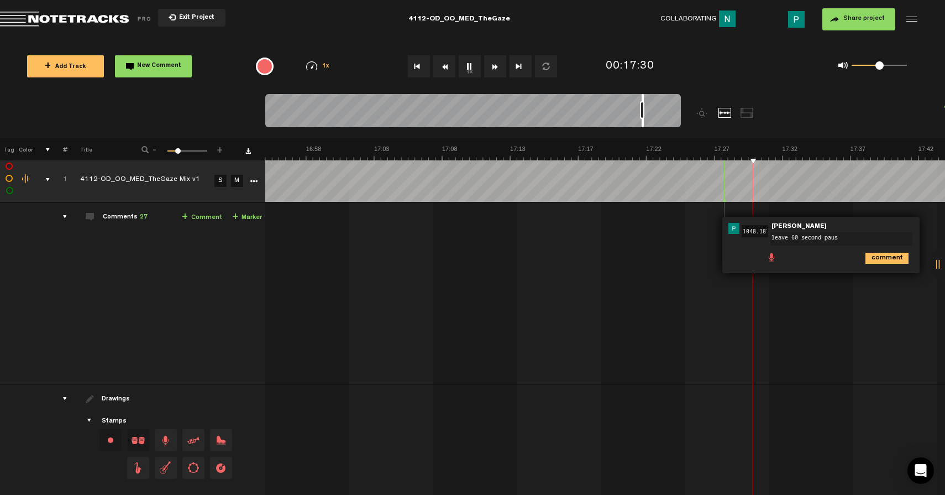
type textarea "leave 60 second pause"
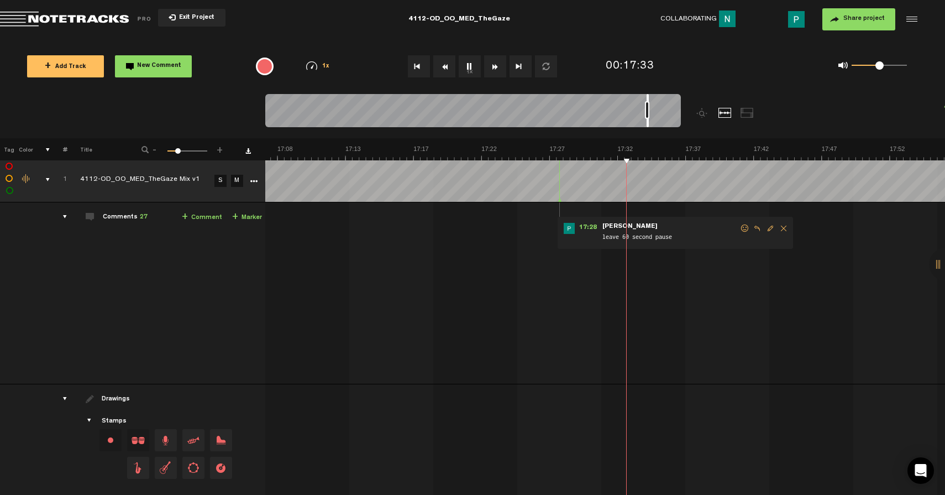
scroll to position [0, 14339]
drag, startPoint x: 642, startPoint y: 123, endPoint x: 648, endPoint y: 122, distance: 6.1
click at [648, 122] on div at bounding box center [648, 110] width 2 height 33
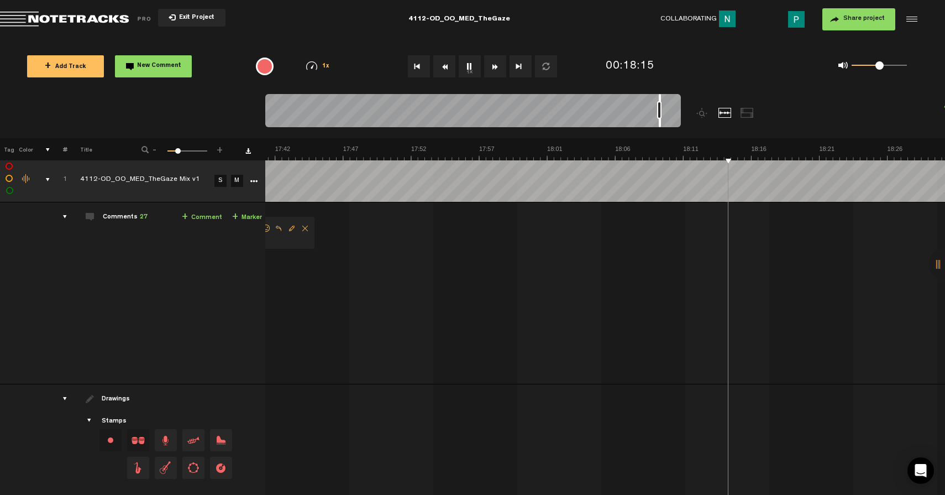
scroll to position [0, 14776]
click at [660, 122] on div at bounding box center [660, 110] width 2 height 33
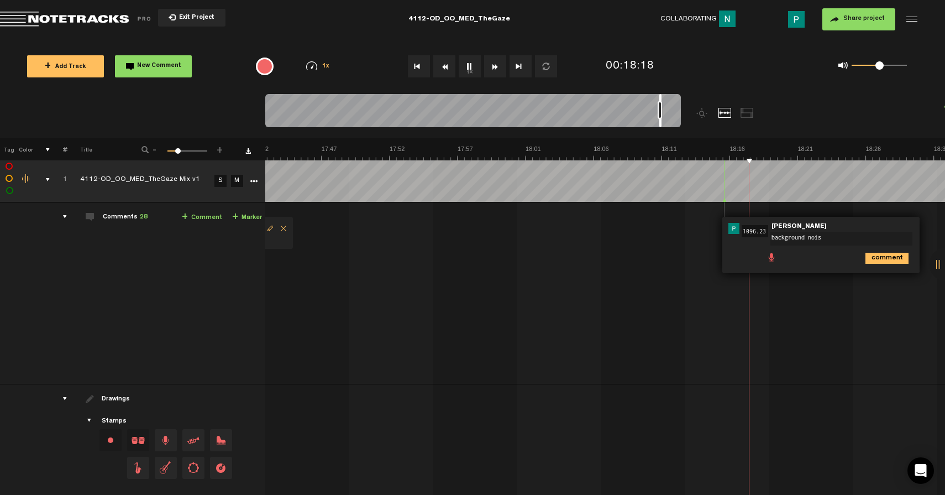
type textarea "background noise"
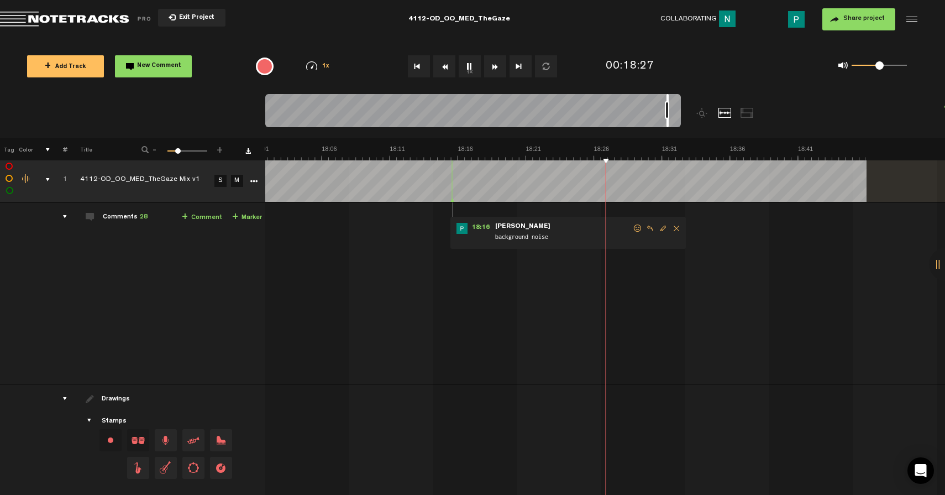
scroll to position [0, 15049]
